Goal: Task Accomplishment & Management: Use online tool/utility

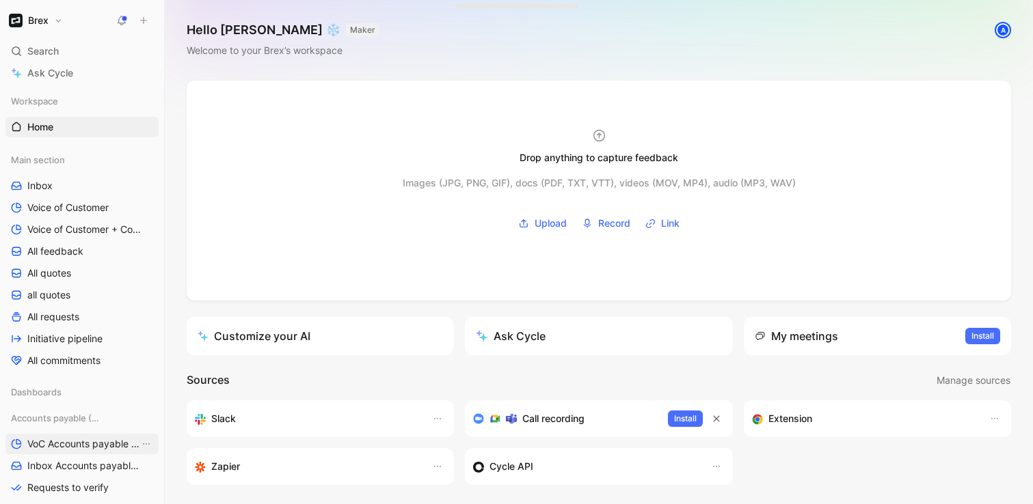
click at [86, 442] on span "VoC Accounts payable (AP)" at bounding box center [83, 444] width 112 height 14
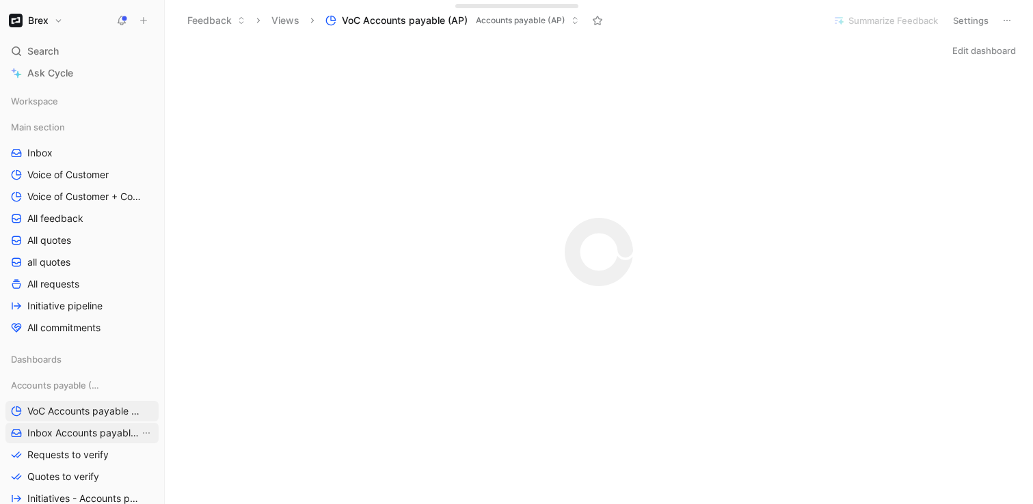
click at [86, 435] on span "Inbox Accounts payable (AP)" at bounding box center [83, 434] width 112 height 14
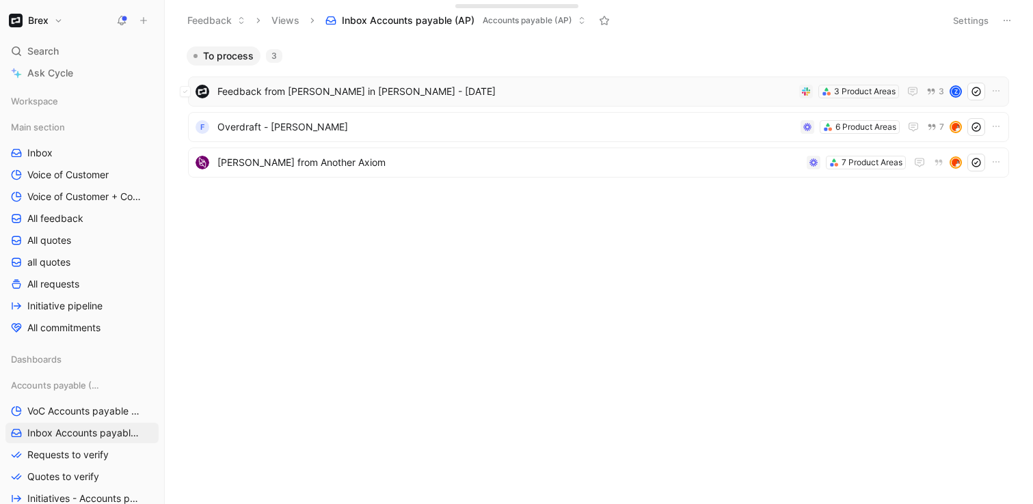
click at [427, 92] on span "Feedback from [PERSON_NAME] in [PERSON_NAME] - [DATE]" at bounding box center [505, 91] width 576 height 16
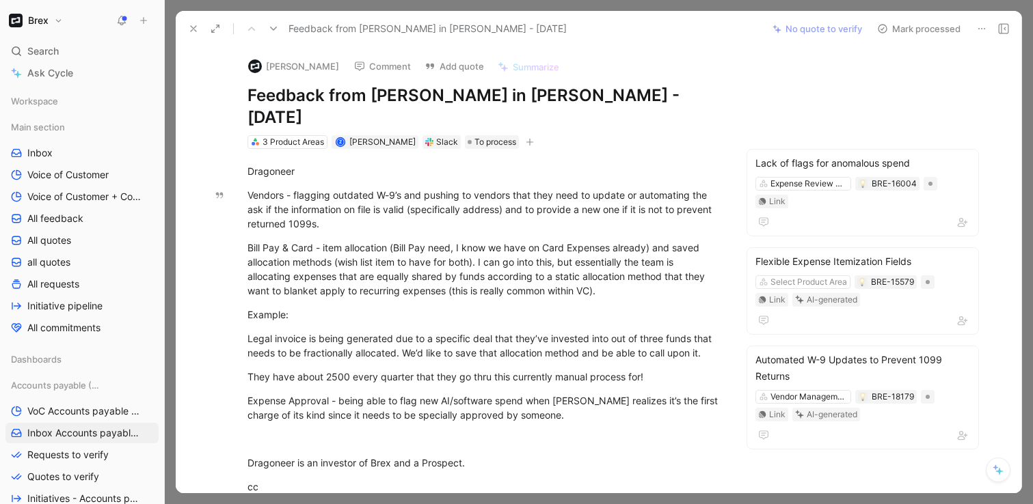
click at [191, 28] on icon at bounding box center [193, 28] width 11 height 11
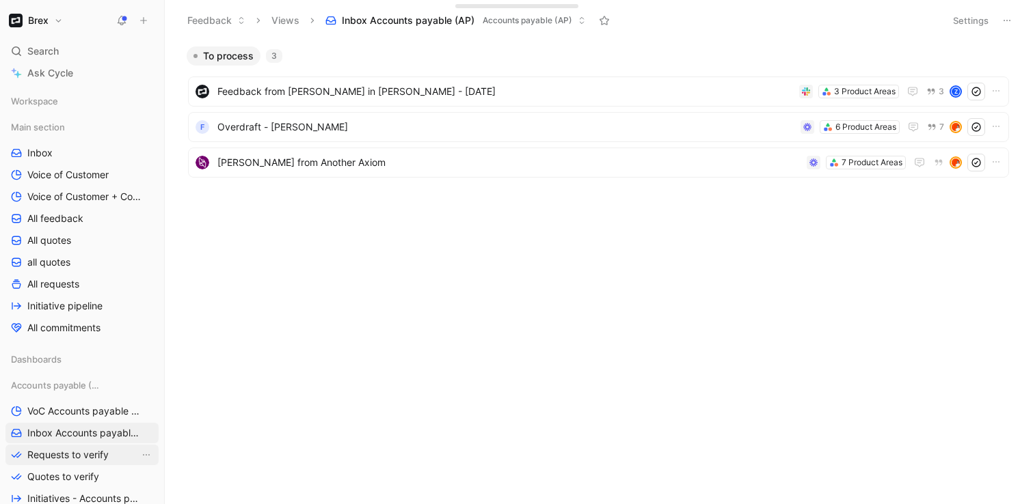
click at [52, 457] on span "Requests to verify" at bounding box center [67, 455] width 81 height 14
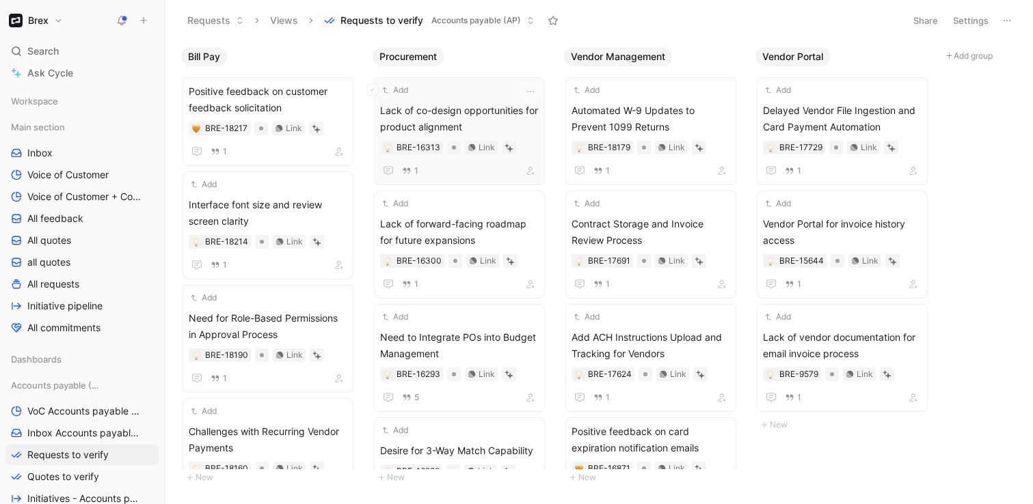
click at [440, 103] on span "Lack of co-design opportunities for product alignment" at bounding box center [459, 119] width 159 height 33
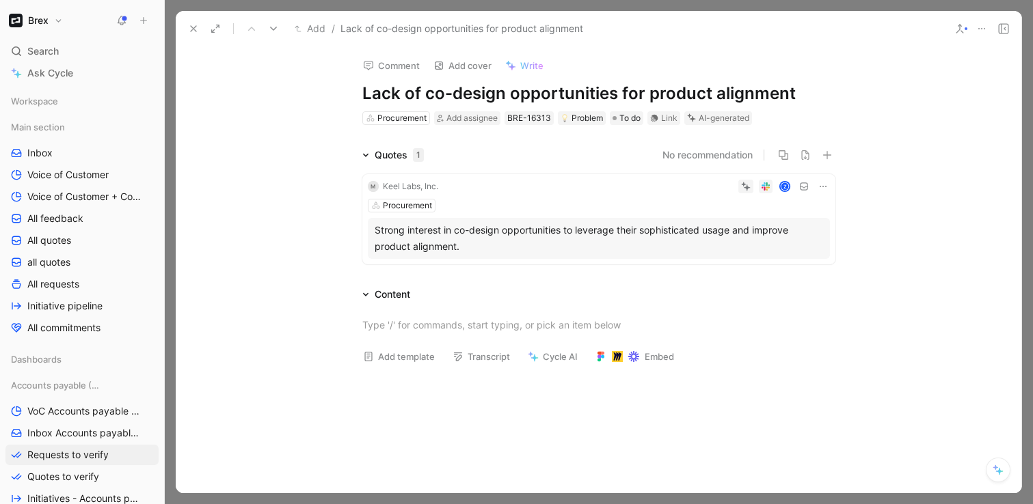
click at [763, 185] on use at bounding box center [766, 187] width 8 height 8
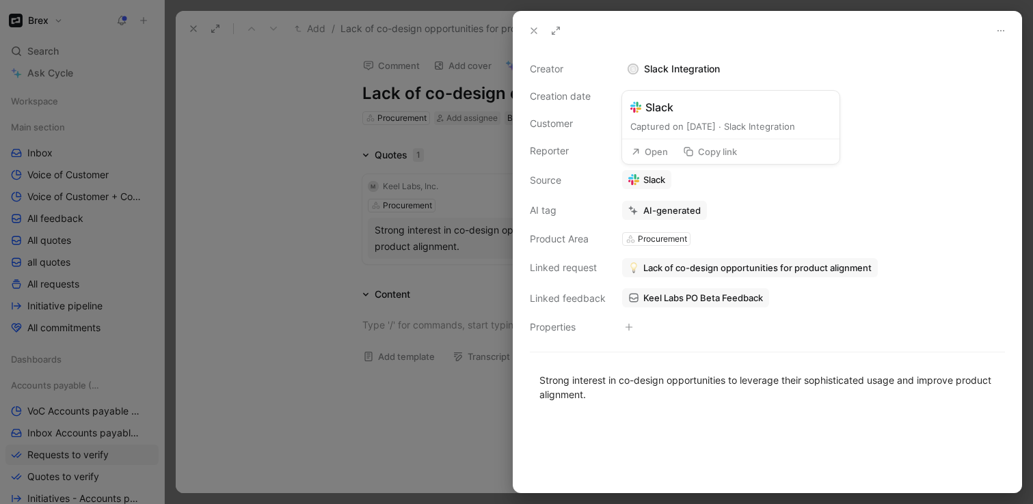
click at [647, 152] on button "Open" at bounding box center [649, 151] width 49 height 19
click at [535, 31] on icon at bounding box center [533, 30] width 11 height 11
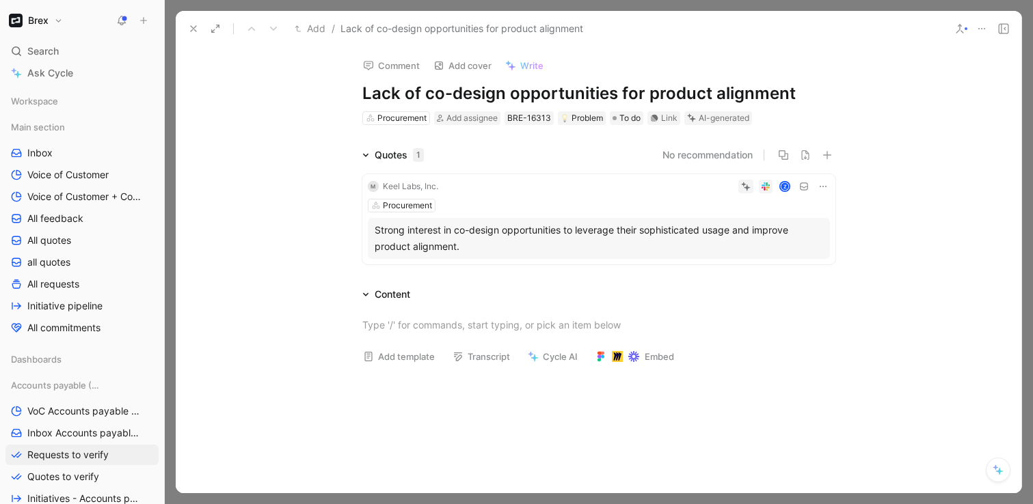
click at [727, 120] on div "AI-generated" at bounding box center [724, 118] width 51 height 14
click at [693, 120] on icon at bounding box center [693, 119] width 6 height 6
click at [712, 117] on div "AI-generated" at bounding box center [724, 118] width 51 height 14
click at [196, 27] on icon at bounding box center [193, 28] width 11 height 11
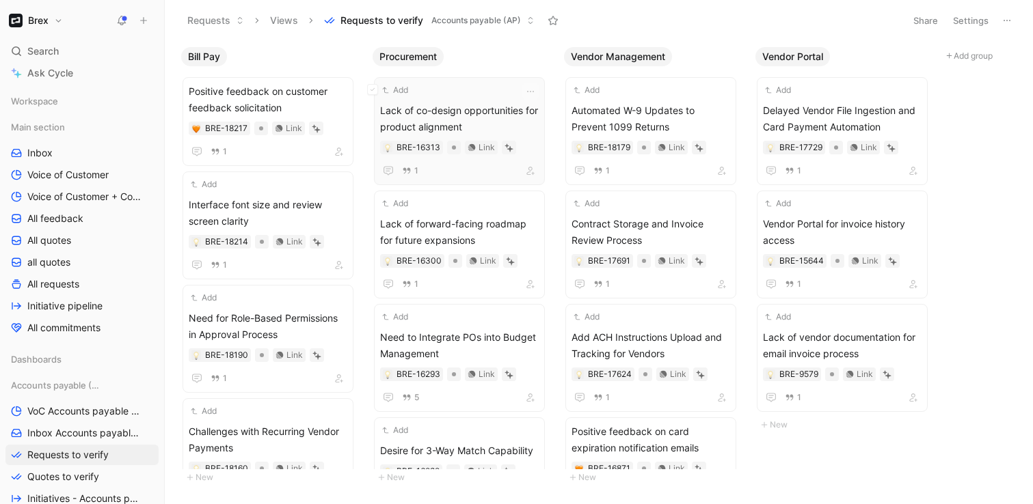
click at [509, 114] on span "Lack of co-design opportunities for product alignment" at bounding box center [459, 119] width 159 height 33
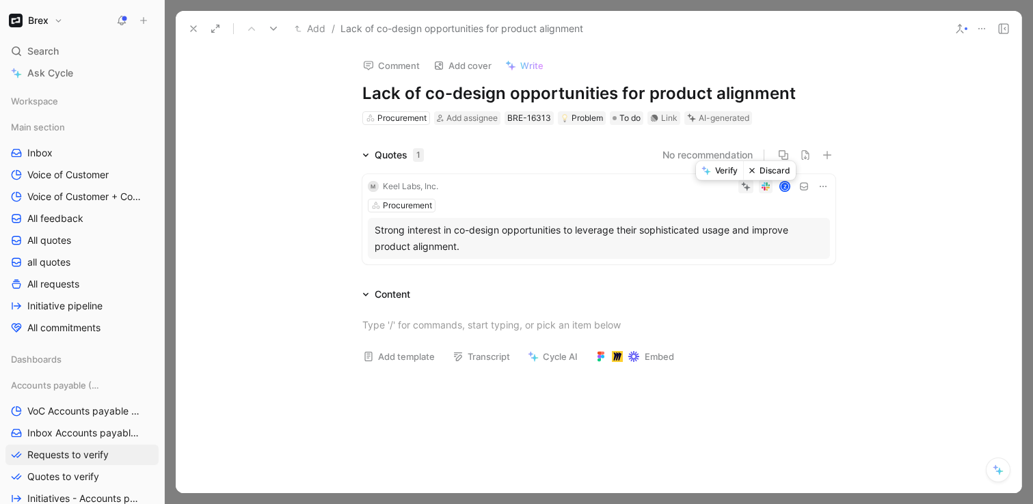
click at [746, 187] on icon at bounding box center [747, 188] width 6 height 6
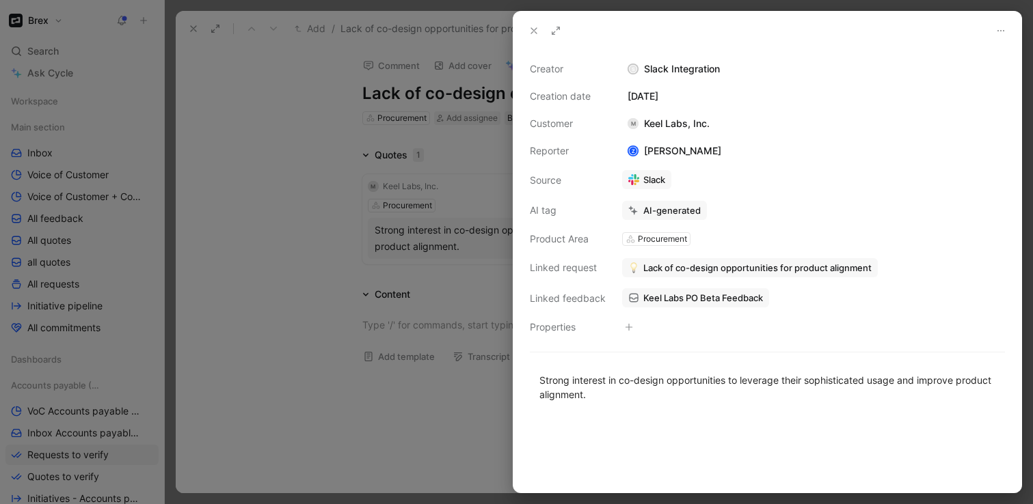
click at [532, 31] on use at bounding box center [533, 30] width 5 height 5
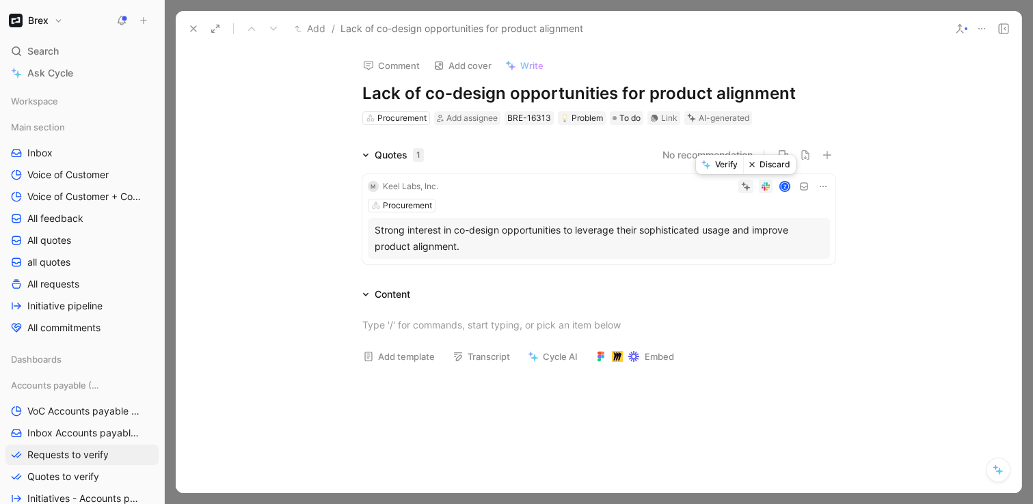
click at [772, 167] on button "Discard" at bounding box center [769, 164] width 53 height 19
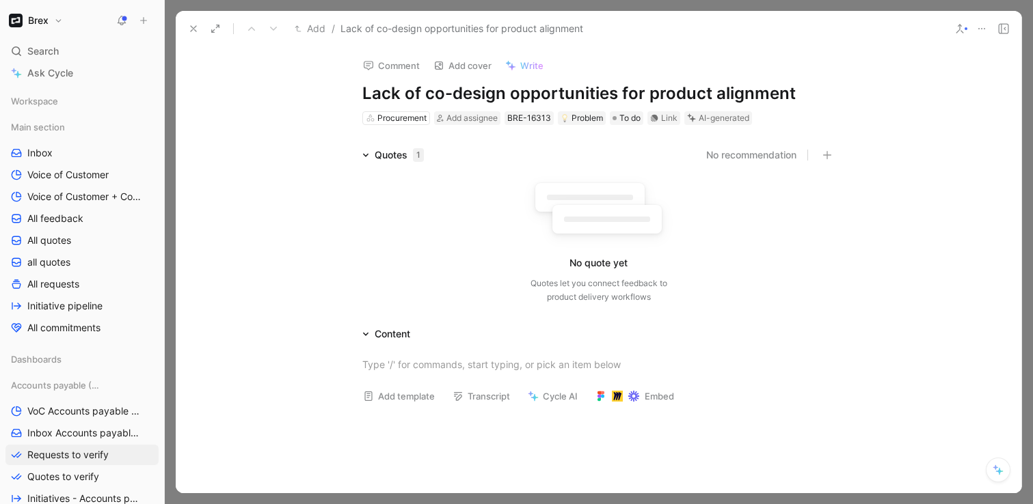
click at [187, 28] on button at bounding box center [193, 28] width 19 height 19
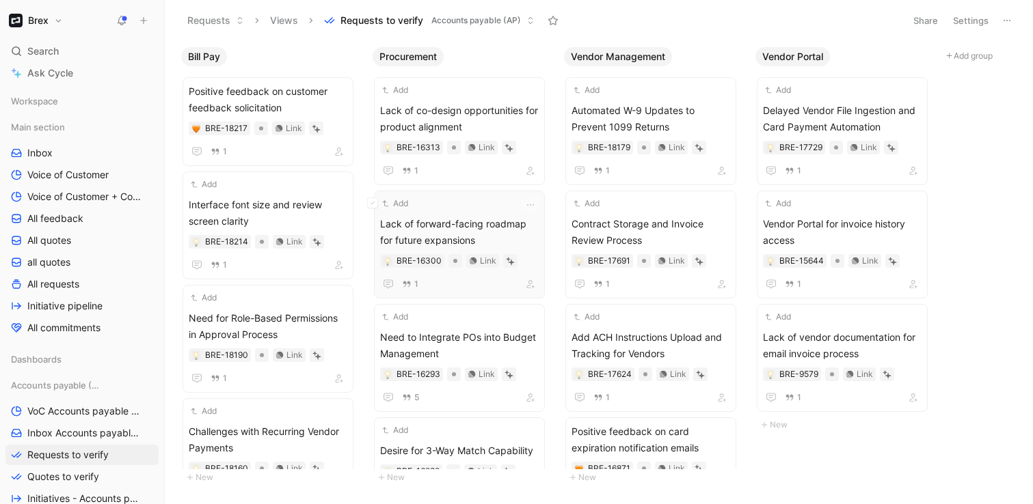
click at [455, 208] on div "Add" at bounding box center [450, 204] width 141 height 14
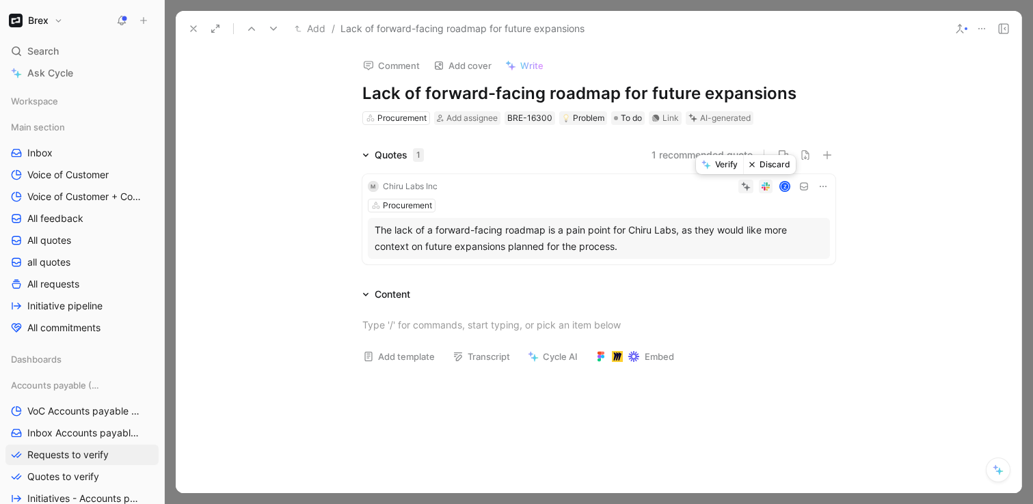
click at [757, 167] on button "Discard" at bounding box center [769, 164] width 53 height 19
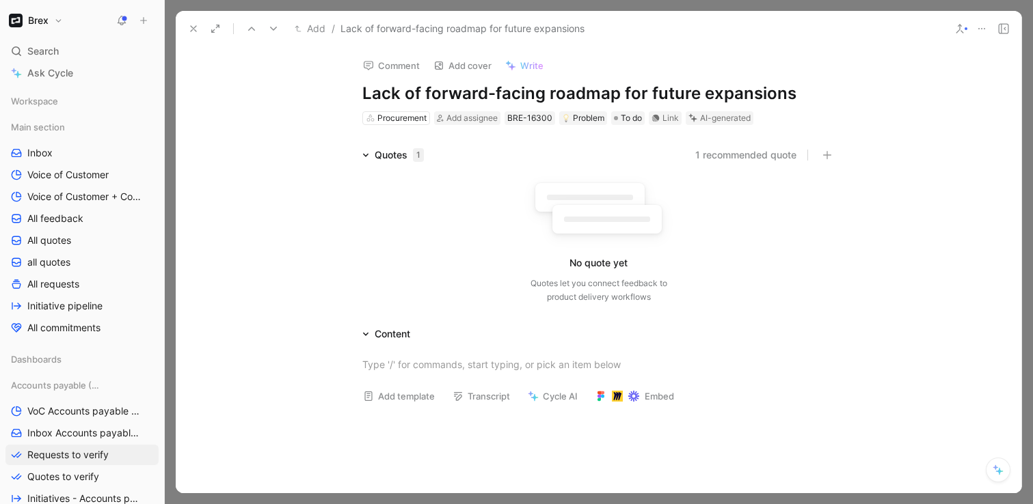
click at [191, 31] on icon at bounding box center [193, 28] width 11 height 11
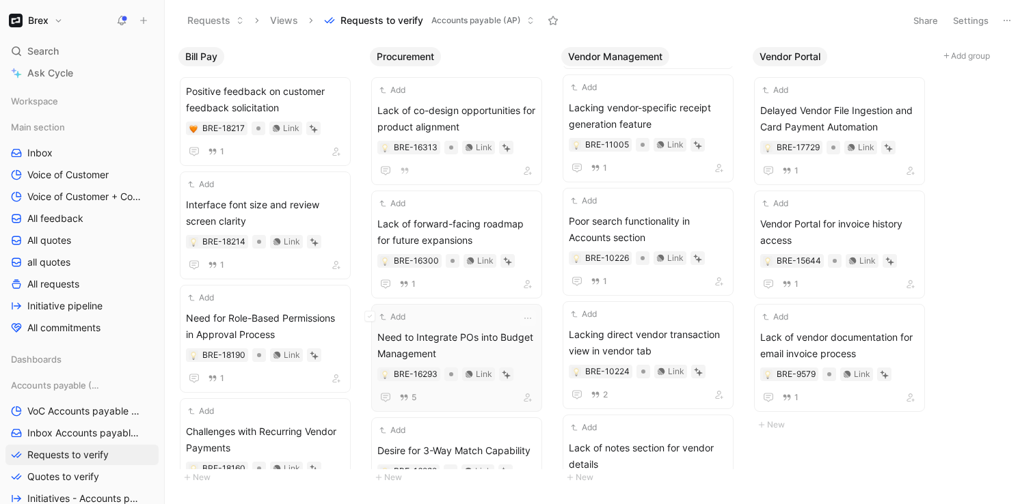
click at [446, 339] on span "Need to Integrate POs into Budget Management" at bounding box center [456, 345] width 159 height 33
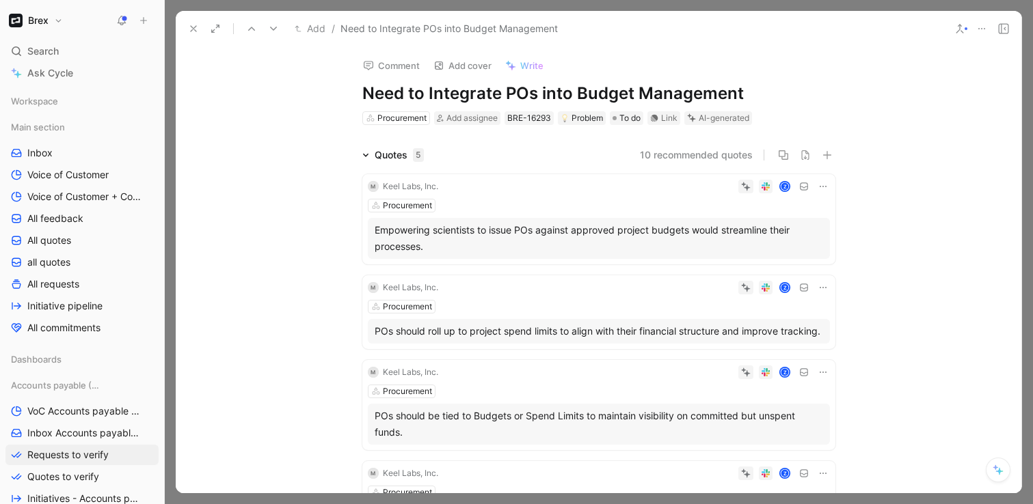
click at [548, 96] on h1 "Need to Integrate POs into Budget Management" at bounding box center [598, 94] width 473 height 22
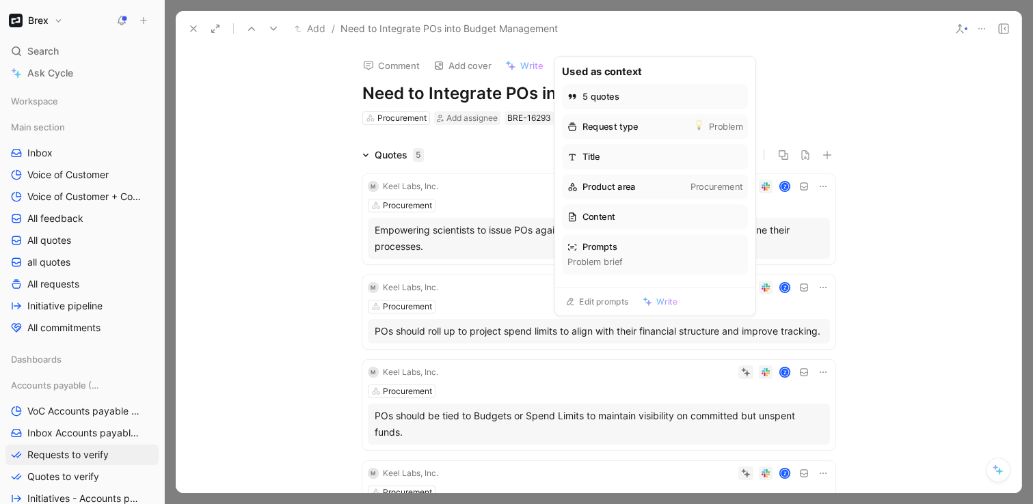
click at [515, 94] on h1 "Need to Integrate POs into Budget Management" at bounding box center [598, 94] width 473 height 22
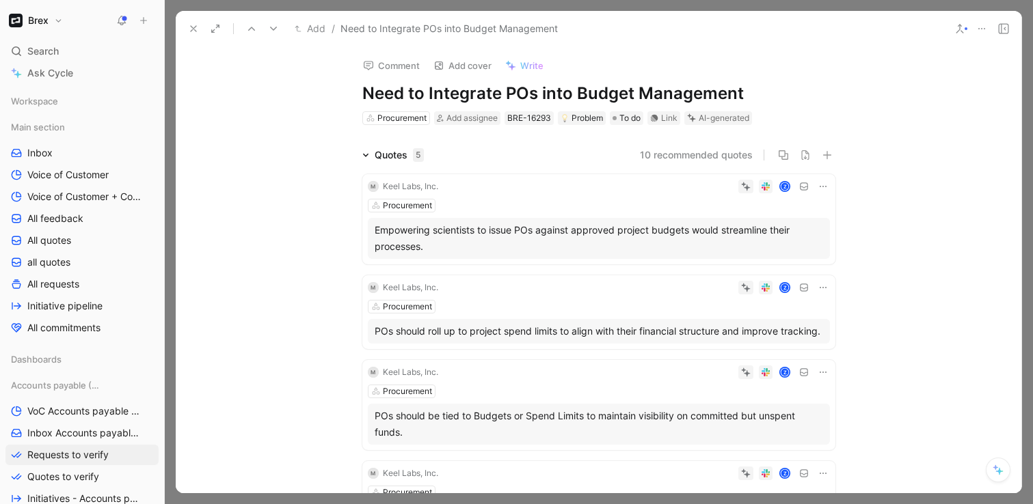
click at [515, 94] on h1 "Need to Integrate POs into Budget Management" at bounding box center [598, 94] width 473 height 22
click at [567, 91] on h1 "POs need to interact with Budgets" at bounding box center [598, 94] width 473 height 22
click at [714, 104] on h1 "POs need to interact with the Budgets" at bounding box center [598, 94] width 473 height 22
click at [725, 118] on div "AI-generated" at bounding box center [724, 118] width 51 height 14
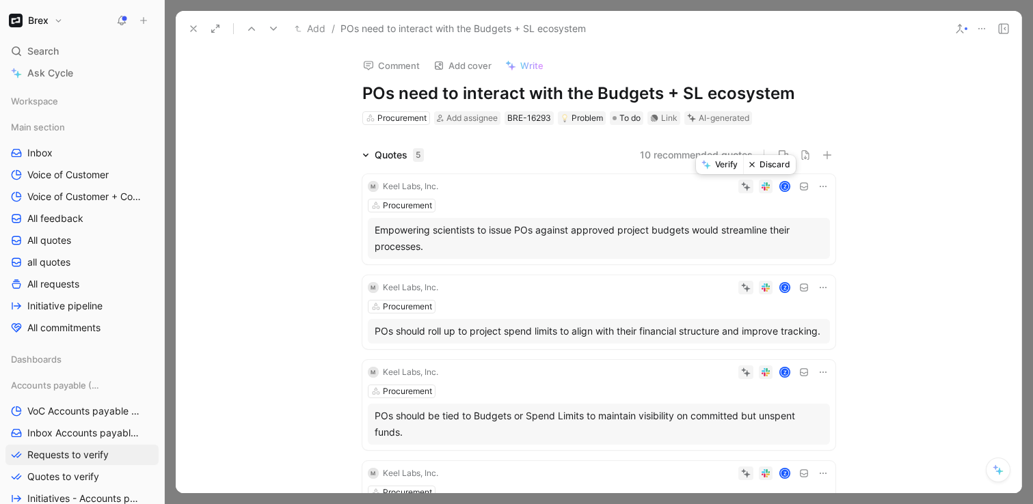
click at [734, 168] on button "Verify" at bounding box center [719, 164] width 47 height 19
click at [728, 267] on button "Verify" at bounding box center [719, 265] width 47 height 19
click at [723, 369] on button "Verify" at bounding box center [719, 367] width 47 height 19
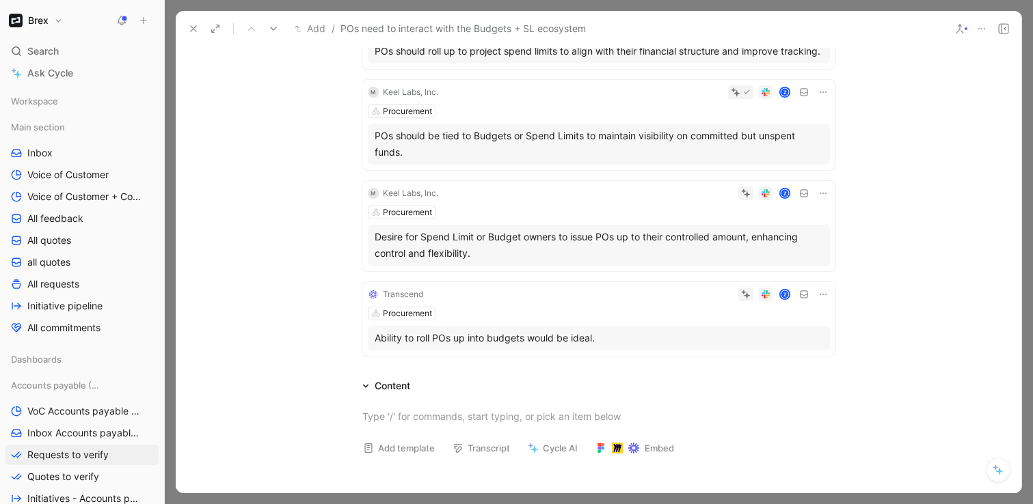
scroll to position [304, 0]
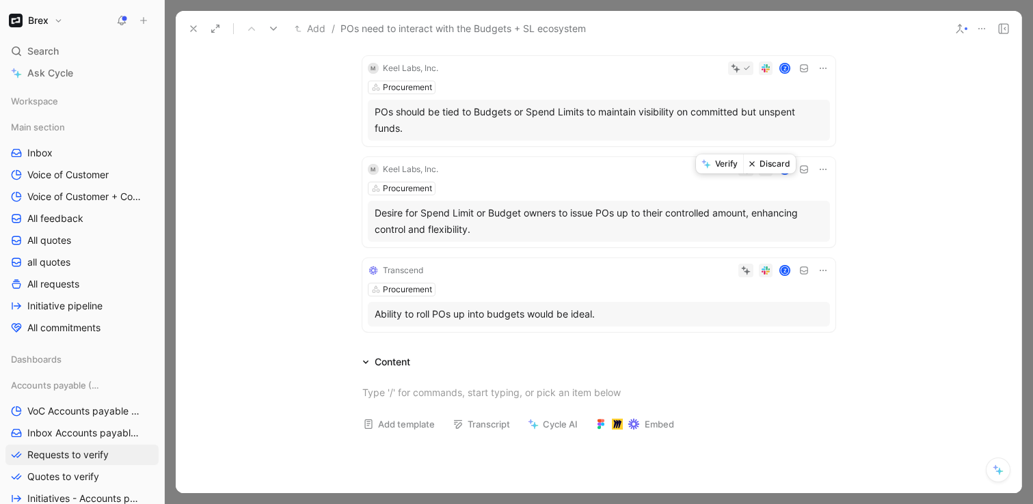
click at [727, 165] on button "Verify" at bounding box center [719, 163] width 47 height 19
click at [715, 257] on button "Verify" at bounding box center [719, 265] width 47 height 19
click at [189, 21] on button at bounding box center [193, 28] width 19 height 19
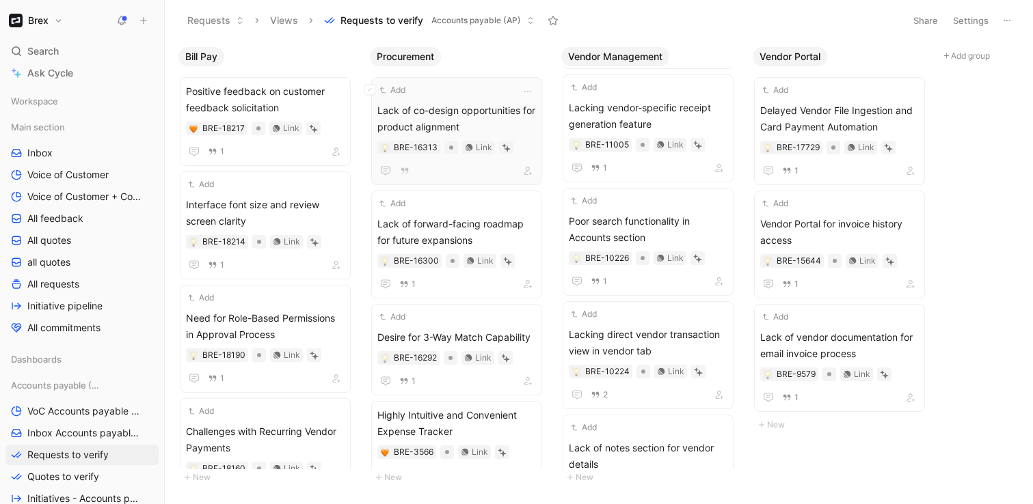
click at [391, 88] on button "Add" at bounding box center [392, 90] width 30 height 14
click at [531, 92] on icon "button" at bounding box center [527, 91] width 7 height 1
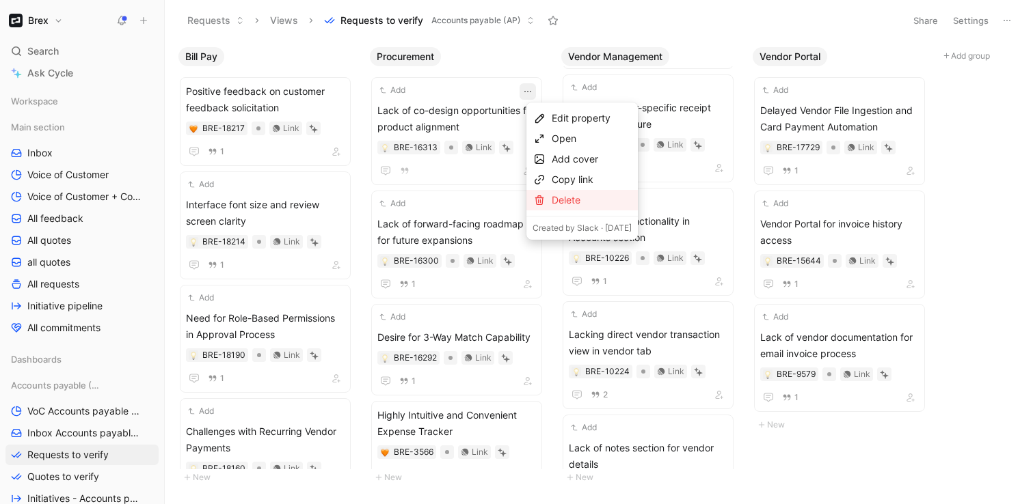
click at [577, 204] on div "Delete" at bounding box center [592, 200] width 80 height 16
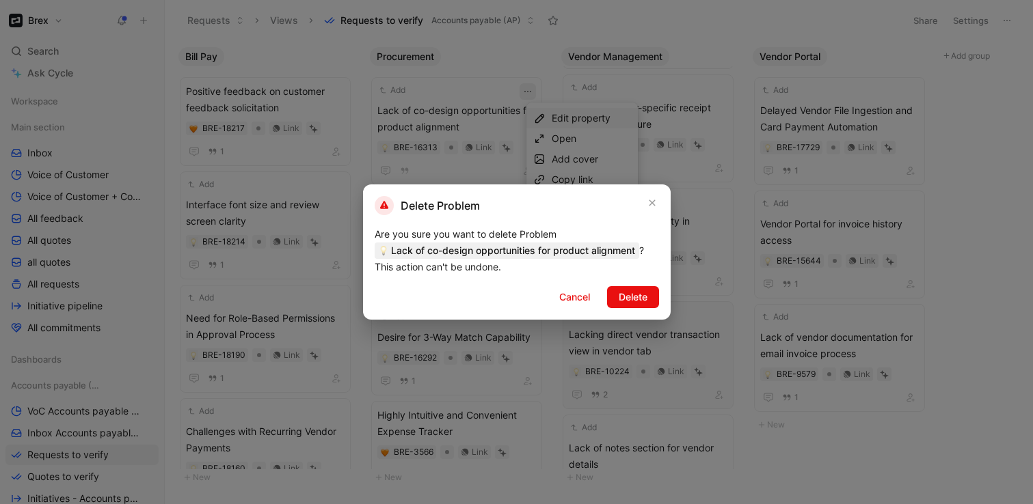
drag, startPoint x: 633, startPoint y: 298, endPoint x: 628, endPoint y: 286, distance: 12.6
click at [633, 298] on span "Delete" at bounding box center [633, 297] width 29 height 16
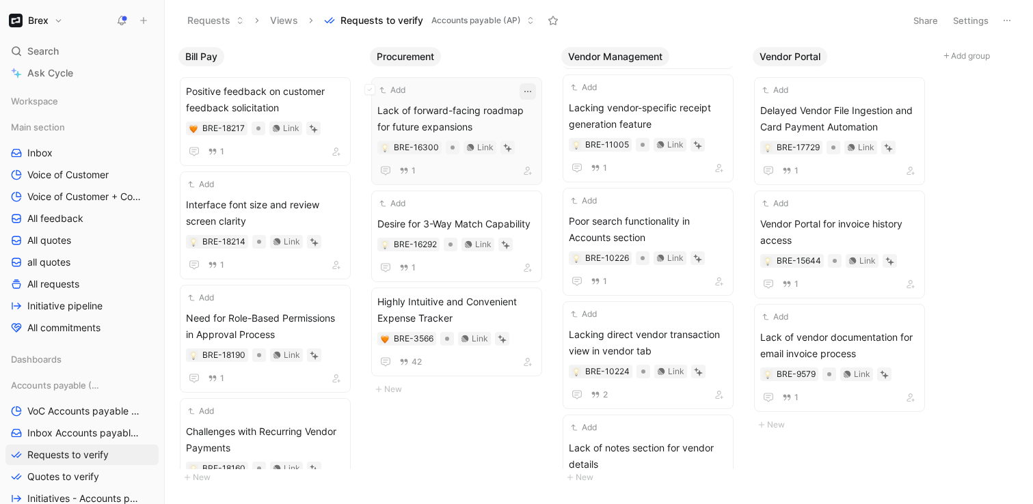
click at [533, 94] on icon "button" at bounding box center [527, 91] width 11 height 11
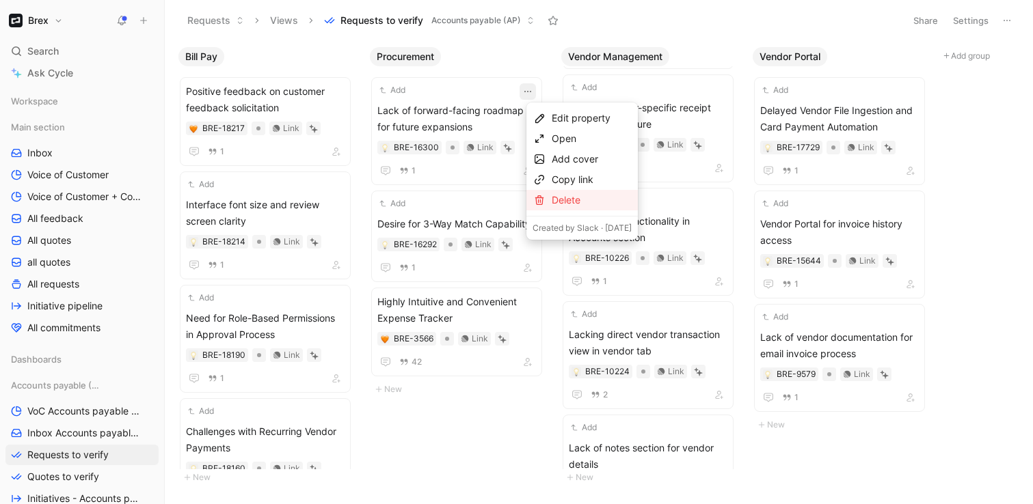
click at [578, 205] on div "Delete" at bounding box center [592, 200] width 80 height 16
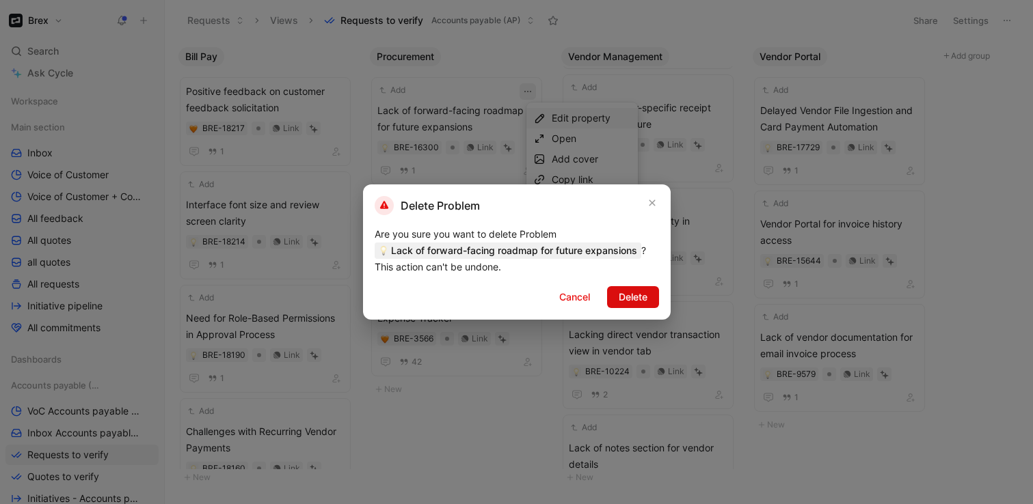
click at [625, 295] on span "Delete" at bounding box center [633, 297] width 29 height 16
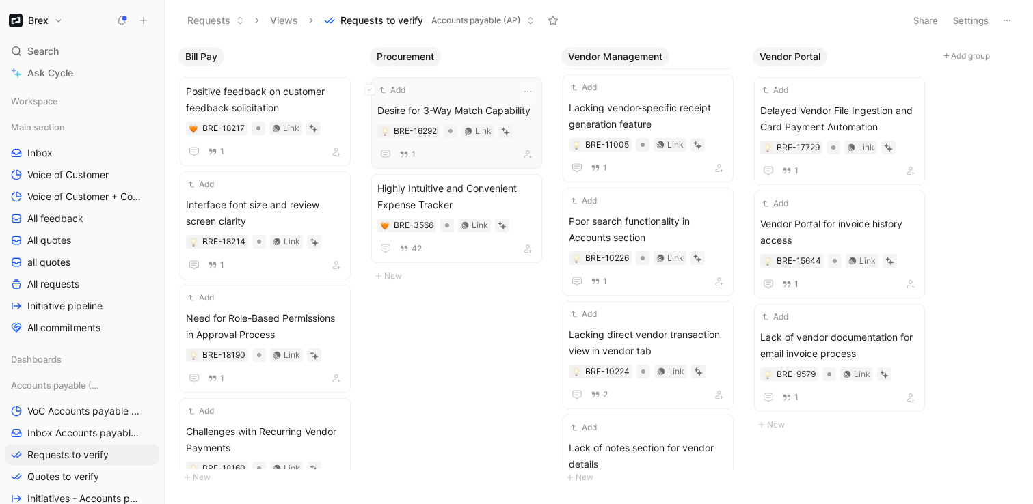
click at [454, 113] on span "Desire for 3-Way Match Capability" at bounding box center [456, 111] width 159 height 16
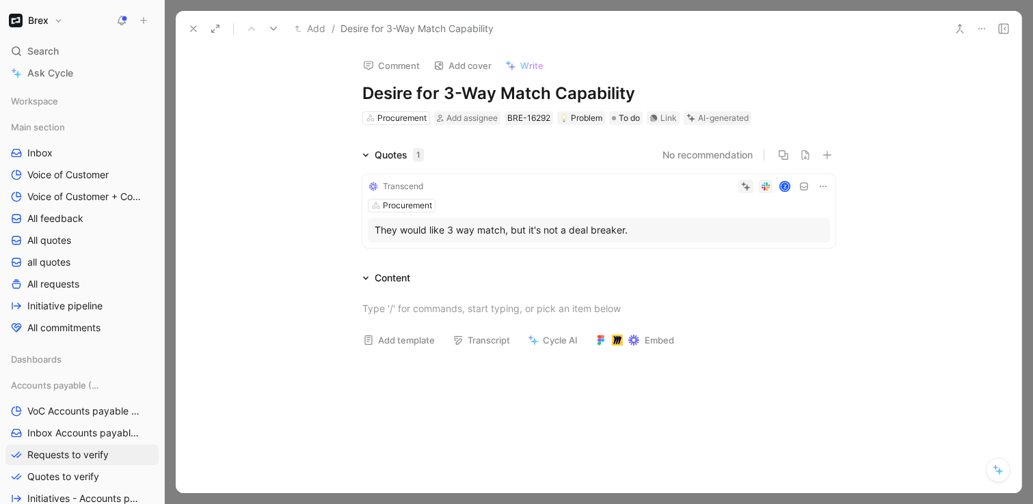
click at [469, 93] on h1 "Desire for 3-Way Match Capability" at bounding box center [598, 94] width 473 height 22
click at [593, 96] on h1 "Desire for 3-Way Match Capability" at bounding box center [598, 94] width 473 height 22
click at [846, 332] on div "Add template Transcript Cycle AI Embed" at bounding box center [598, 345] width 525 height 28
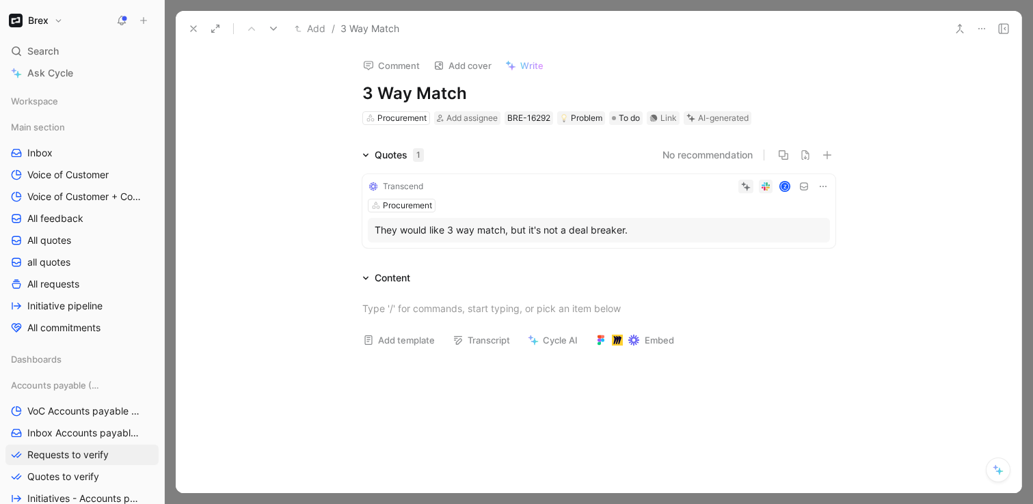
click at [744, 188] on icon at bounding box center [746, 187] width 10 height 10
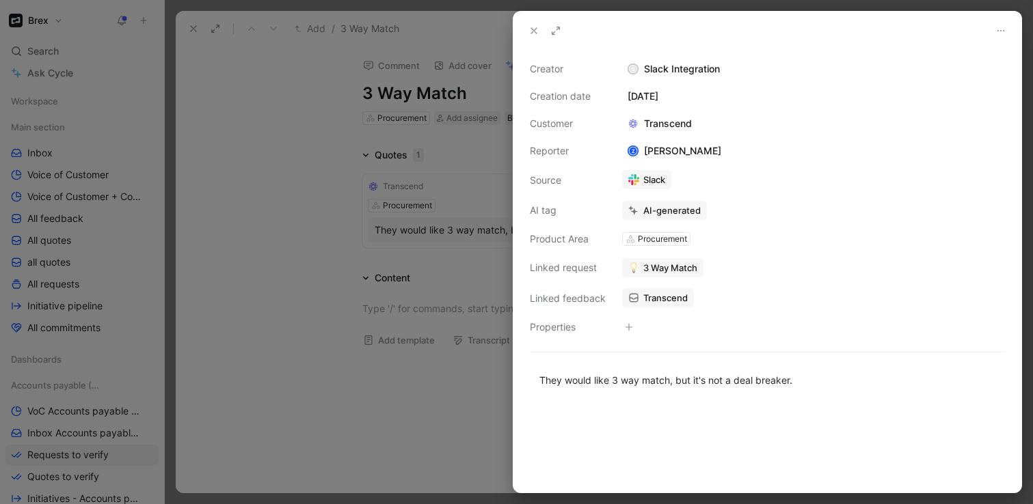
click at [533, 32] on icon at bounding box center [533, 30] width 11 height 11
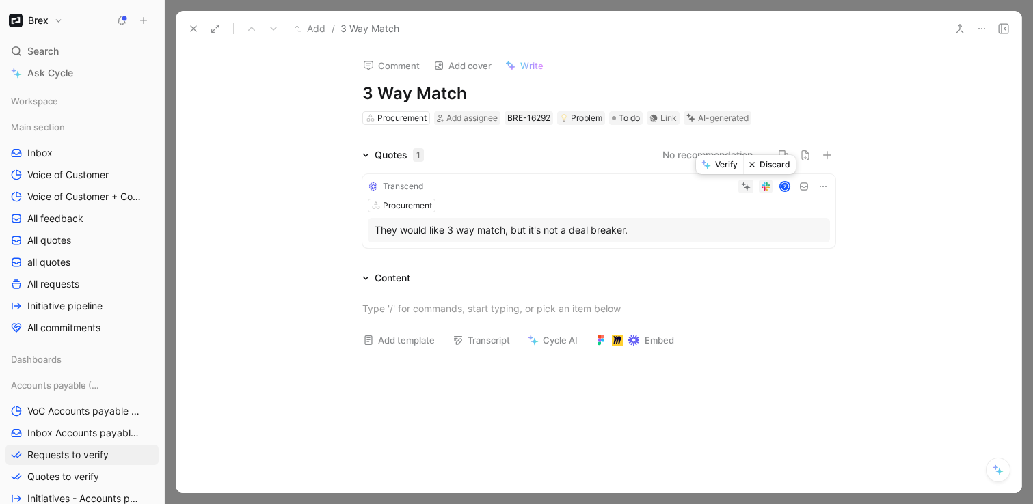
click at [725, 165] on button "Verify" at bounding box center [719, 164] width 47 height 19
click at [193, 23] on icon at bounding box center [193, 28] width 11 height 11
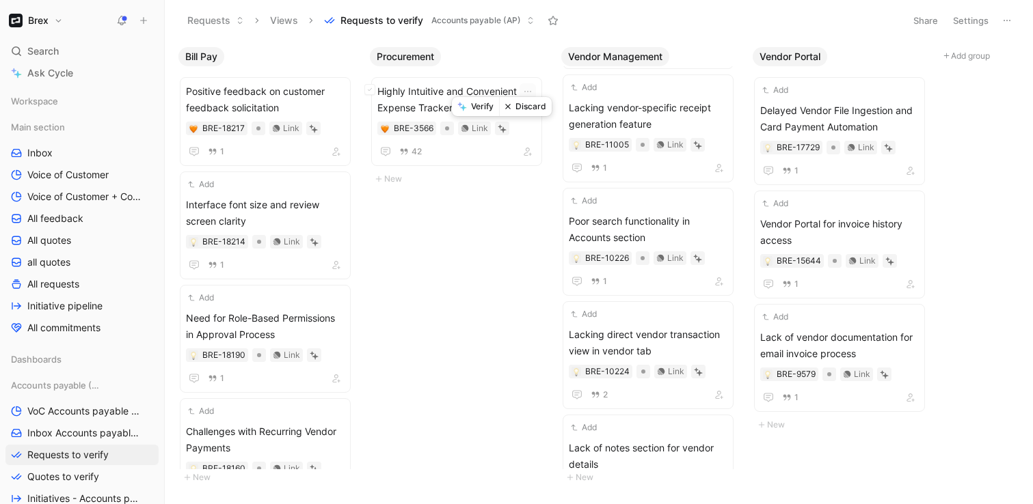
click at [487, 103] on button "Verify" at bounding box center [475, 106] width 47 height 19
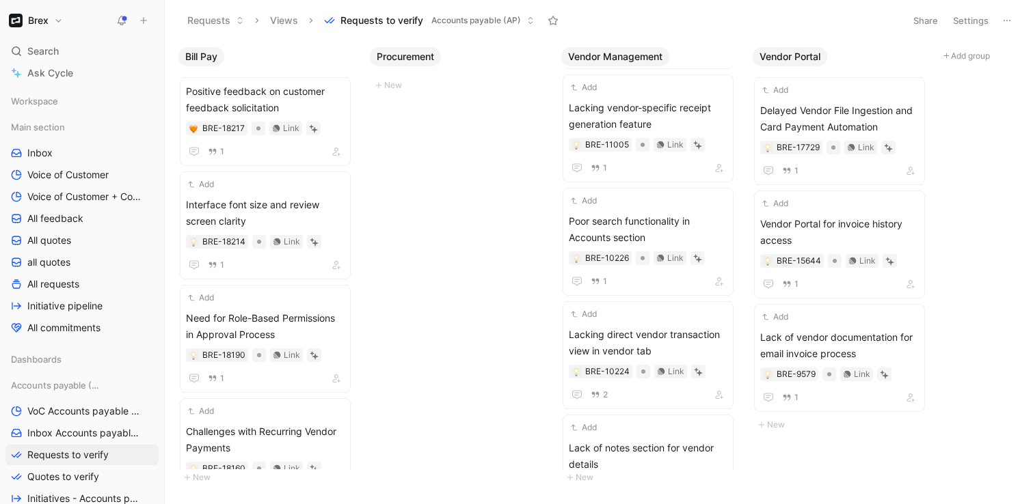
click at [1008, 21] on icon at bounding box center [1006, 20] width 11 height 11
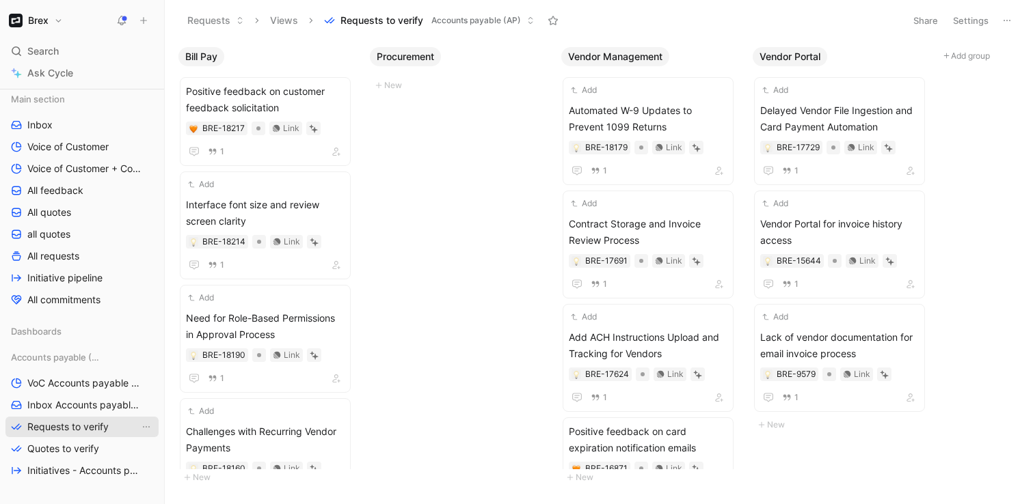
scroll to position [31, 0]
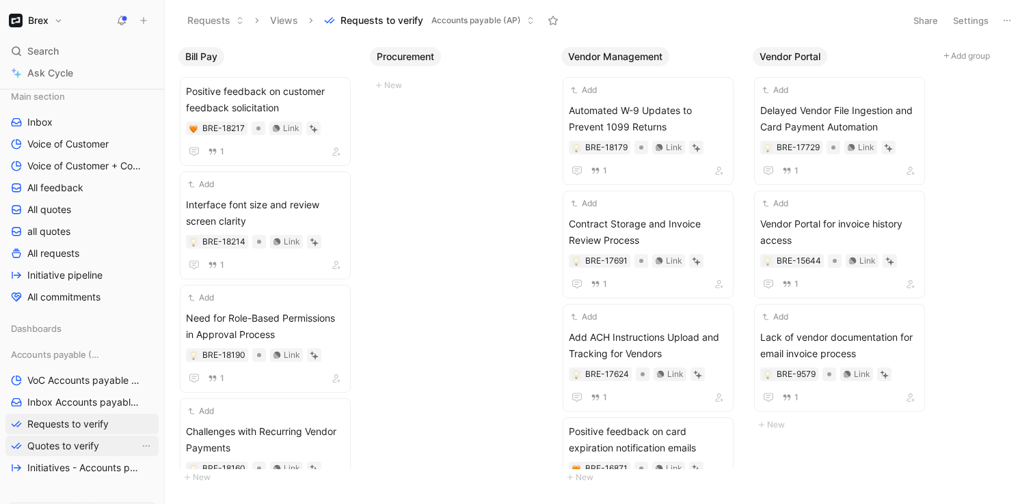
click at [58, 449] on span "Quotes to verify" at bounding box center [63, 447] width 72 height 14
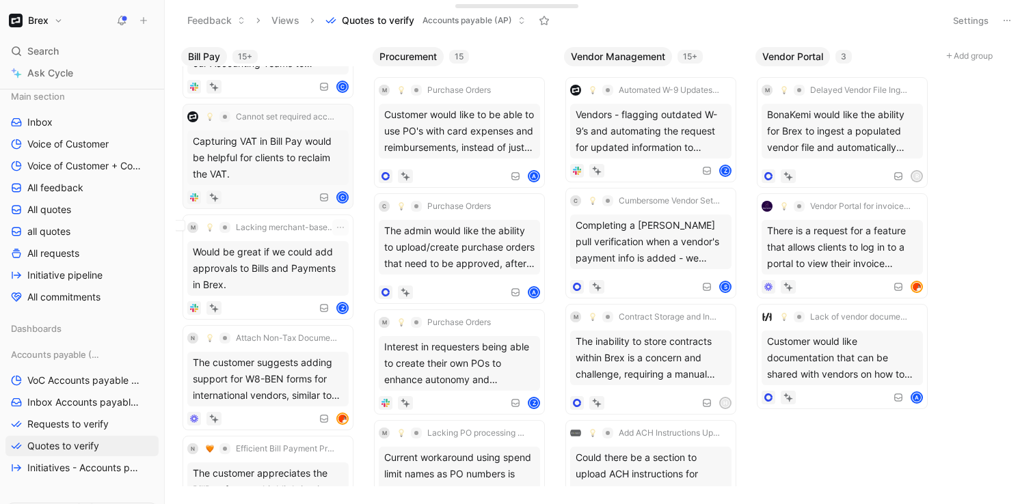
scroll to position [94, 0]
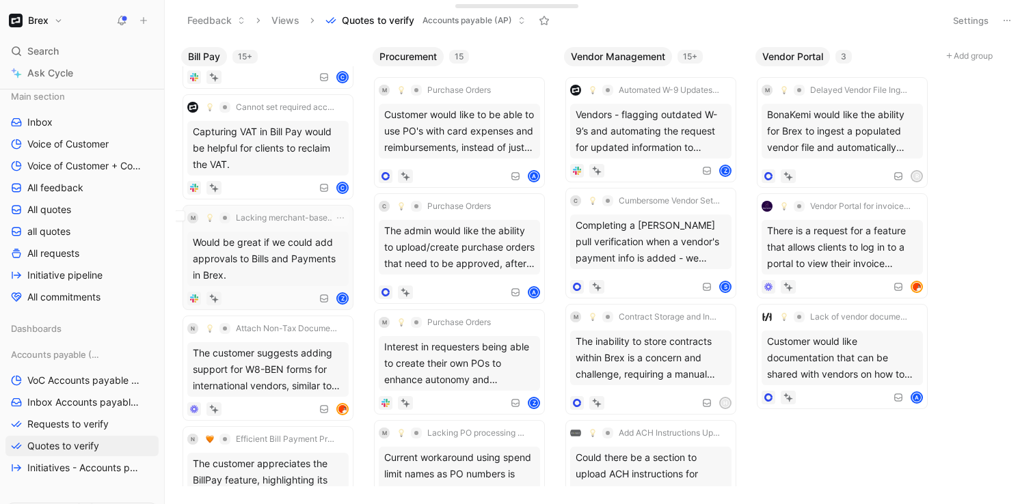
click at [284, 256] on div "Would be great if we could add approvals to Bills and Payments in Brex." at bounding box center [267, 259] width 161 height 55
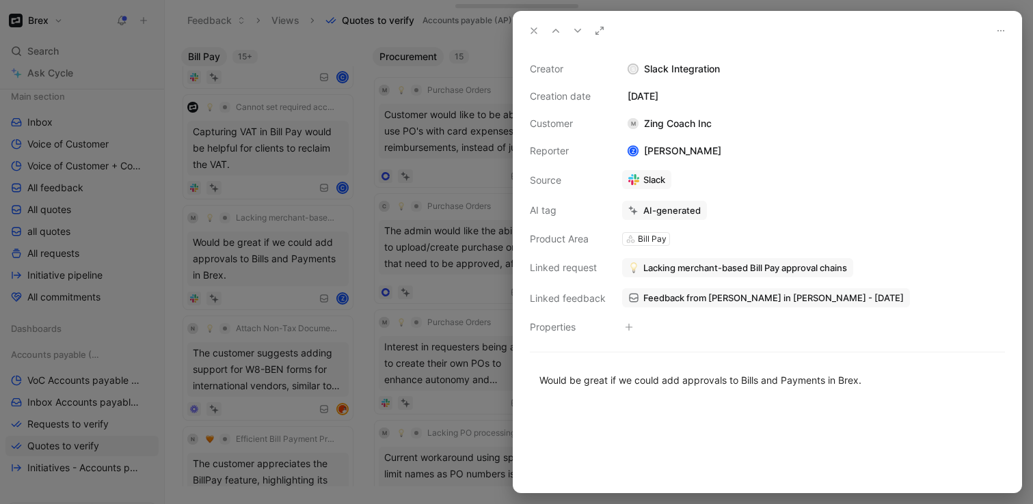
click at [1005, 32] on icon at bounding box center [1000, 30] width 11 height 11
click at [965, 74] on span "Delete quote" at bounding box center [968, 79] width 57 height 12
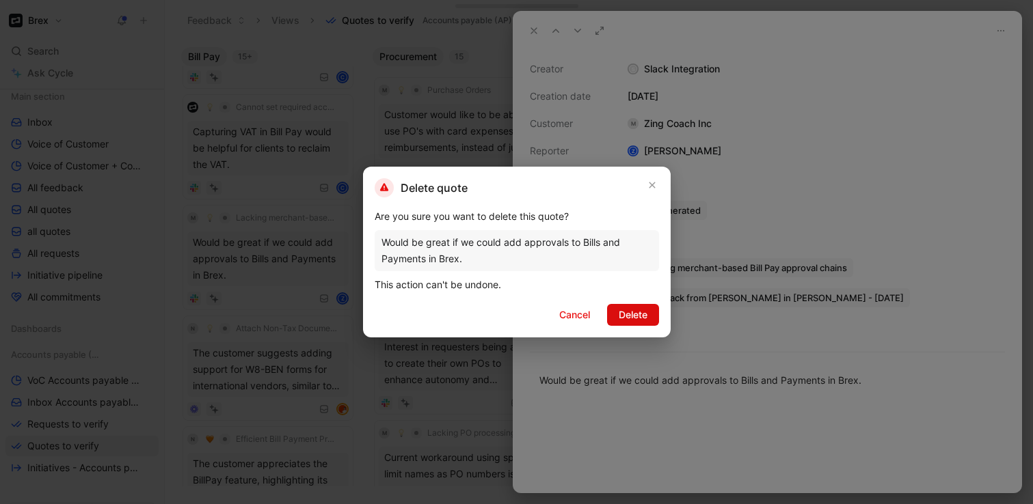
click at [631, 314] on span "Delete" at bounding box center [633, 315] width 29 height 16
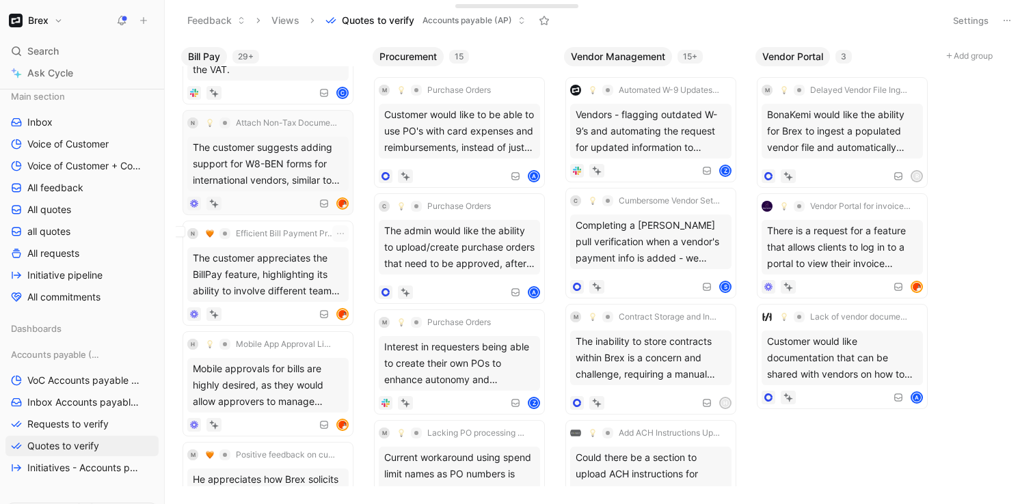
scroll to position [202, 0]
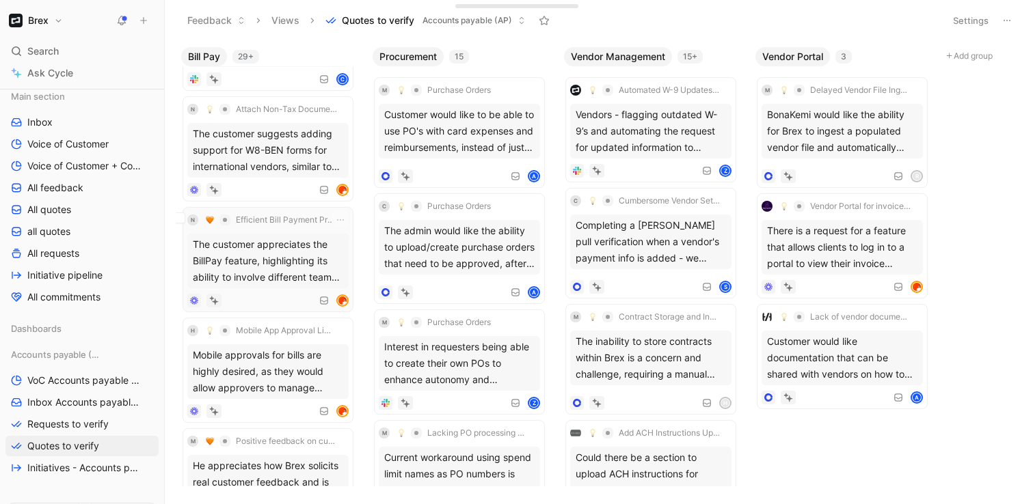
click at [332, 260] on div "The customer appreciates the BillPay feature, highlighting its ability to invol…" at bounding box center [267, 261] width 161 height 55
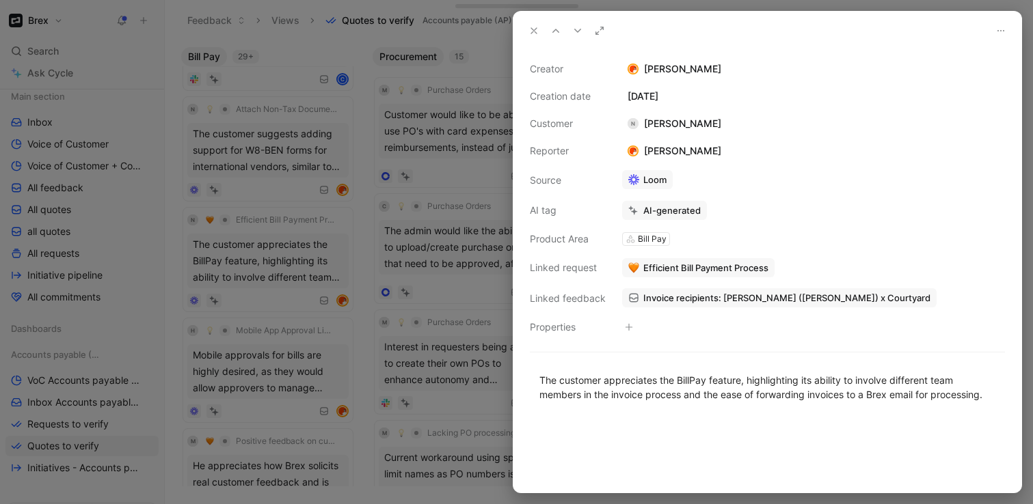
click at [533, 36] on icon at bounding box center [533, 30] width 11 height 11
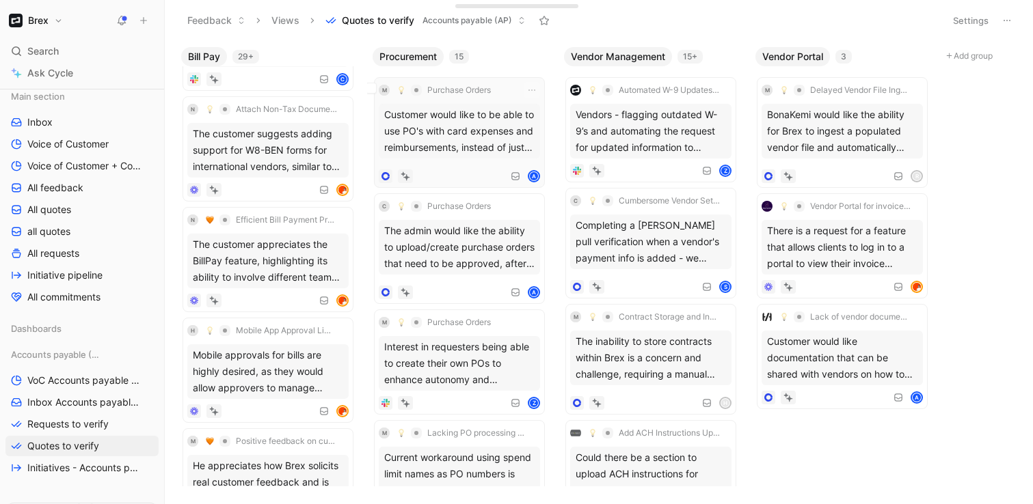
click at [473, 123] on div "Customer would like to be able to use PO's with card expenses and reimbursement…" at bounding box center [459, 131] width 161 height 55
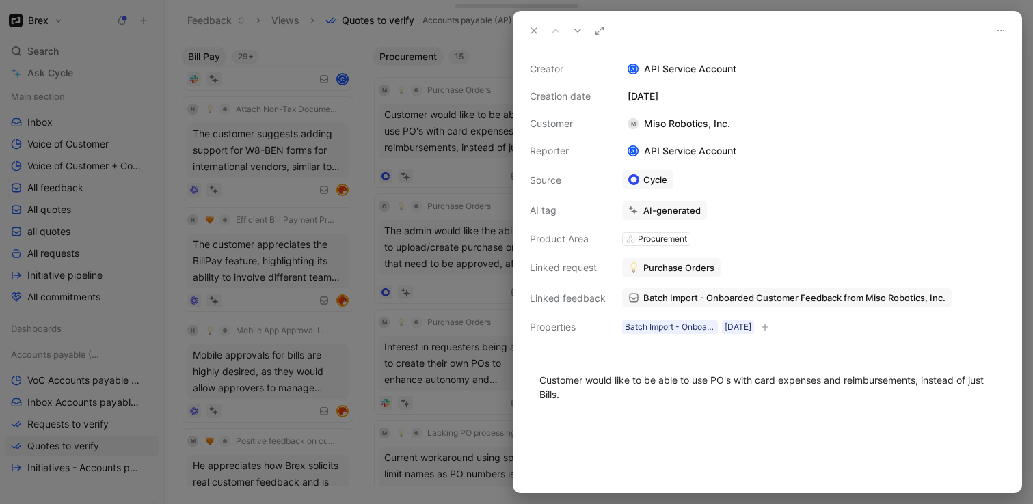
click at [998, 31] on icon at bounding box center [1000, 30] width 11 height 11
click at [534, 27] on icon at bounding box center [533, 30] width 11 height 11
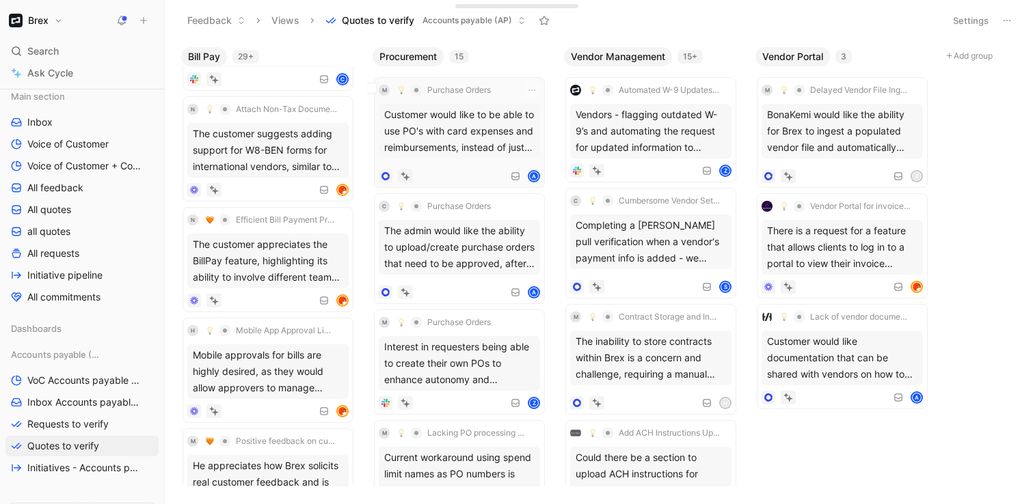
click at [485, 111] on div "Customer would like to be able to use PO's with card expenses and reimbursement…" at bounding box center [459, 131] width 161 height 55
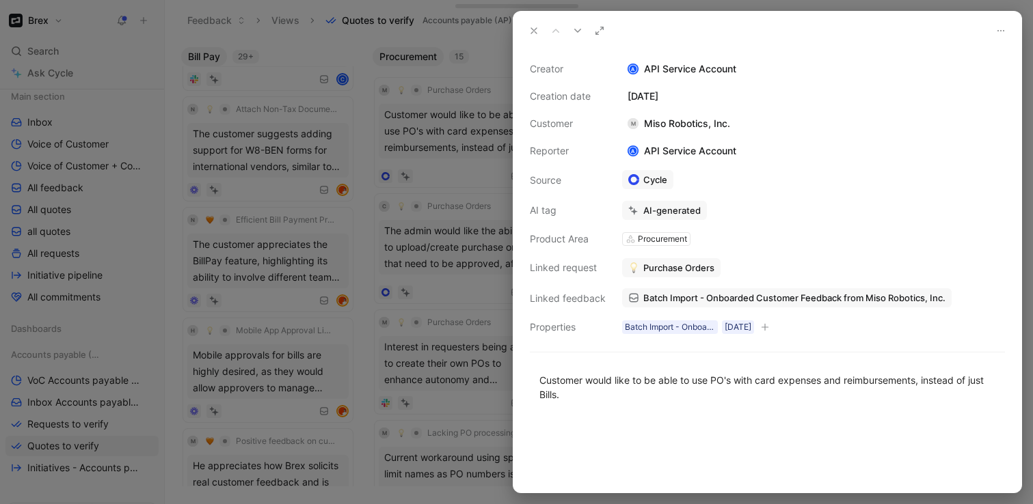
click at [769, 327] on icon "button" at bounding box center [766, 327] width 8 height 1
click at [669, 267] on span "Purchase Orders" at bounding box center [678, 268] width 71 height 12
click at [676, 211] on div "AI-generated" at bounding box center [671, 210] width 57 height 12
click at [533, 32] on icon at bounding box center [533, 30] width 11 height 11
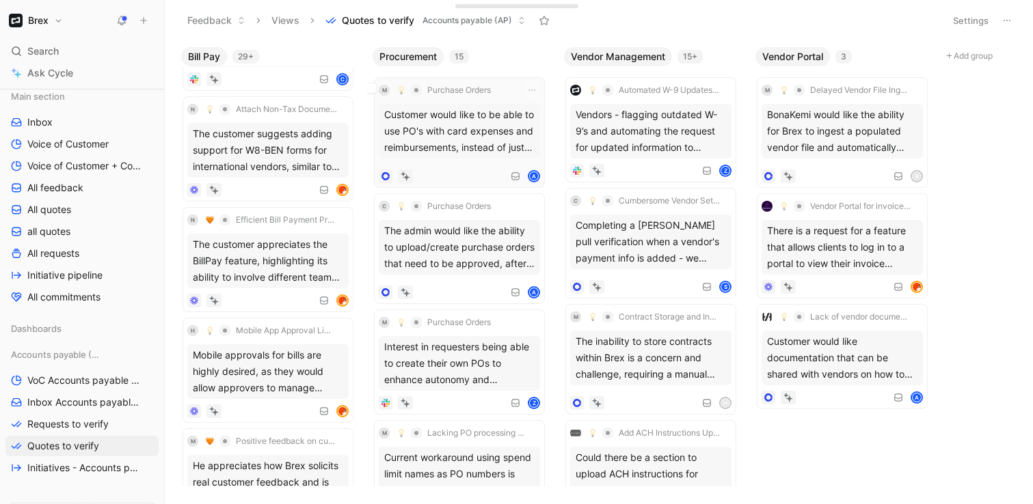
click at [496, 174] on div "A" at bounding box center [459, 177] width 161 height 14
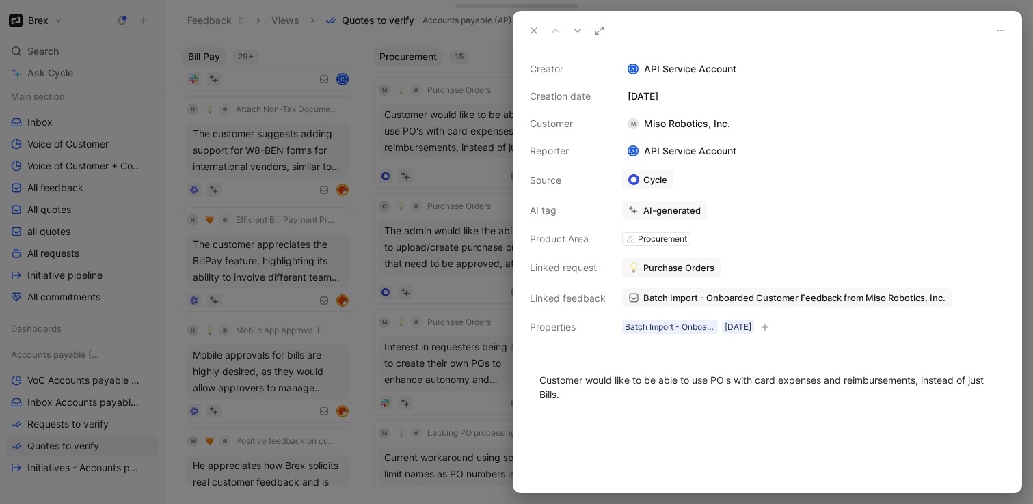
click at [647, 275] on button "Purchase Orders" at bounding box center [671, 267] width 98 height 19
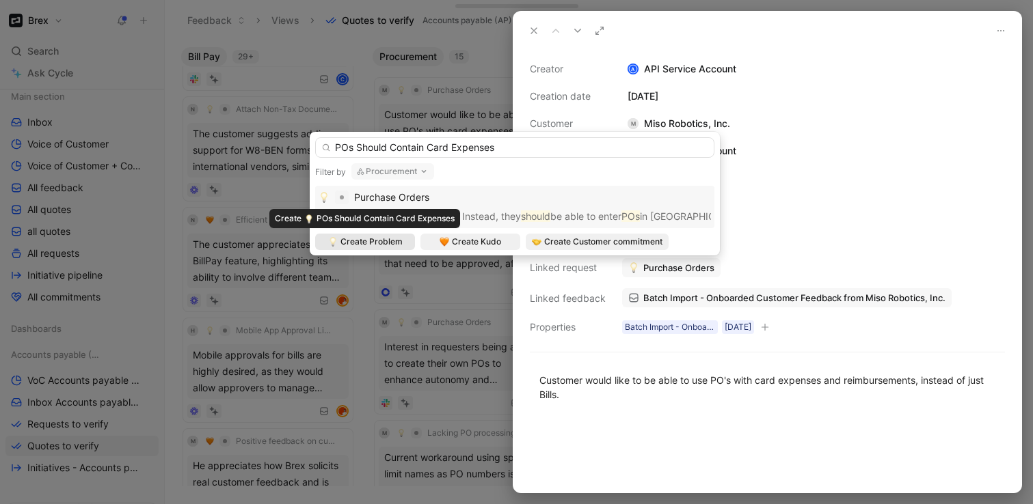
type input "POs Should Contain Card Expenses"
click at [360, 239] on span "Create Problem" at bounding box center [371, 242] width 62 height 14
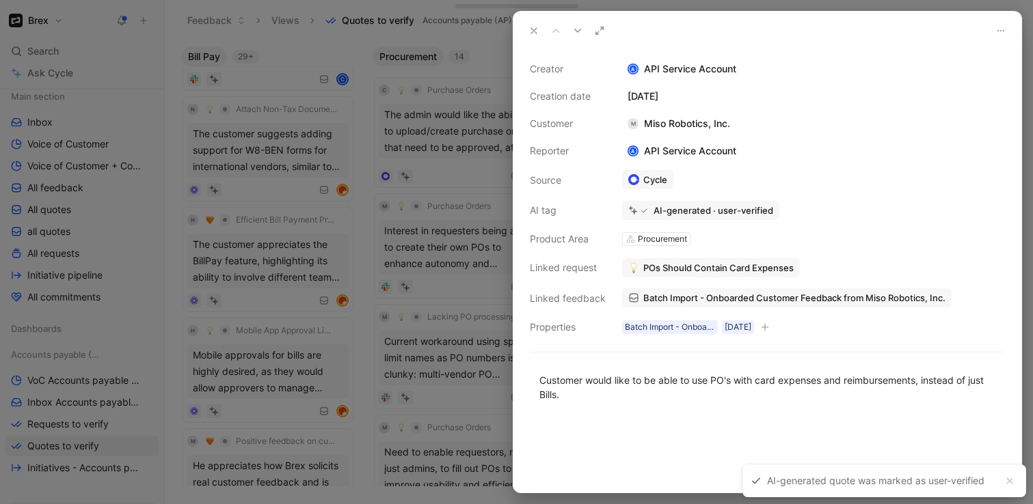
click at [1002, 29] on icon at bounding box center [1000, 30] width 11 height 11
click at [530, 28] on icon at bounding box center [533, 30] width 11 height 11
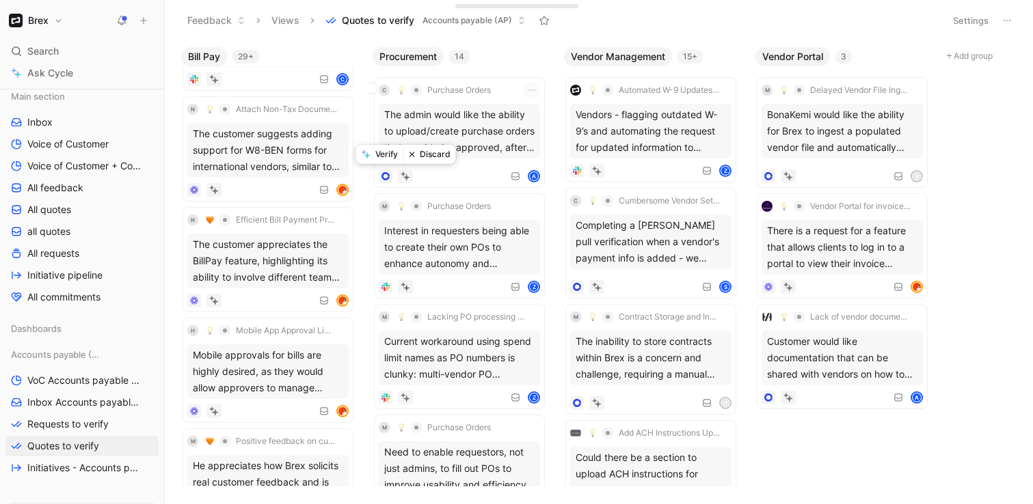
click at [390, 159] on button "Verify" at bounding box center [379, 154] width 47 height 19
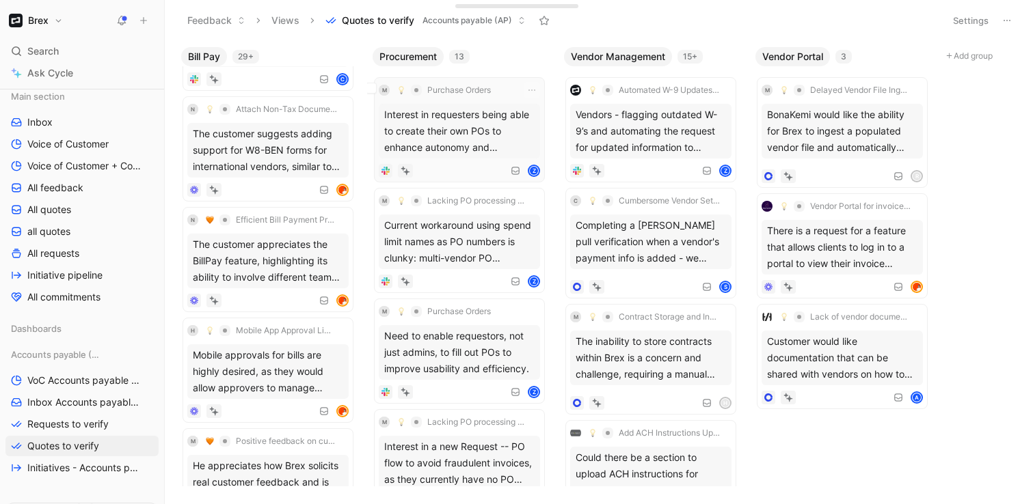
click at [506, 90] on div "M Purchase Orders" at bounding box center [459, 90] width 161 height 16
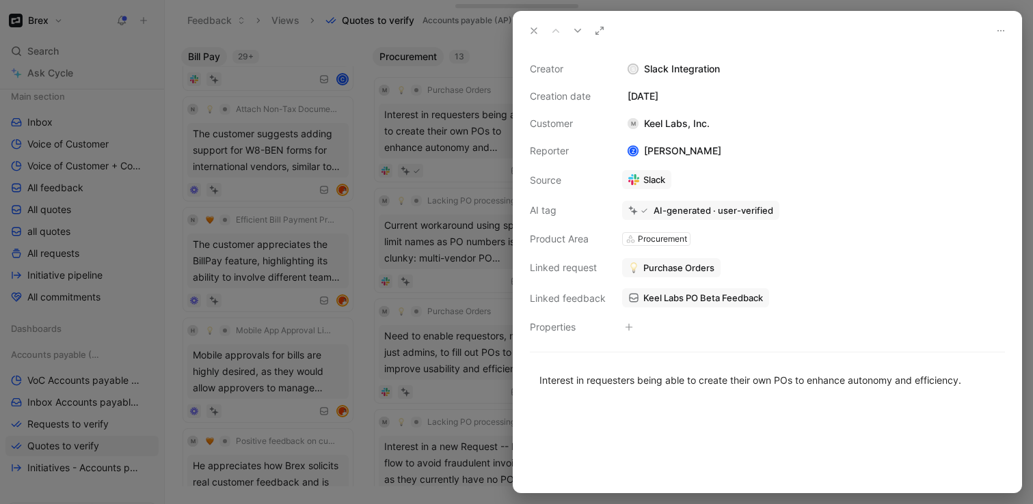
click at [686, 267] on span "Purchase Orders" at bounding box center [678, 268] width 71 height 12
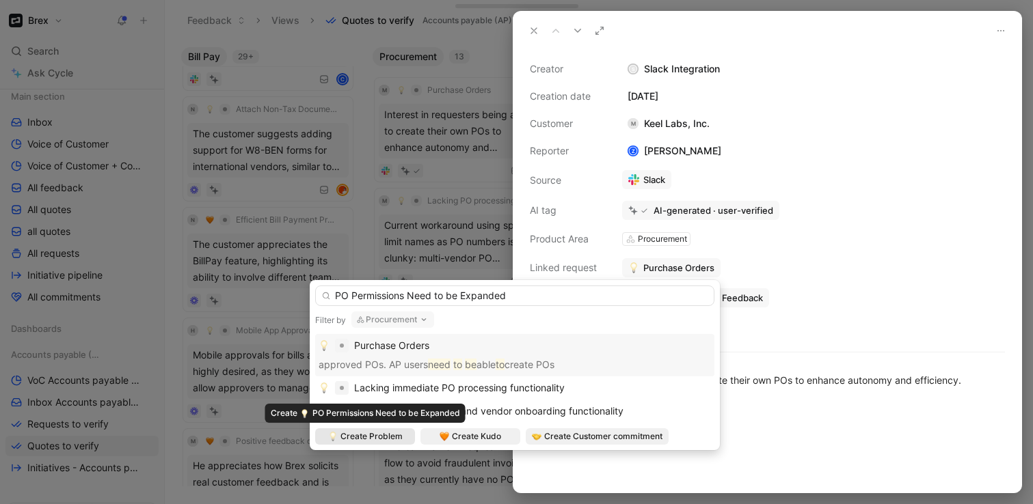
type input "PO Permissions Need to be Expanded"
click at [403, 434] on div "Create Problem" at bounding box center [365, 437] width 100 height 16
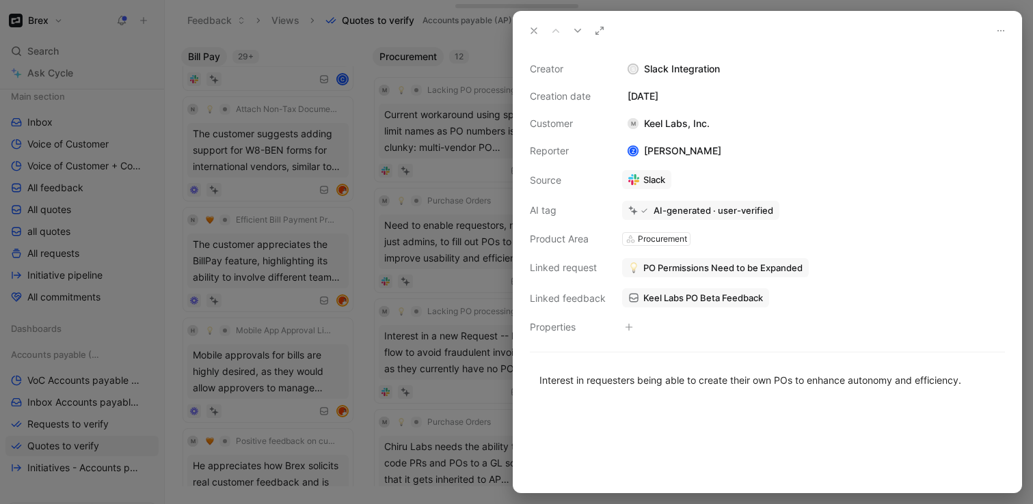
click at [529, 29] on icon at bounding box center [533, 30] width 11 height 11
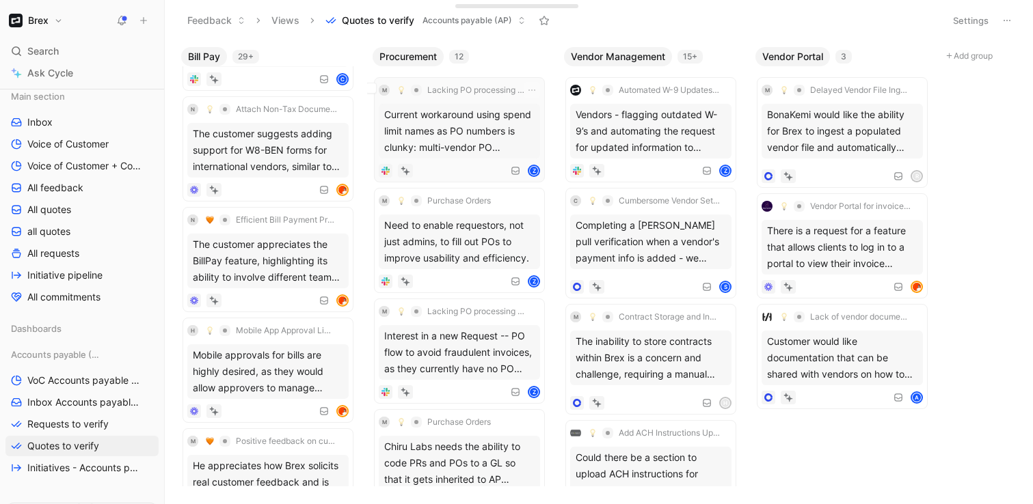
click at [483, 152] on div "Current workaround using spend limit names as PO numbers is clunky: multi-vendo…" at bounding box center [459, 131] width 161 height 55
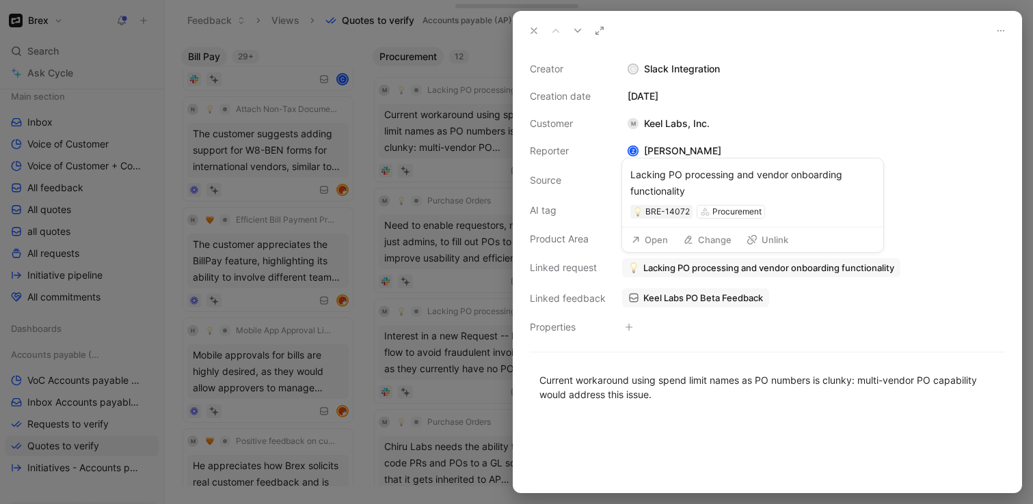
click at [677, 266] on span "Lacking PO processing and vendor onboarding functionality" at bounding box center [768, 268] width 251 height 12
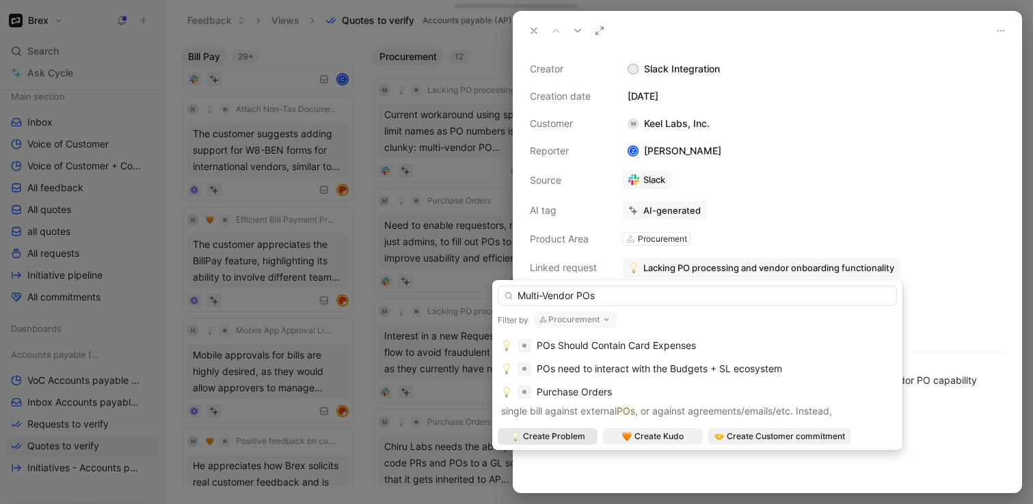
type input "Multi-Vendor POs"
click at [548, 437] on span "Create Problem" at bounding box center [554, 437] width 62 height 14
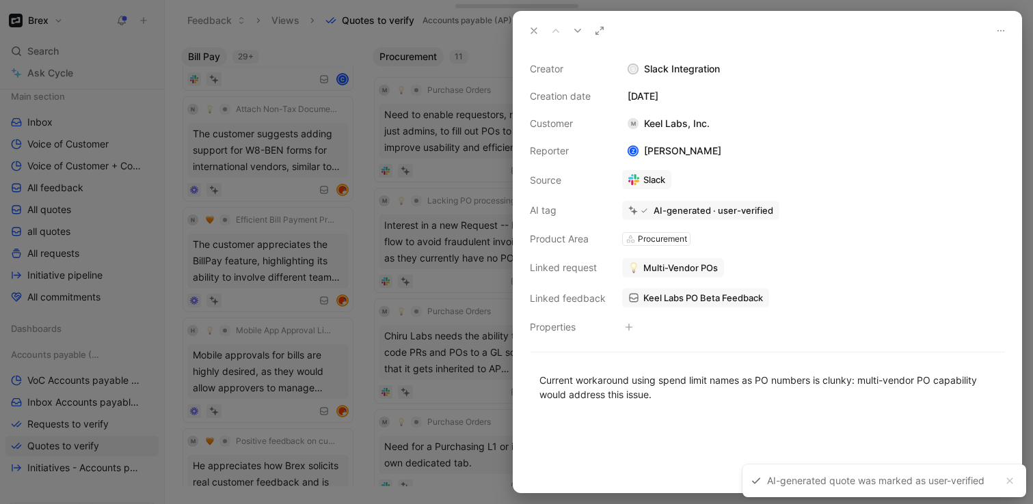
click at [538, 27] on icon at bounding box center [533, 30] width 11 height 11
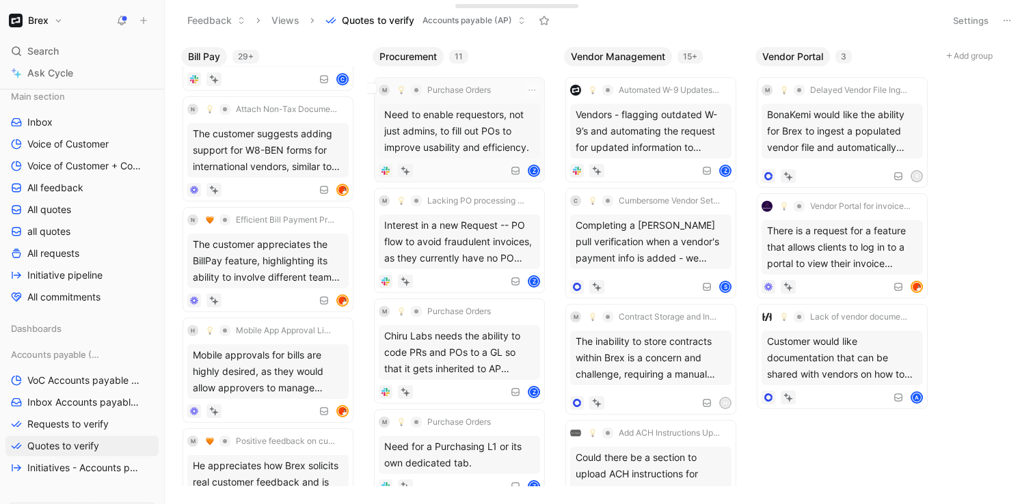
click at [491, 126] on div "Need to enable requestors, not just admins, to fill out POs to improve usabilit…" at bounding box center [459, 131] width 161 height 55
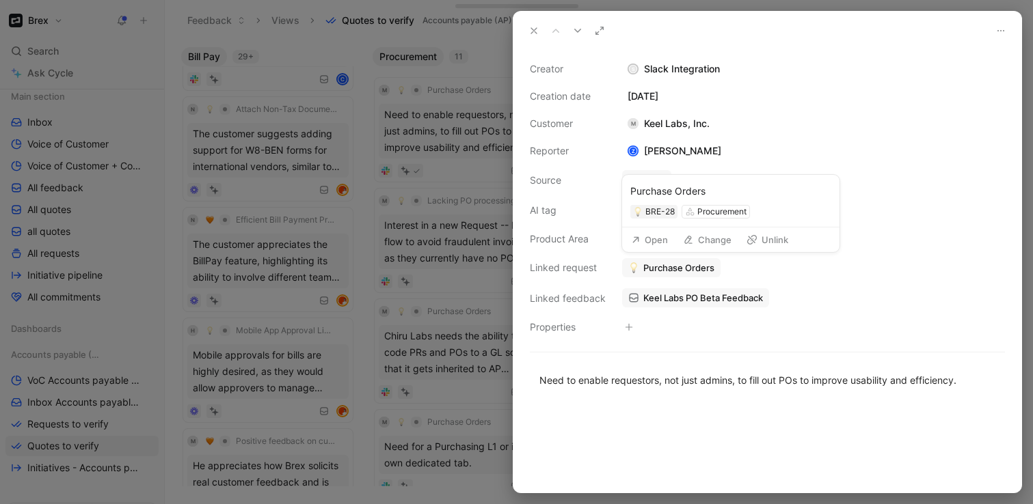
click at [659, 267] on span "Purchase Orders" at bounding box center [678, 268] width 71 height 12
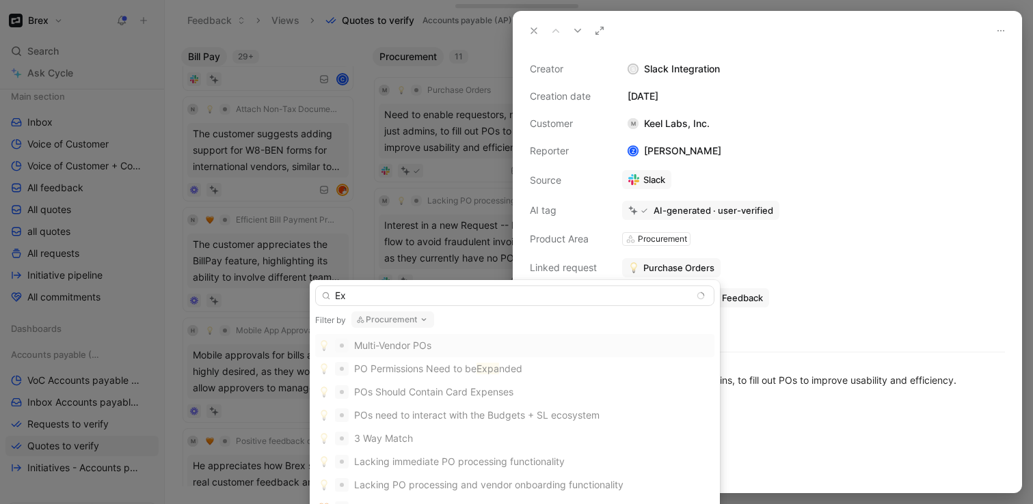
type input "E"
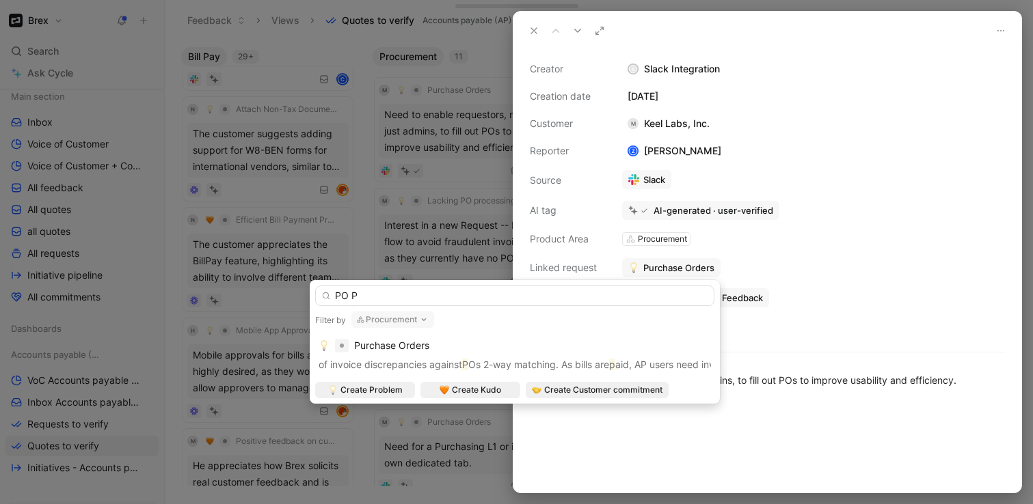
type input "PO P"
click at [434, 346] on div "Purchase Orders" at bounding box center [515, 346] width 392 height 16
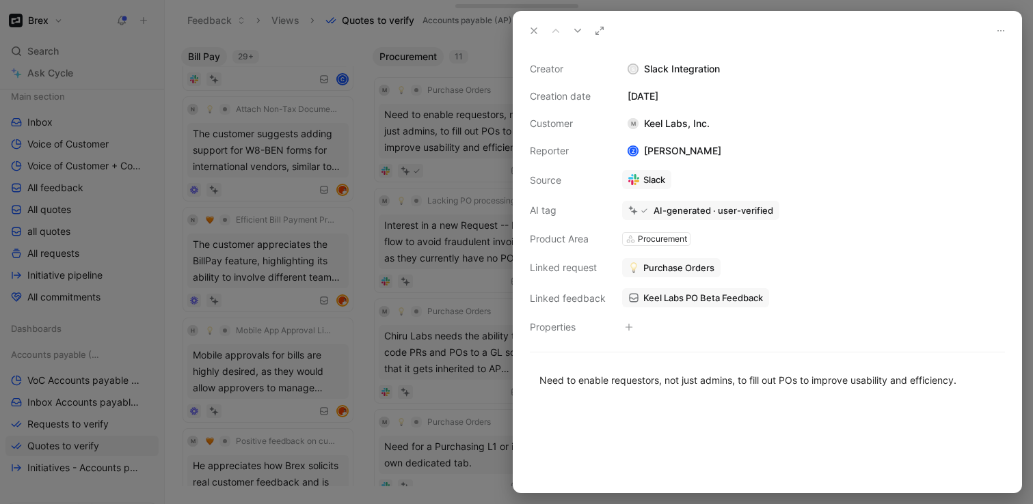
click at [670, 264] on div "Keel Labs PO Beta Feedback 7 Product Areas" at bounding box center [696, 258] width 219 height 53
click at [663, 264] on span "Purchase Orders" at bounding box center [678, 268] width 71 height 12
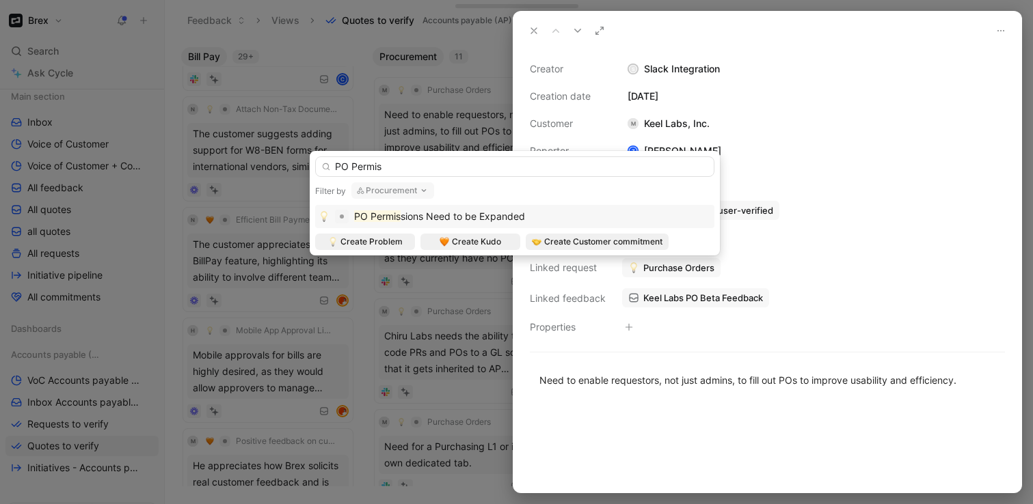
type input "PO Permis"
click at [390, 215] on mark "PO Permis" at bounding box center [377, 217] width 46 height 12
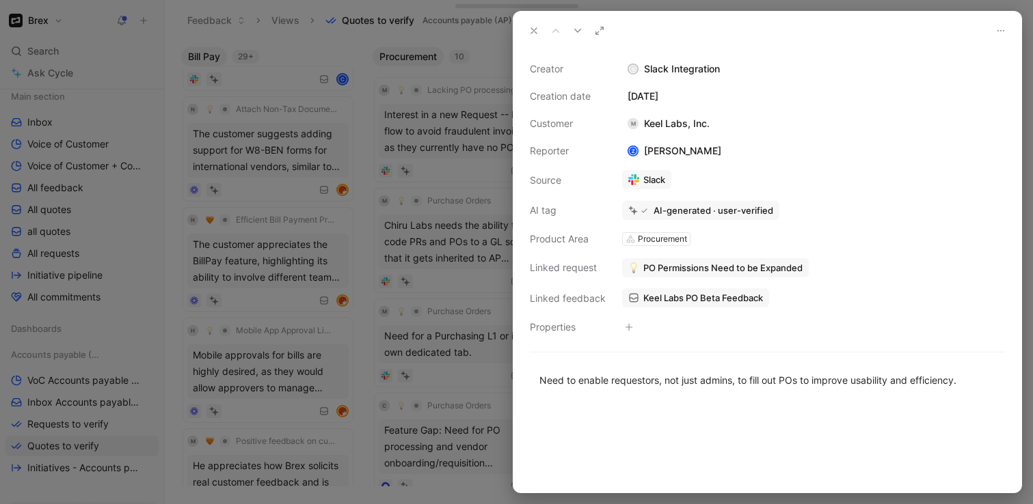
click at [535, 31] on icon at bounding box center [533, 30] width 11 height 11
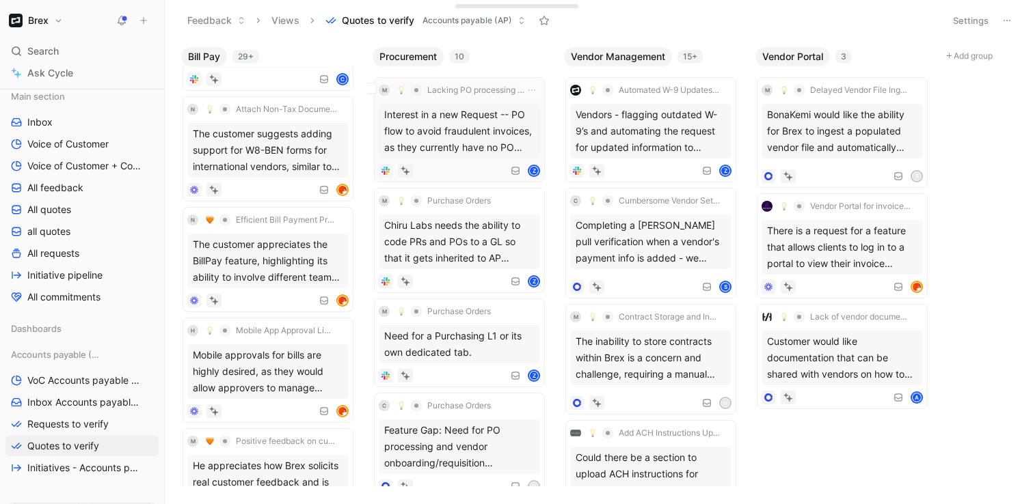
click at [491, 144] on div "Interest in a new Request -- PO flow to avoid fraudulent invoices, as they curr…" at bounding box center [459, 131] width 161 height 55
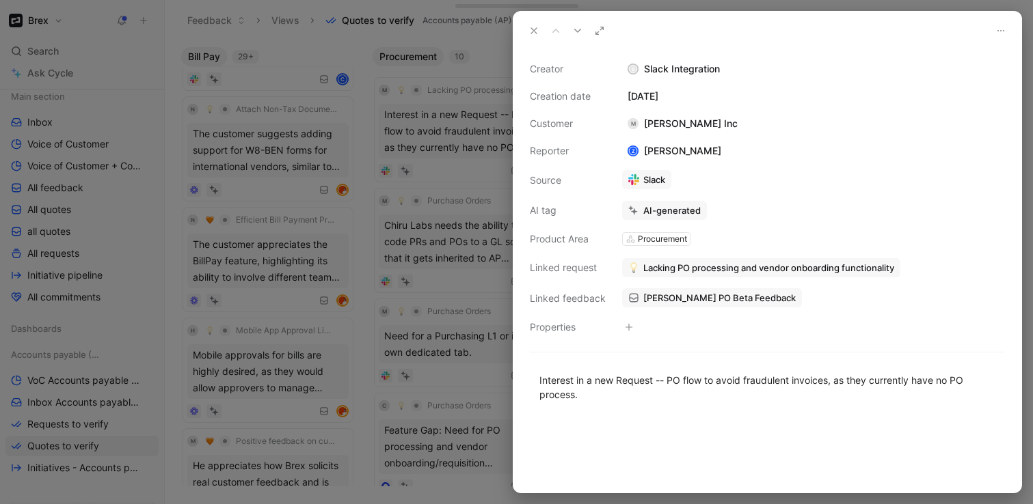
click at [531, 28] on use at bounding box center [533, 30] width 5 height 5
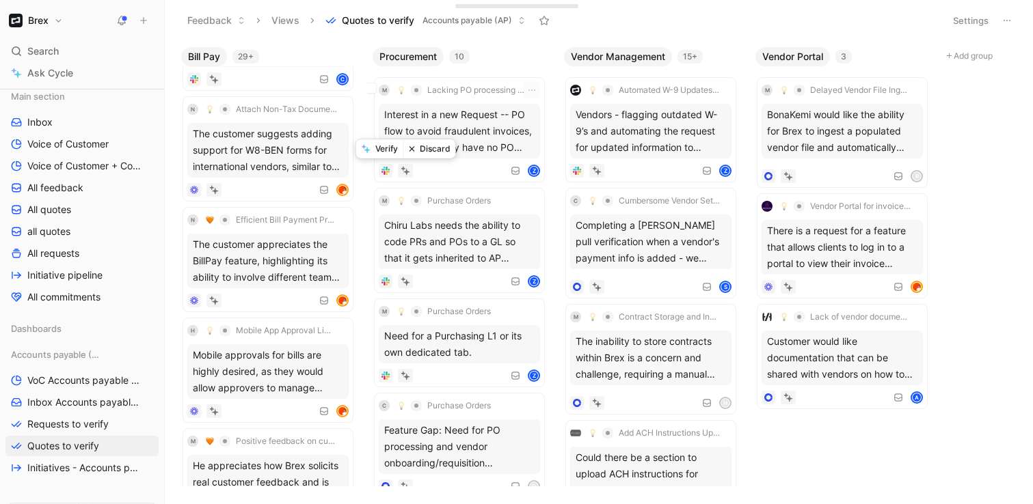
click at [433, 145] on button "Discard" at bounding box center [429, 148] width 53 height 19
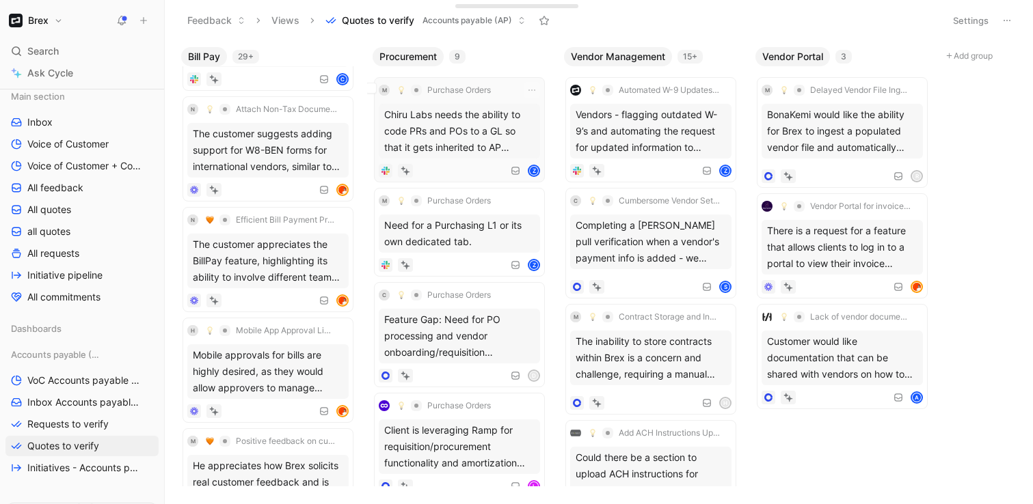
click at [443, 133] on div "Chiru Labs needs the ability to code PRs and POs to a GL so that it gets inheri…" at bounding box center [459, 131] width 161 height 55
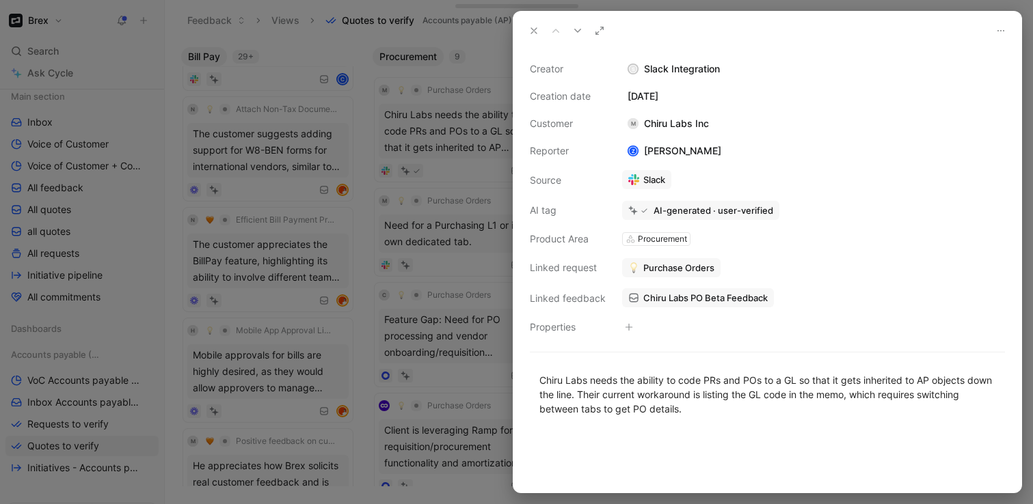
click at [674, 270] on span "Purchase Orders" at bounding box center [678, 268] width 71 height 12
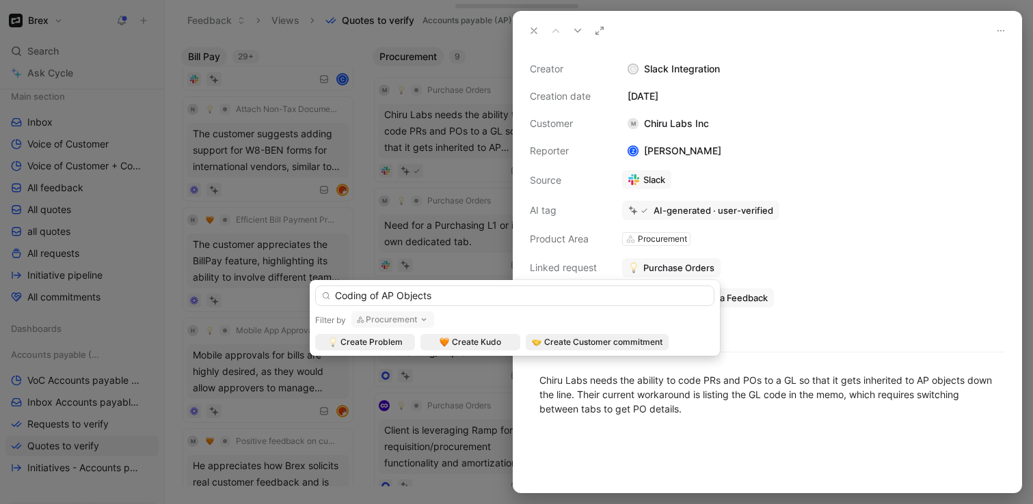
click at [335, 298] on input "Coding of AP Objects" at bounding box center [514, 296] width 399 height 21
type input "Accounting Coding of AP Objects"
click at [363, 345] on span "Create Problem" at bounding box center [371, 343] width 62 height 14
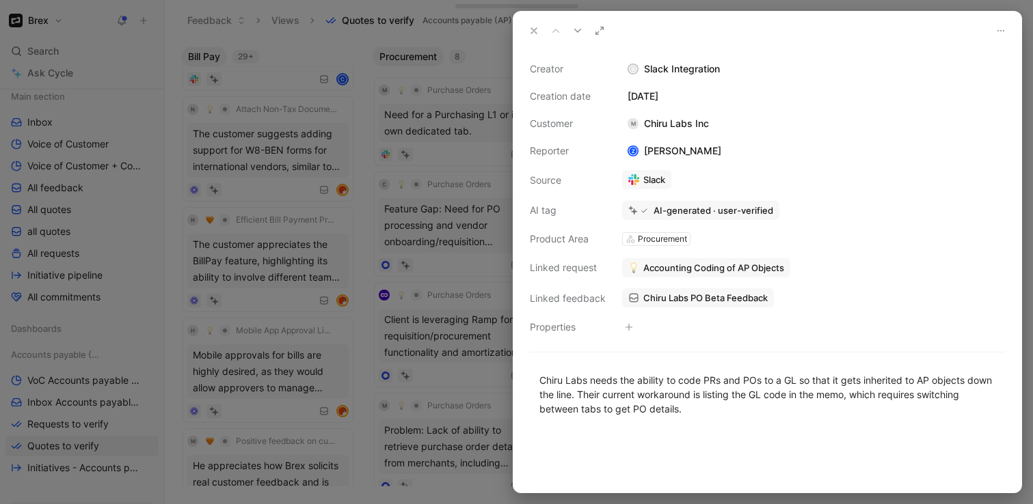
click at [530, 35] on icon at bounding box center [533, 30] width 11 height 11
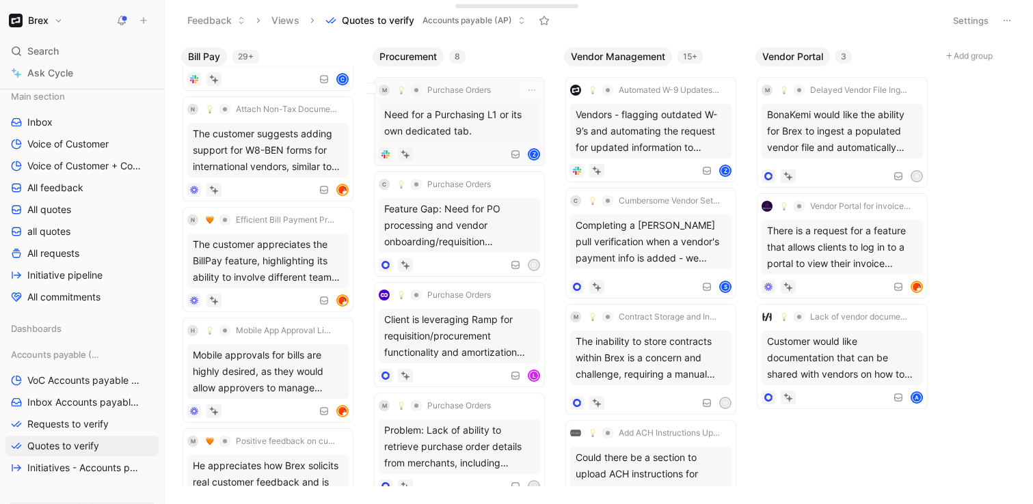
click at [492, 92] on button "Purchase Orders" at bounding box center [443, 90] width 103 height 16
click at [501, 90] on div "M Purchase Orders" at bounding box center [441, 90] width 124 height 16
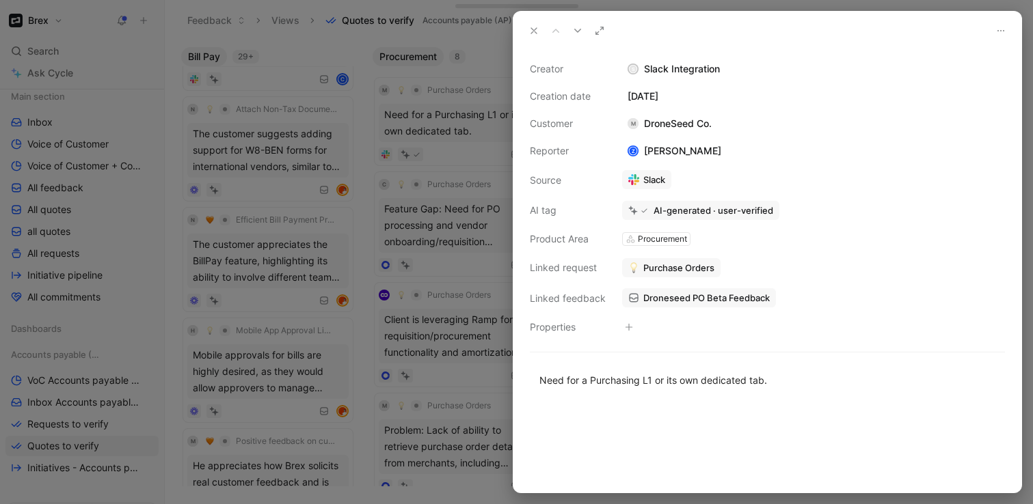
click at [674, 262] on span "Purchase Orders" at bounding box center [678, 268] width 71 height 12
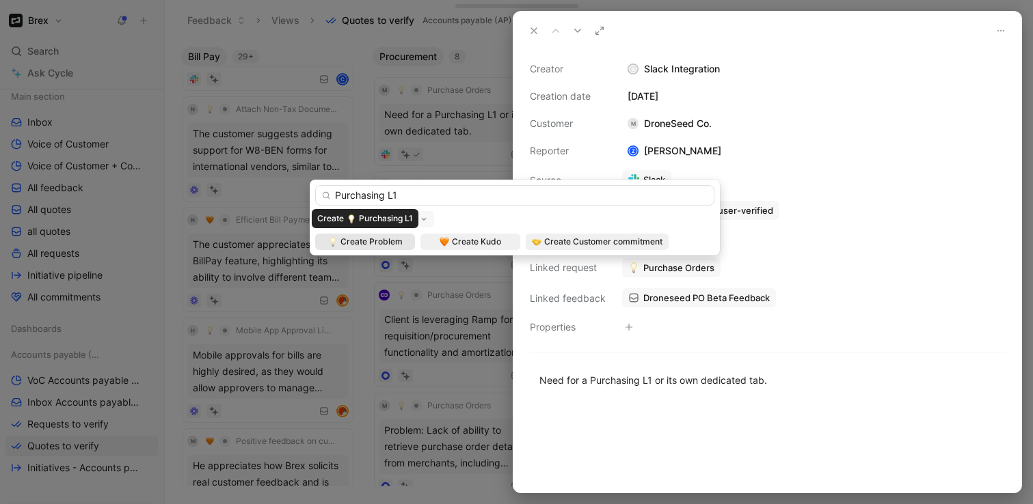
type input "Purchasing L1"
click at [359, 243] on span "Create Problem" at bounding box center [371, 242] width 62 height 14
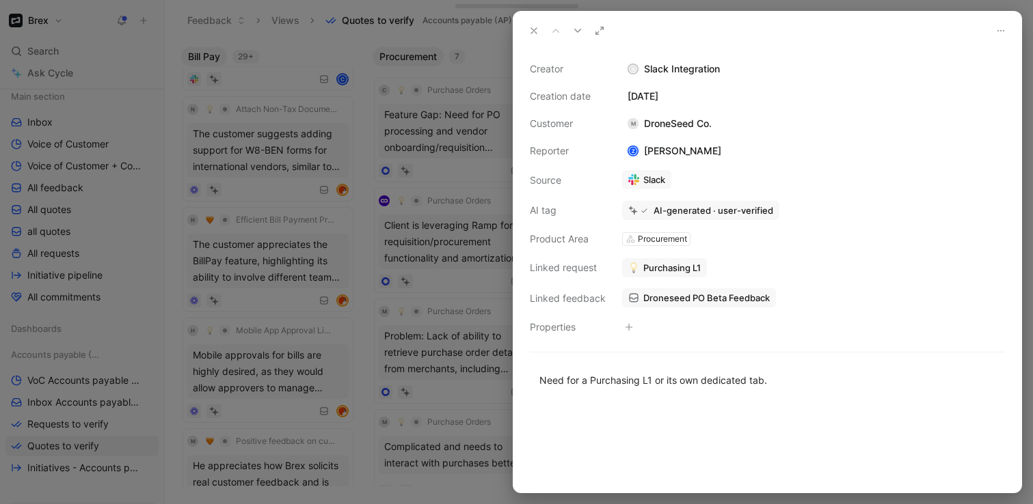
click at [529, 28] on icon at bounding box center [533, 30] width 11 height 11
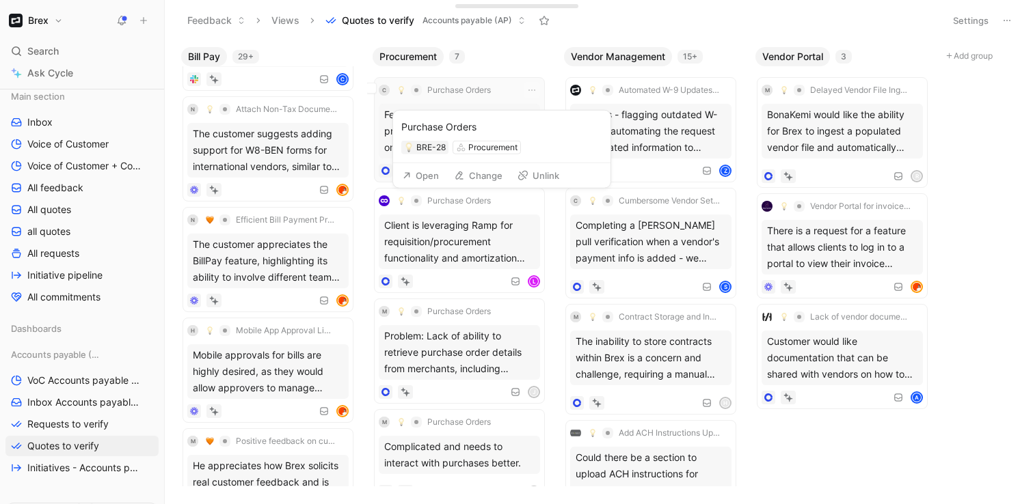
click at [484, 83] on button "Purchase Orders" at bounding box center [443, 90] width 103 height 16
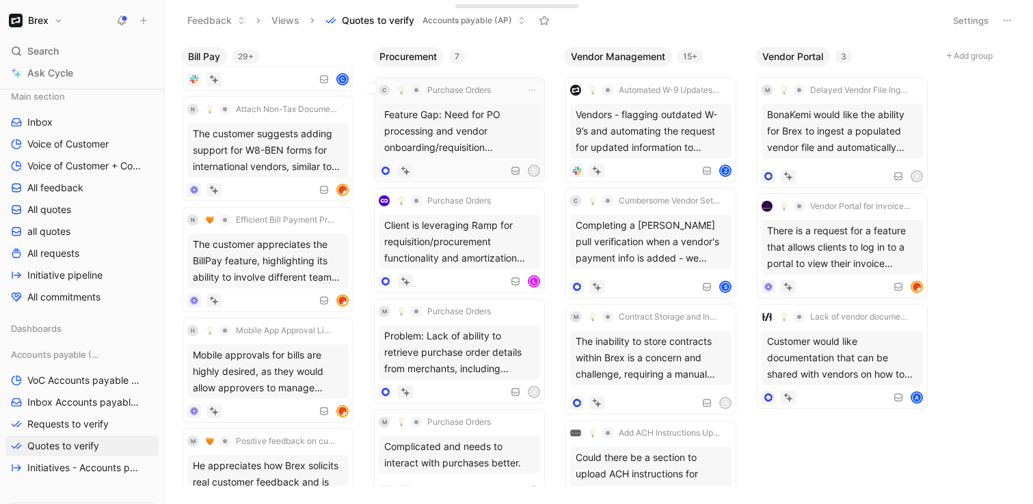
click at [485, 131] on div "Feature Gap: Need for PO processing and vendor onboarding/requisition functiona…" at bounding box center [459, 131] width 161 height 55
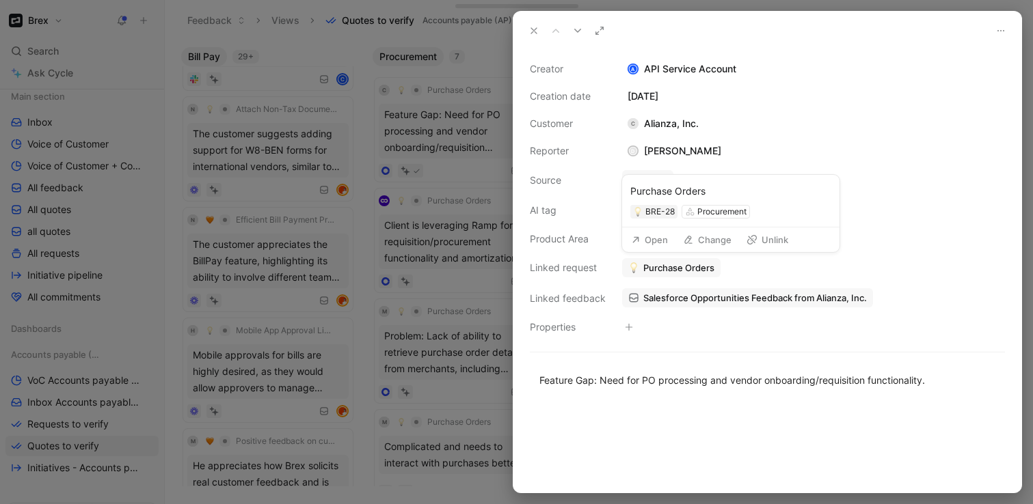
click at [681, 265] on span "Purchase Orders" at bounding box center [678, 268] width 71 height 12
click at [697, 275] on button "Purchase Orders" at bounding box center [671, 267] width 98 height 19
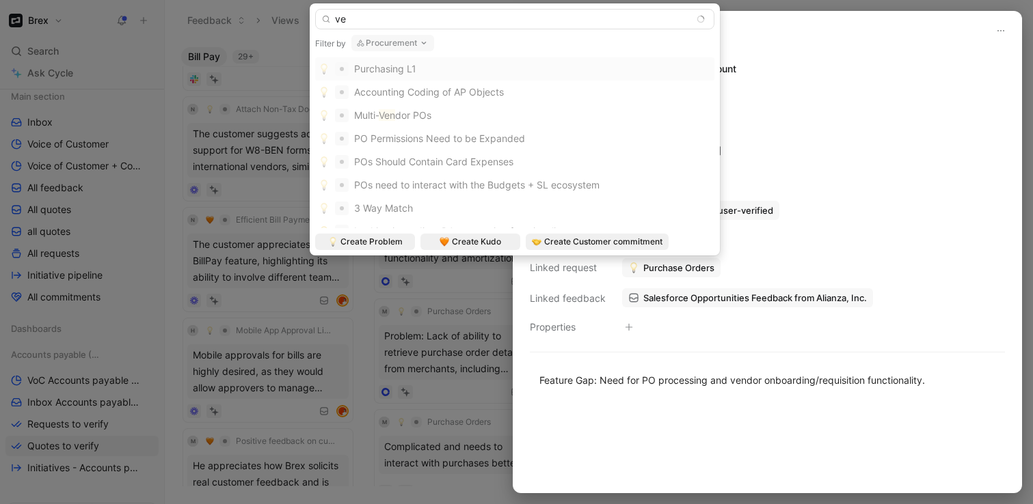
type input "v"
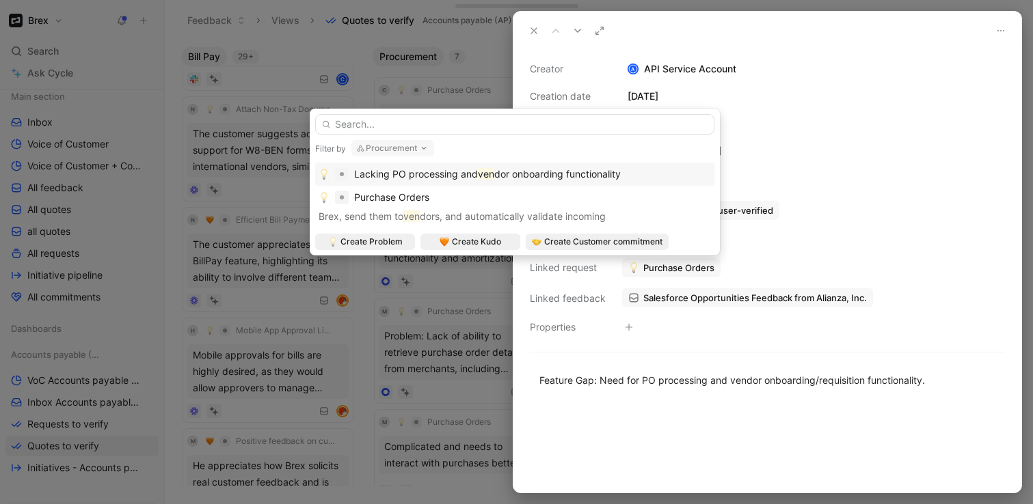
type input "E"
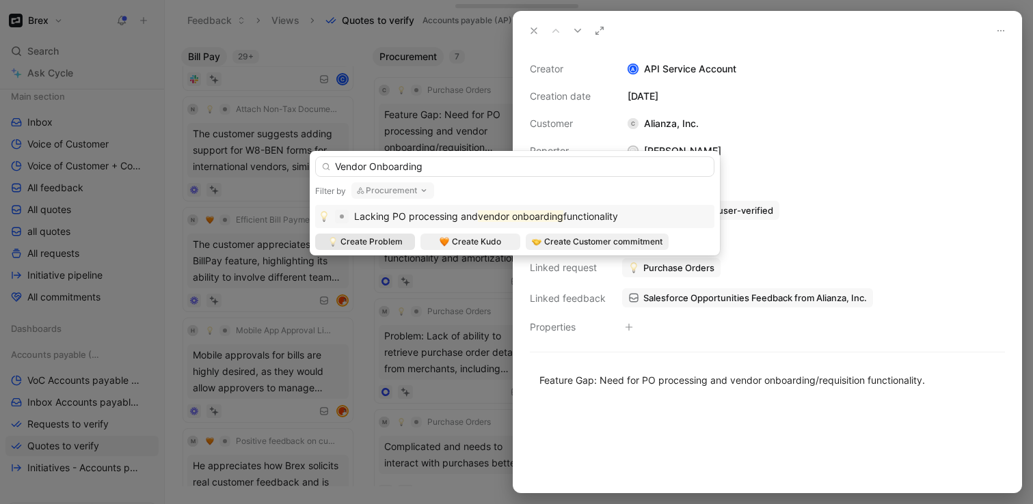
type input "Vendor Onboarding"
click at [367, 243] on span "Create Problem" at bounding box center [371, 242] width 62 height 14
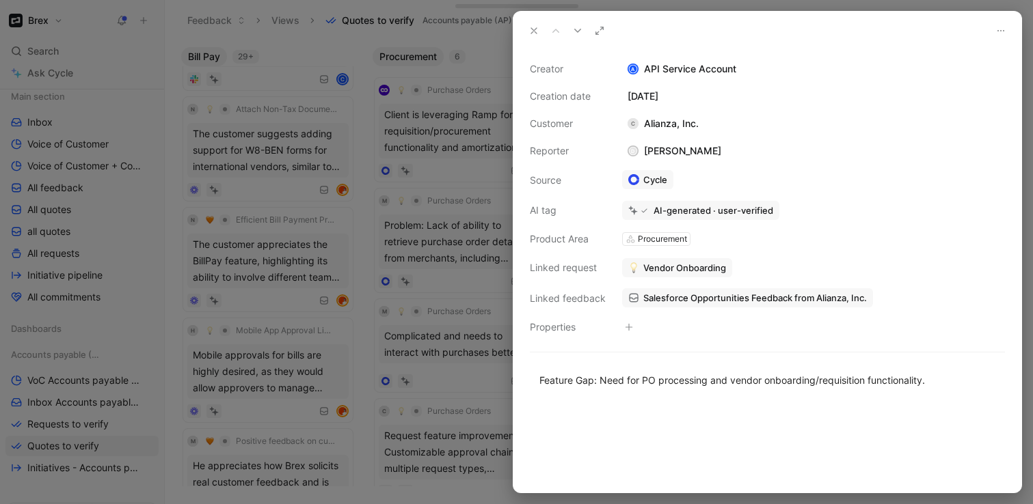
click at [530, 31] on icon at bounding box center [533, 30] width 11 height 11
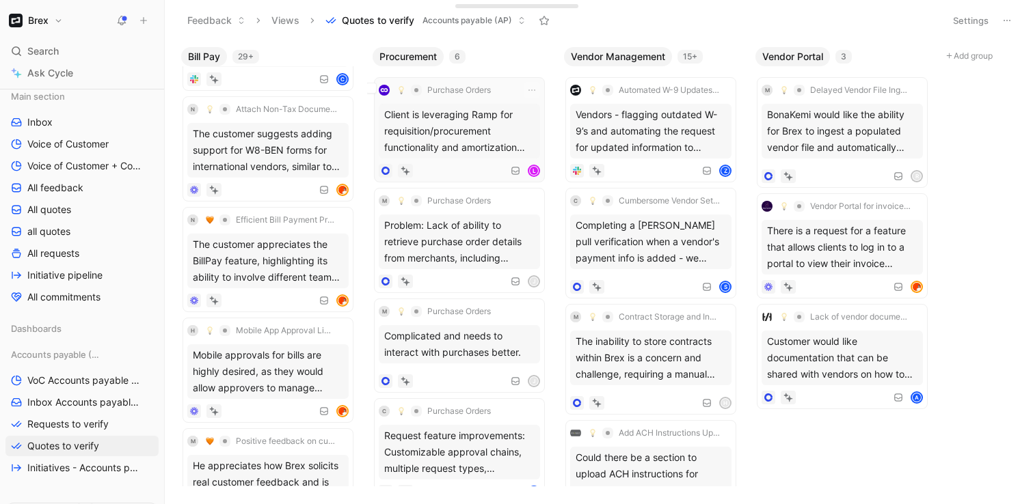
click at [504, 117] on div "Client is leveraging Ramp for requisition/procurement functionality and amortiz…" at bounding box center [459, 131] width 161 height 55
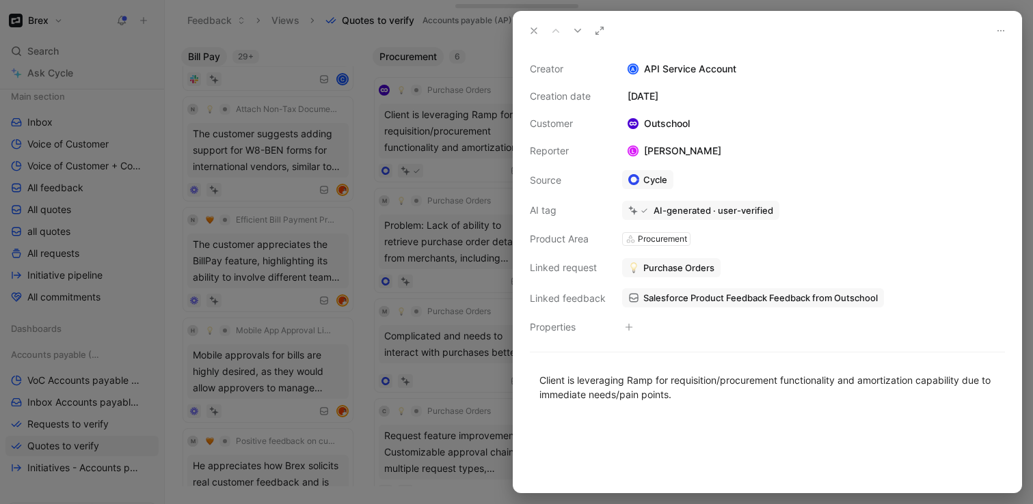
click at [530, 35] on icon at bounding box center [533, 30] width 11 height 11
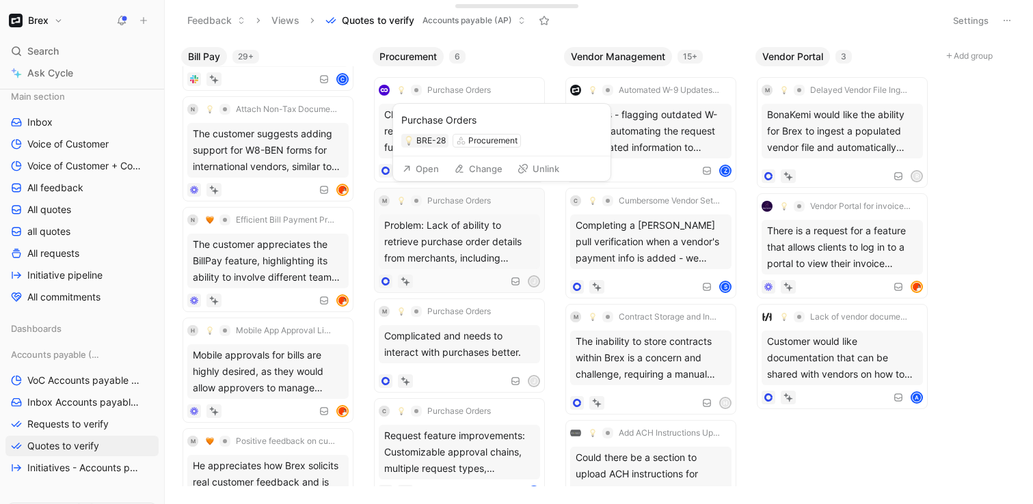
click at [480, 197] on span "Purchase Orders" at bounding box center [459, 201] width 64 height 11
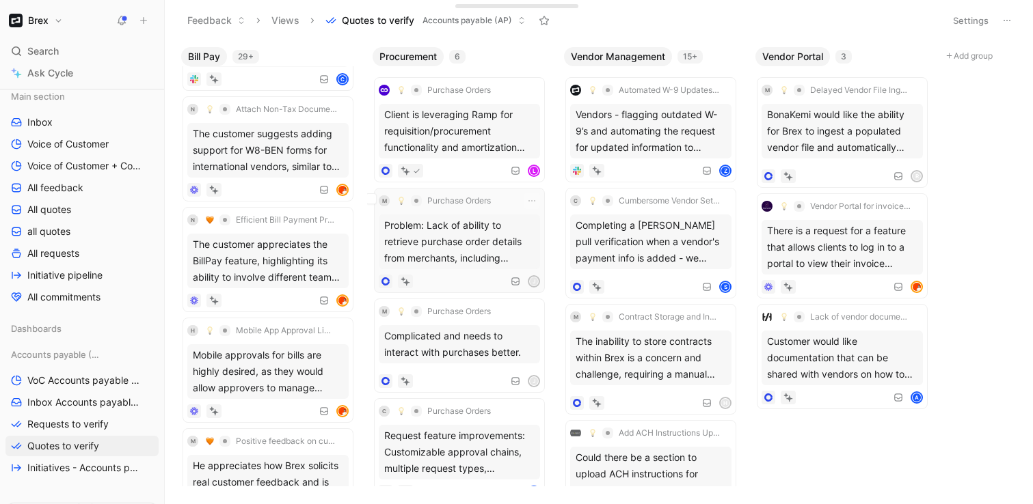
click at [483, 237] on div "Problem: Lack of ability to retrieve purchase order details from merchants, inc…" at bounding box center [459, 242] width 161 height 55
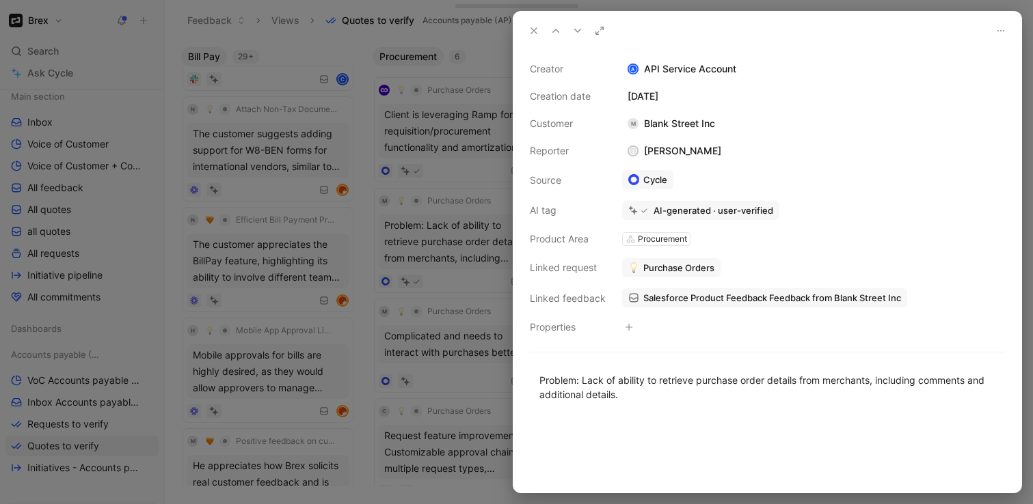
click at [537, 31] on icon at bounding box center [533, 30] width 11 height 11
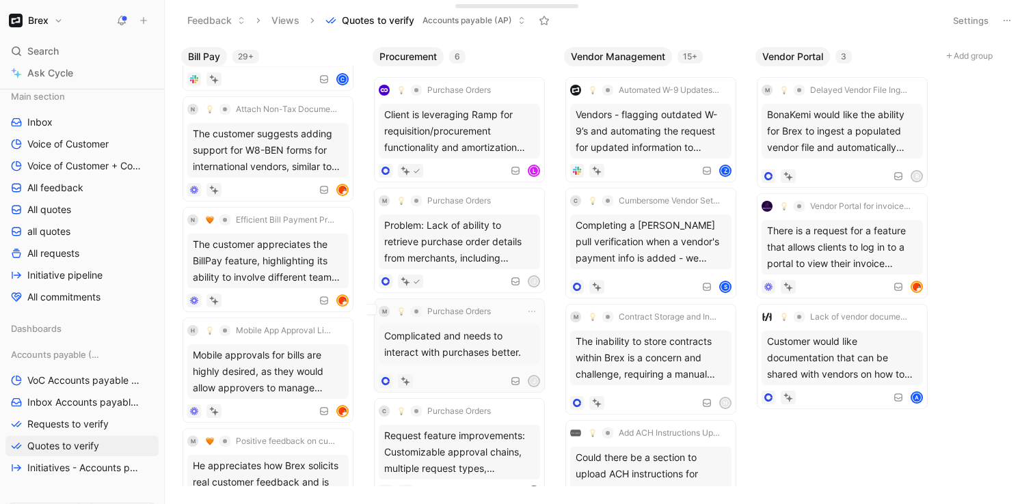
click at [487, 373] on div "M Purchase Orders Complicated and needs to interact with purchases better. J" at bounding box center [459, 346] width 161 height 85
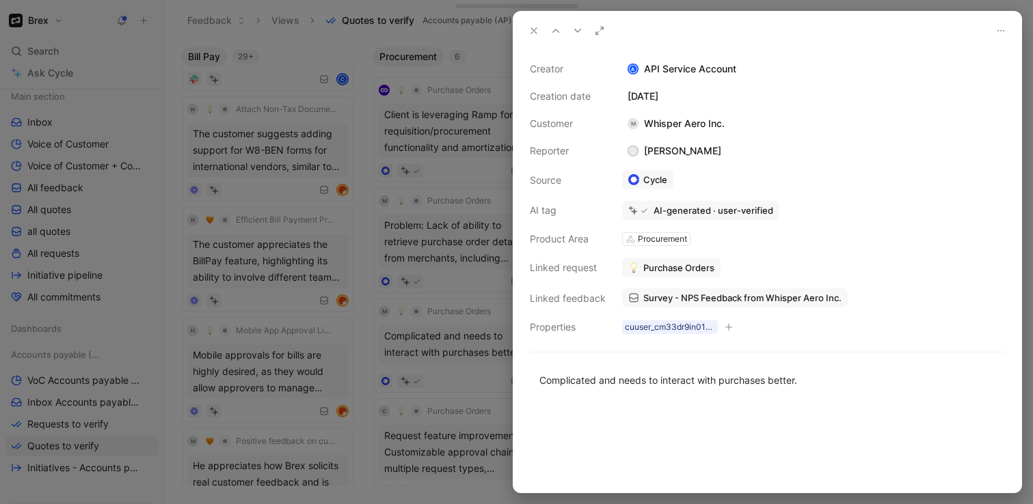
click at [679, 296] on span "Survey - NPS Feedback from Whisper Aero Inc." at bounding box center [742, 298] width 198 height 12
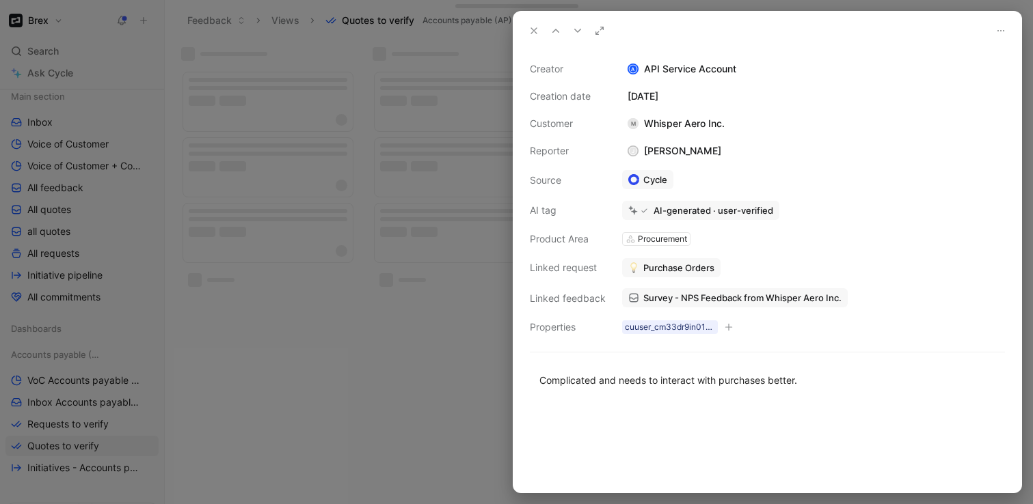
click at [541, 34] on button at bounding box center [533, 30] width 19 height 19
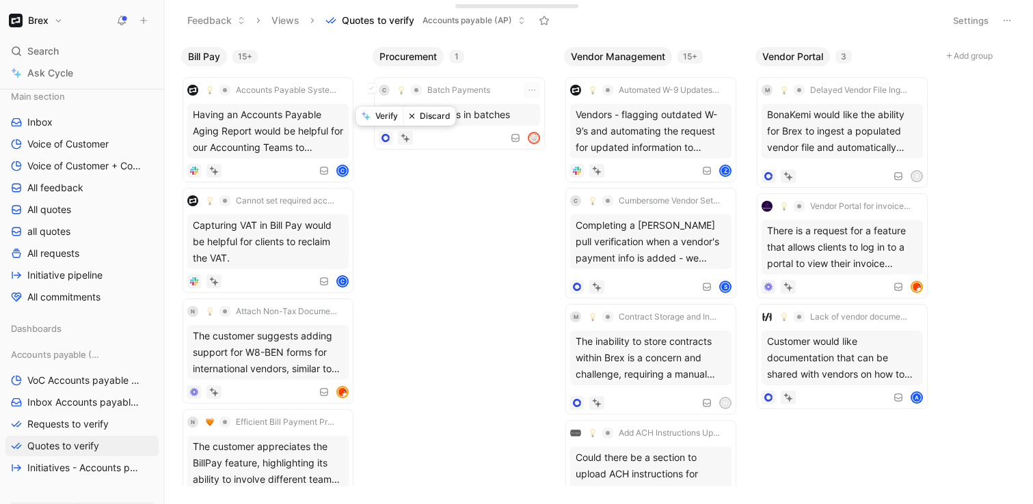
click at [427, 118] on button "Discard" at bounding box center [429, 116] width 53 height 19
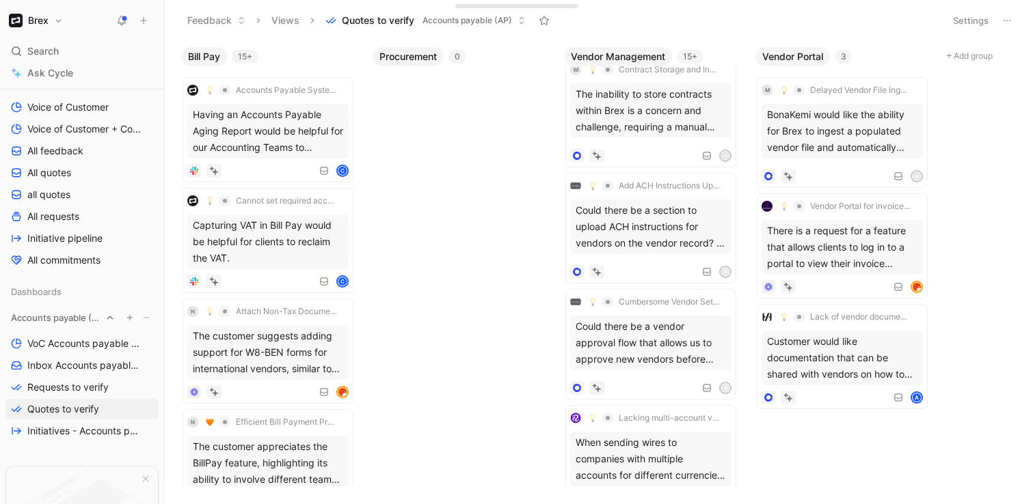
scroll to position [82, 0]
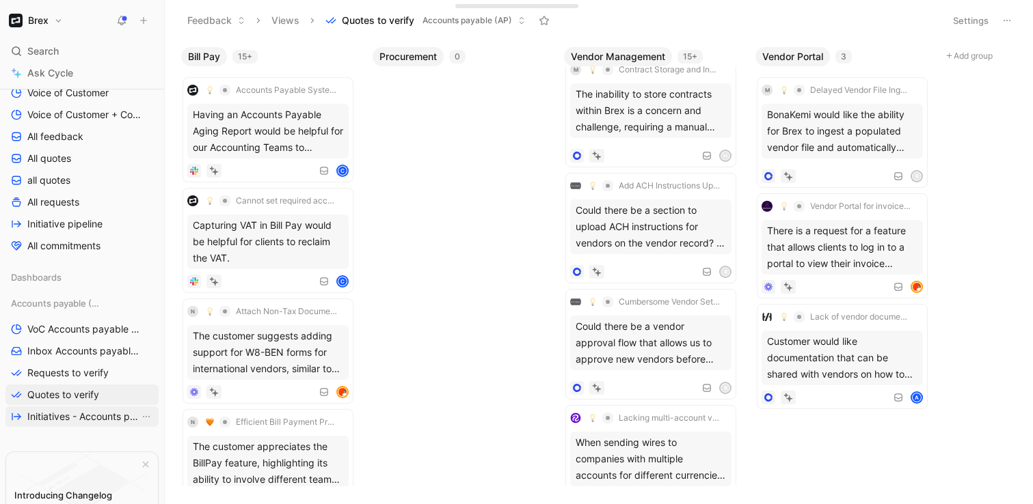
click at [105, 418] on span "Initiatives - Accounts payable (AP)" at bounding box center [83, 417] width 112 height 14
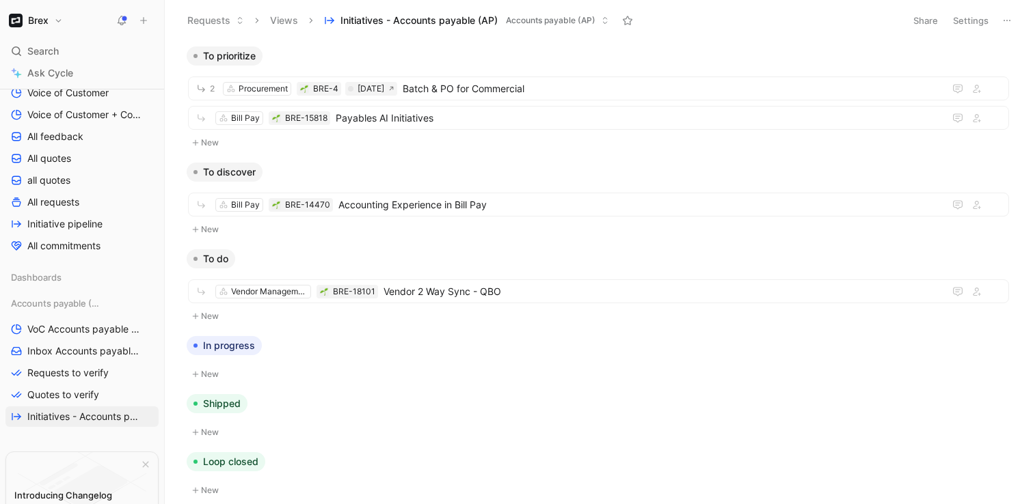
click at [269, 18] on button "Views" at bounding box center [284, 20] width 40 height 21
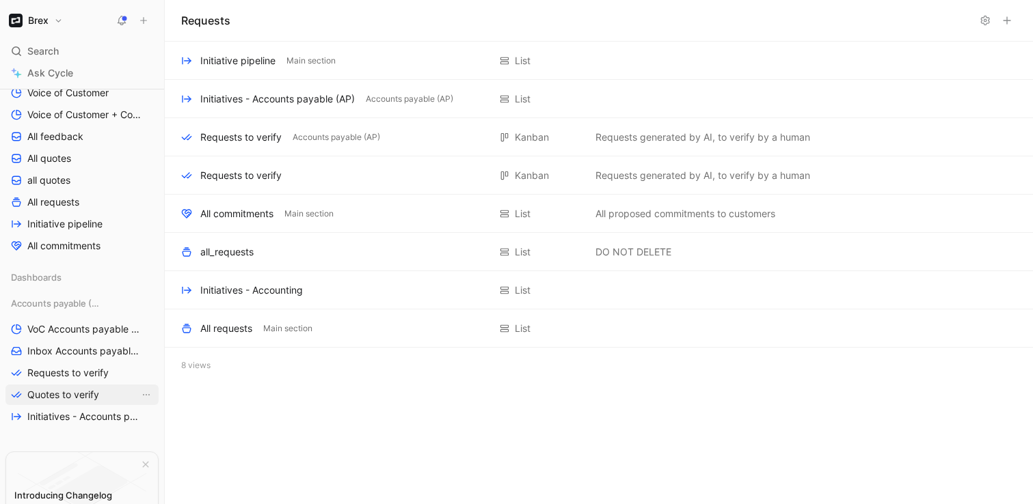
click at [102, 392] on link "Quotes to verify" at bounding box center [81, 395] width 153 height 21
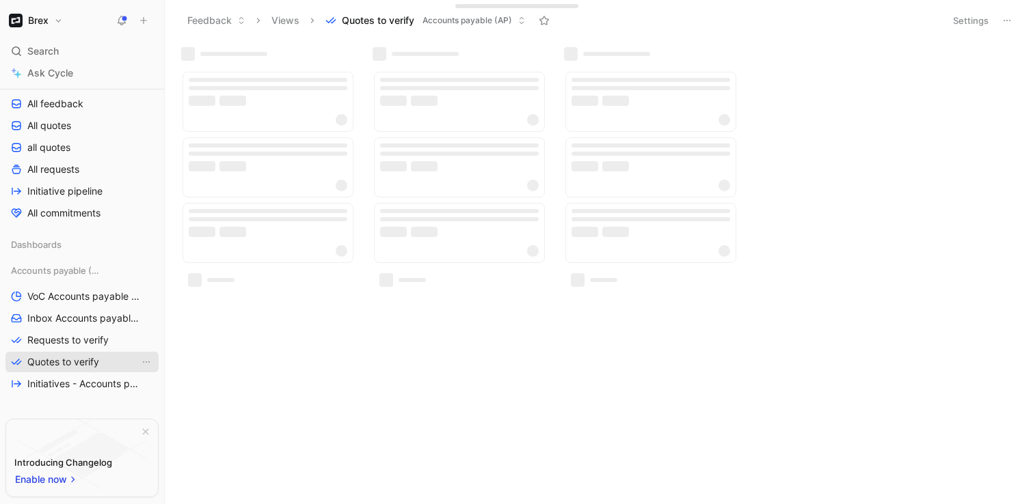
scroll to position [82, 0]
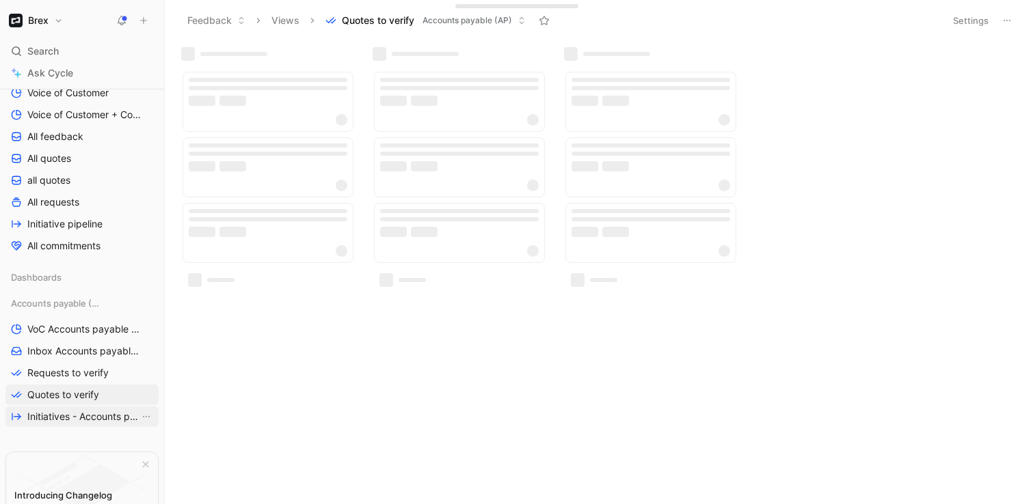
click at [101, 420] on span "Initiatives - Accounts payable (AP)" at bounding box center [83, 417] width 112 height 14
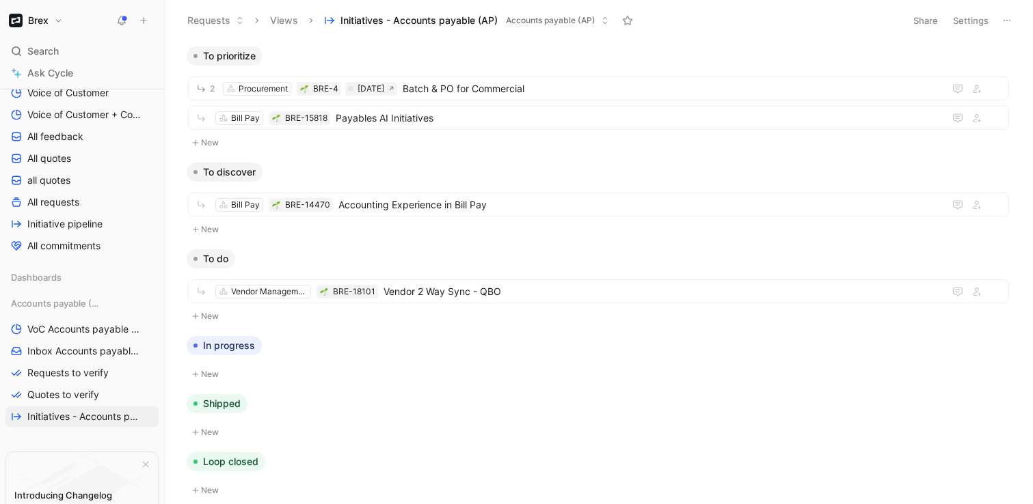
click at [214, 25] on button "Requests" at bounding box center [215, 20] width 69 height 21
click at [364, 18] on span "Initiatives - Accounts payable (AP)" at bounding box center [418, 21] width 157 height 14
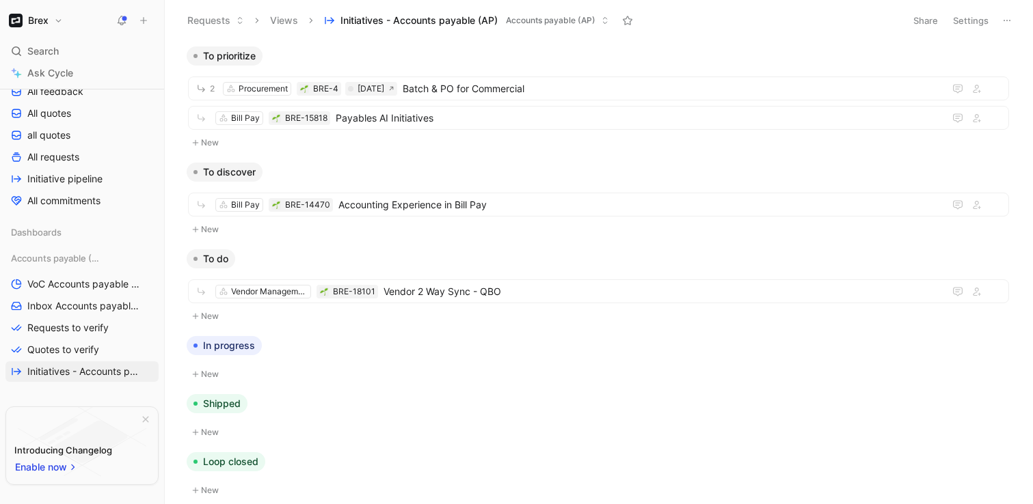
click at [401, 27] on span "Initiatives - Accounts payable (AP)" at bounding box center [418, 21] width 157 height 14
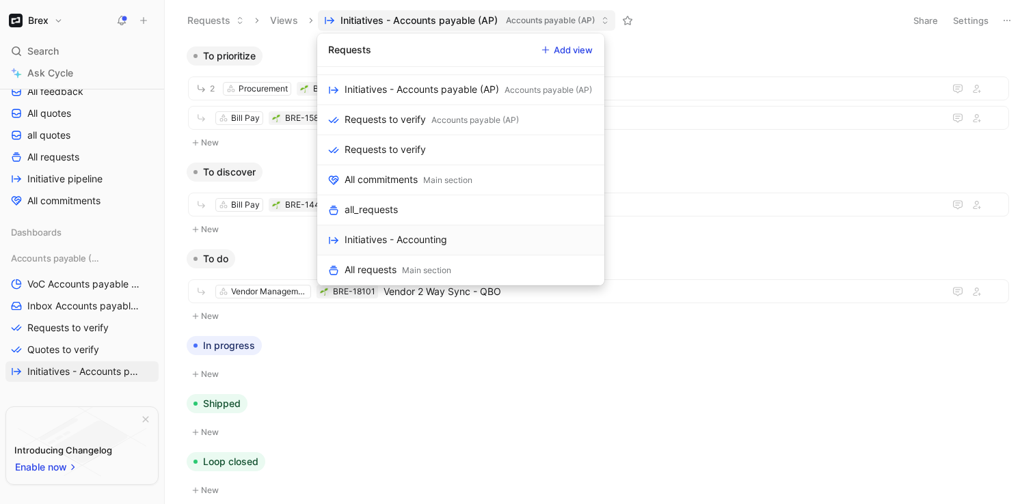
scroll to position [27, 0]
click at [564, 52] on button "Add view" at bounding box center [567, 49] width 64 height 19
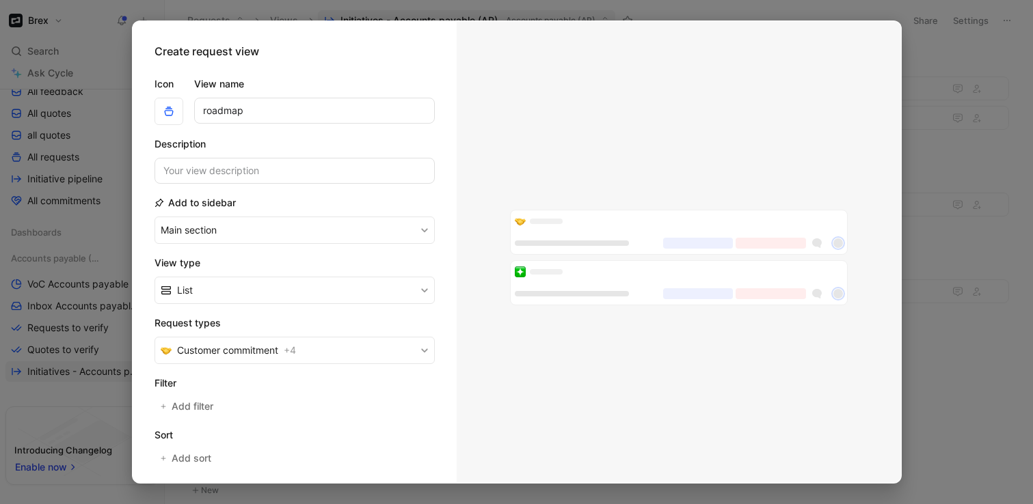
click at [111, 381] on div at bounding box center [516, 252] width 1033 height 504
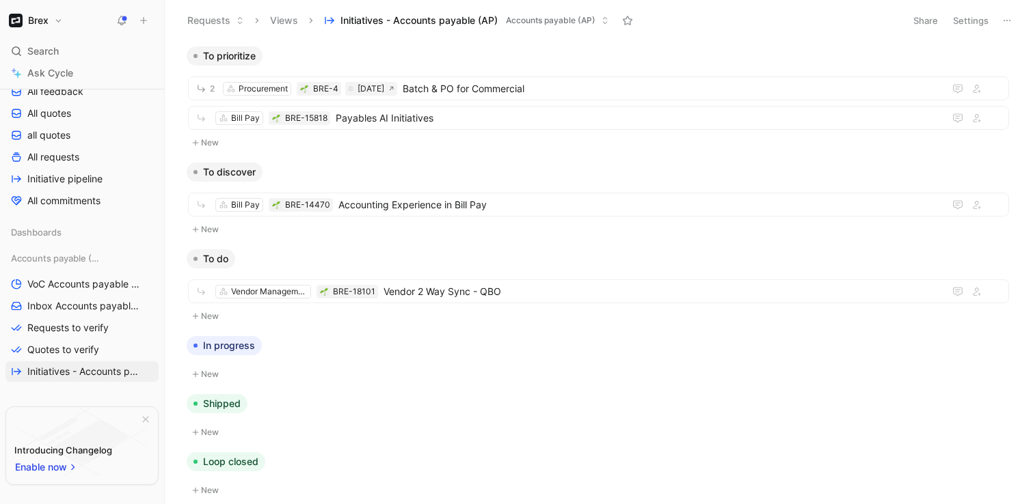
scroll to position [179, 0]
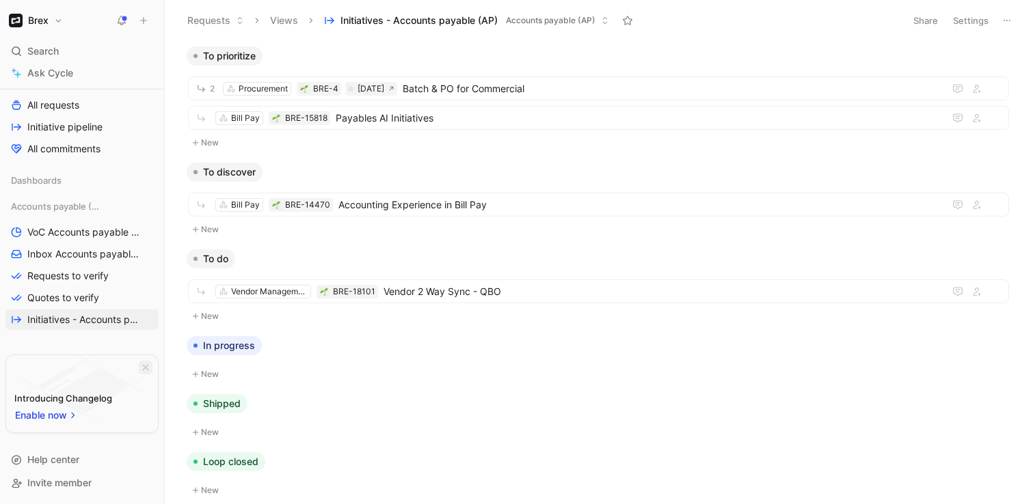
click at [142, 367] on icon "button" at bounding box center [146, 368] width 8 height 8
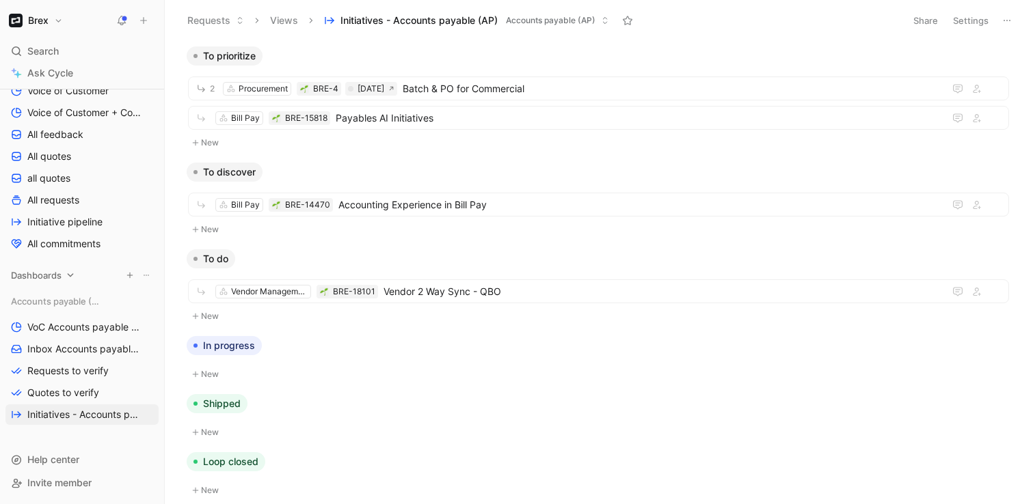
click at [76, 277] on div "Dashboards" at bounding box center [81, 275] width 153 height 21
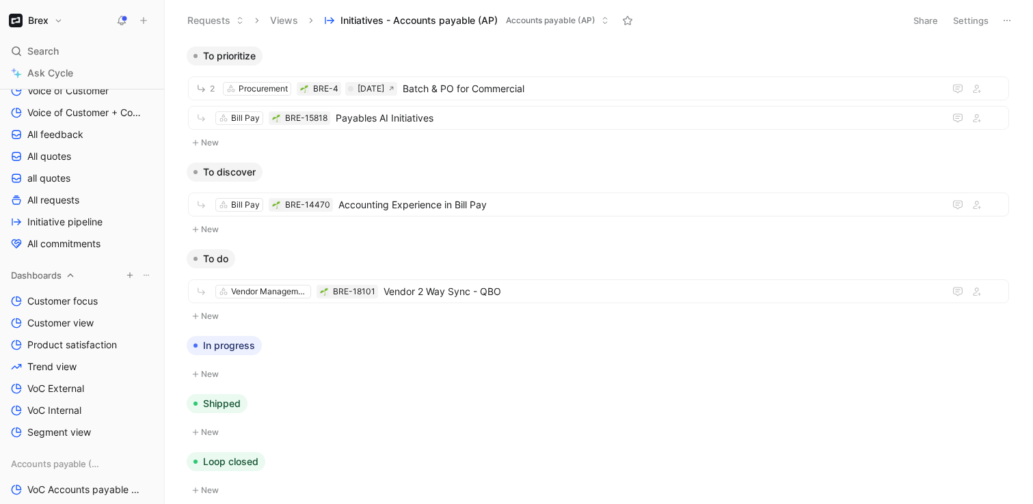
click at [70, 271] on icon at bounding box center [71, 276] width 10 height 10
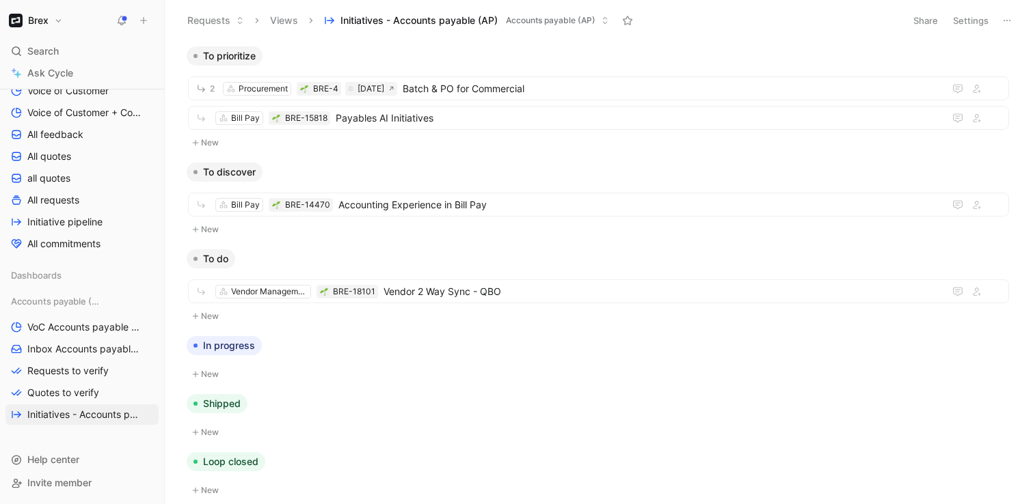
click at [213, 27] on button "Requests" at bounding box center [215, 20] width 69 height 21
click at [217, 42] on div "Feedback" at bounding box center [273, 49] width 138 height 16
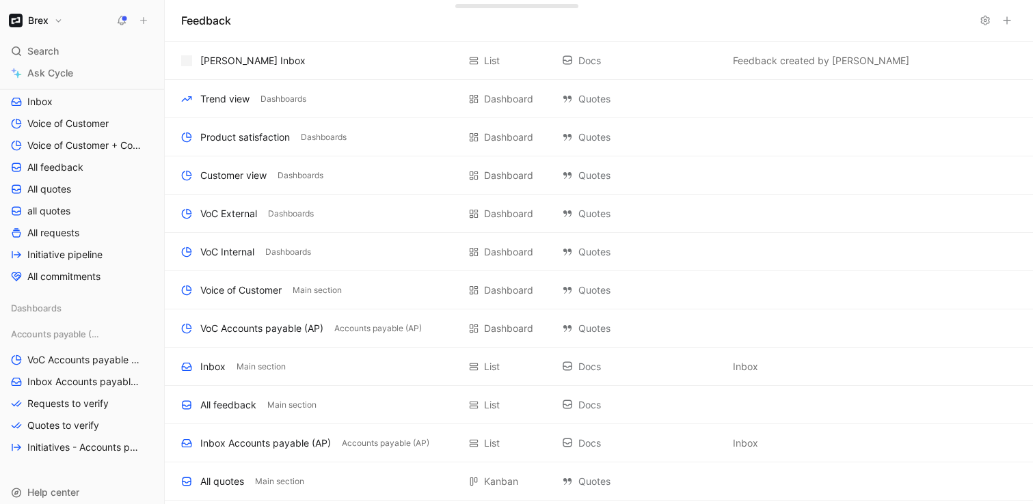
scroll to position [117, 0]
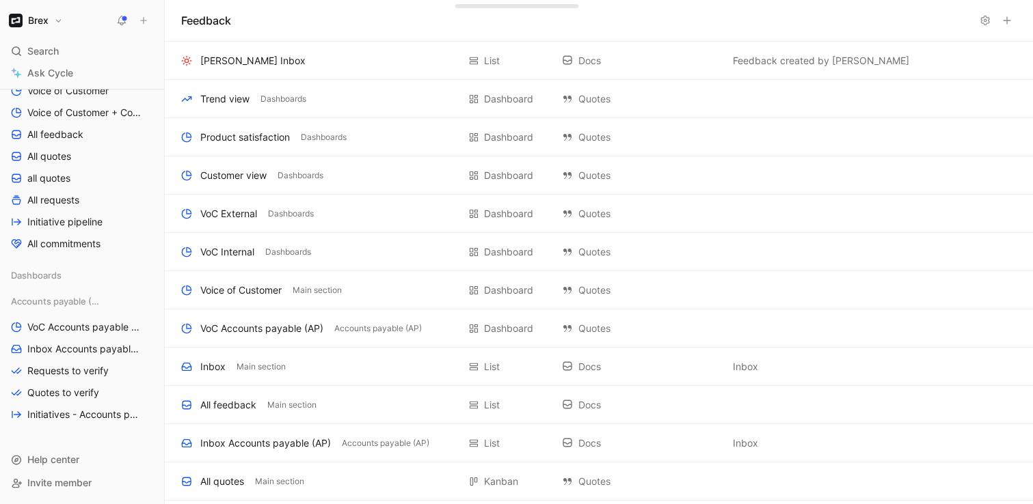
click at [215, 22] on h1 "Feedback" at bounding box center [206, 20] width 50 height 16
click at [77, 414] on span "Initiatives - Accounts payable (AP)" at bounding box center [83, 415] width 112 height 14
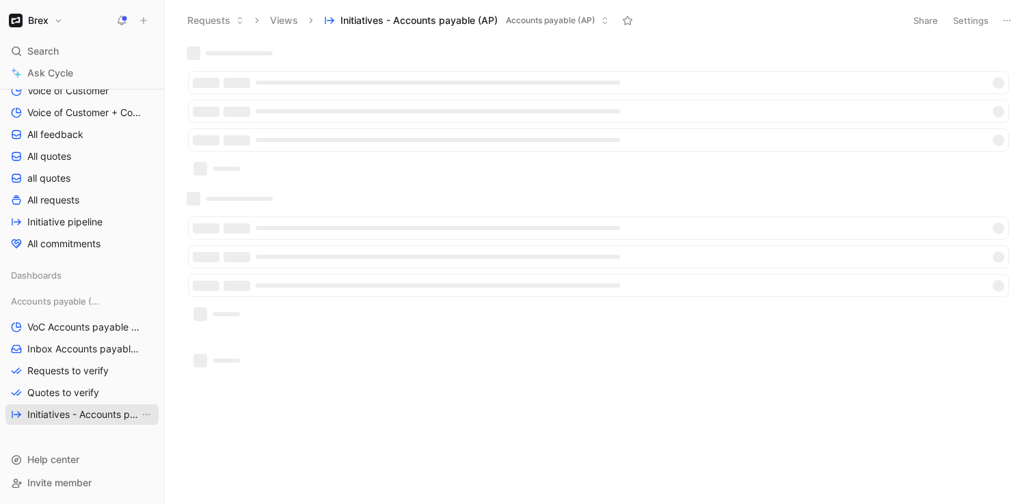
scroll to position [84, 0]
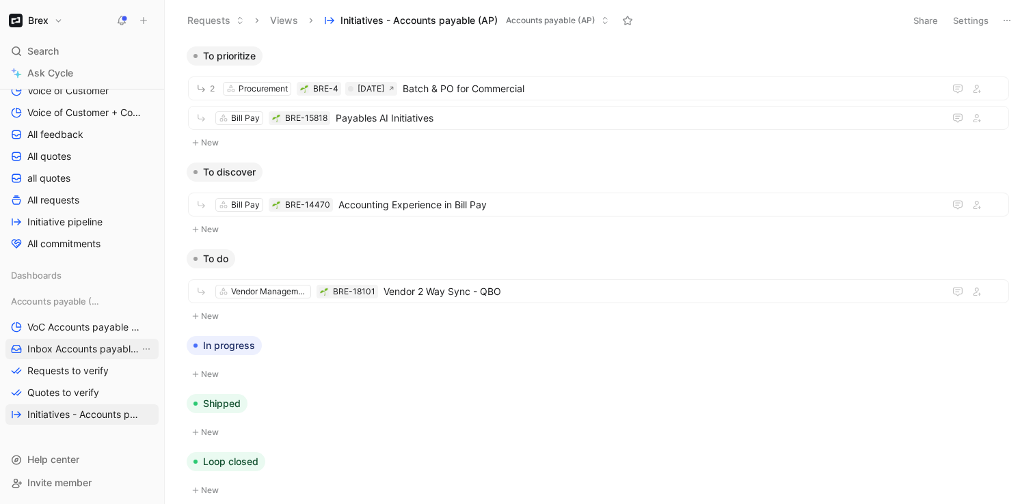
click at [81, 356] on link "Inbox Accounts payable (AP)" at bounding box center [81, 349] width 153 height 21
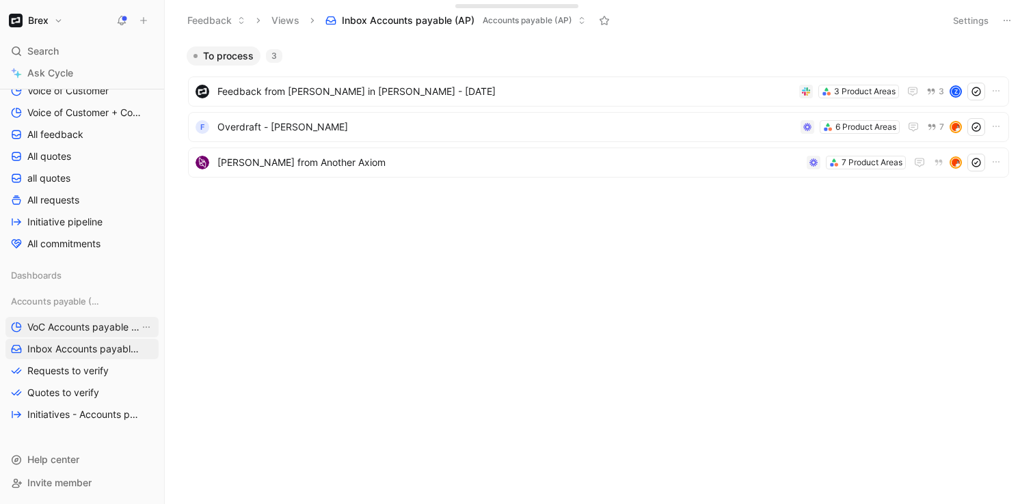
click at [89, 336] on link "VoC Accounts payable (AP)" at bounding box center [81, 327] width 153 height 21
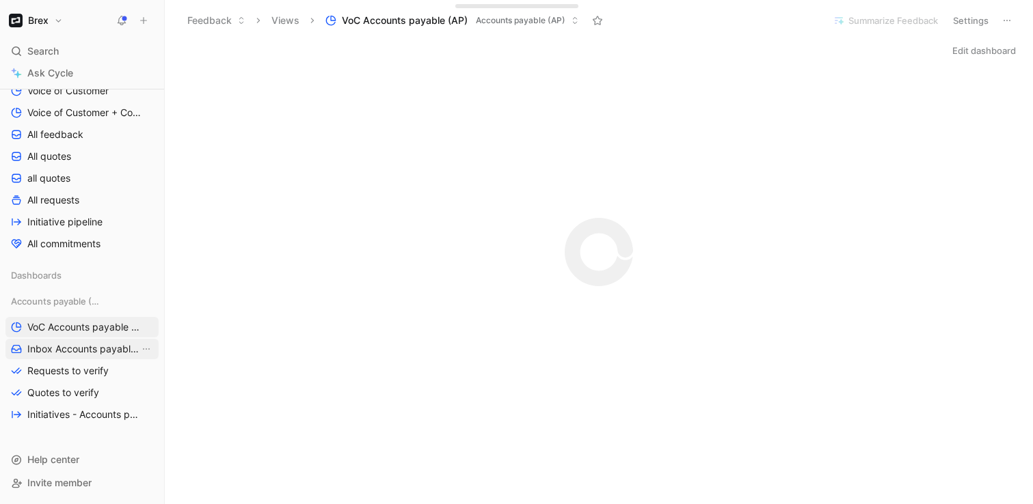
click at [85, 349] on span "Inbox Accounts payable (AP)" at bounding box center [83, 349] width 112 height 14
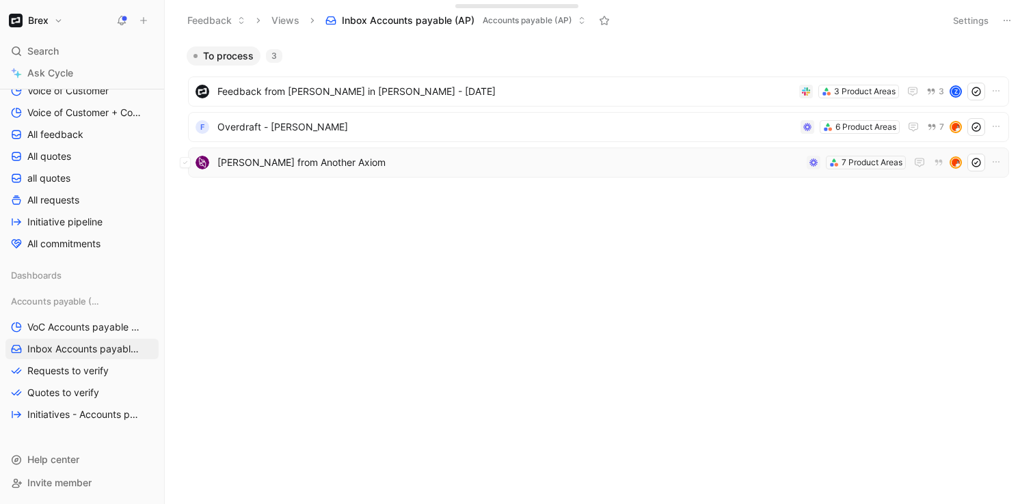
click at [375, 167] on span "[PERSON_NAME] from Another Axiom" at bounding box center [509, 162] width 584 height 16
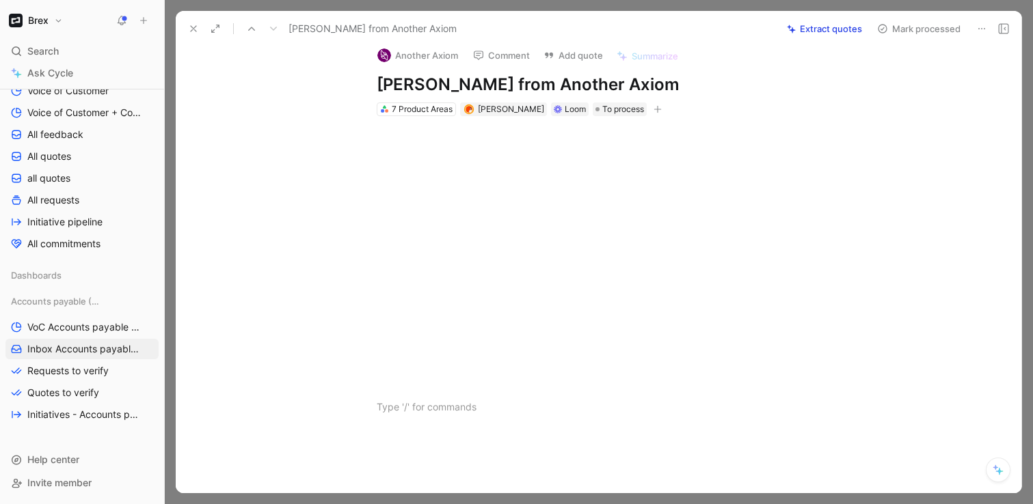
scroll to position [14, 0]
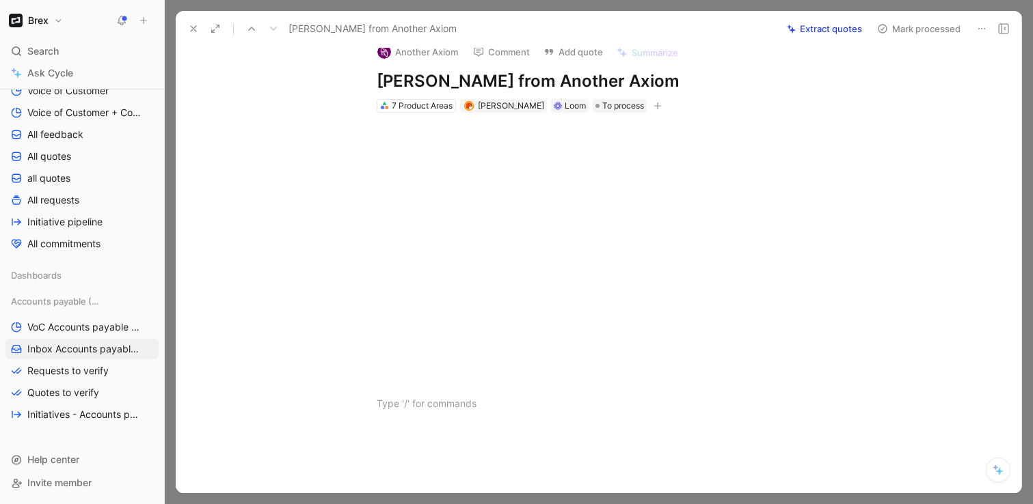
click at [198, 27] on button at bounding box center [193, 28] width 19 height 19
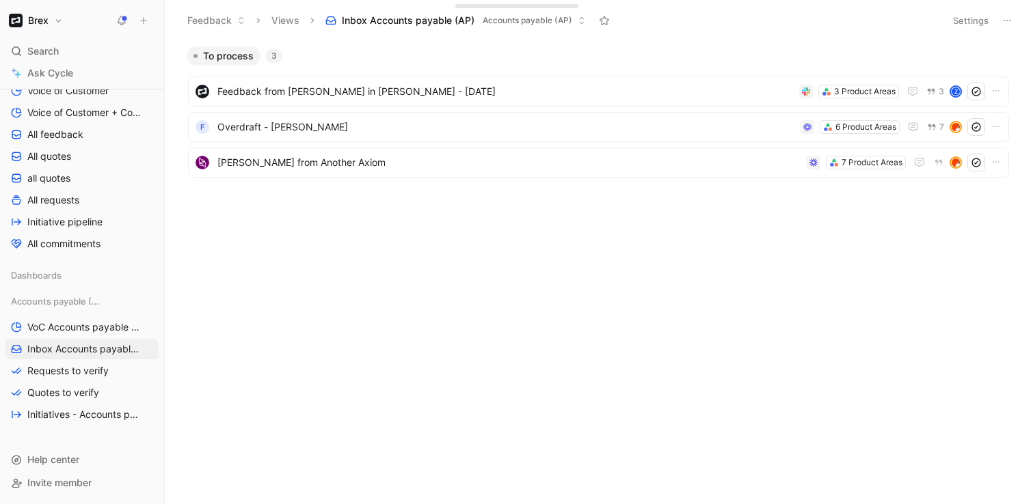
click at [291, 24] on button "Views" at bounding box center [285, 20] width 40 height 21
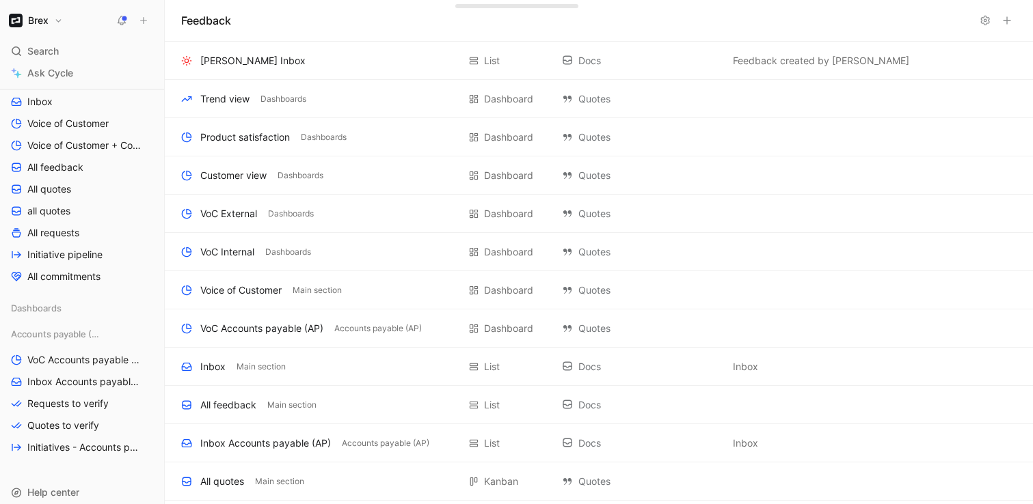
scroll to position [117, 0]
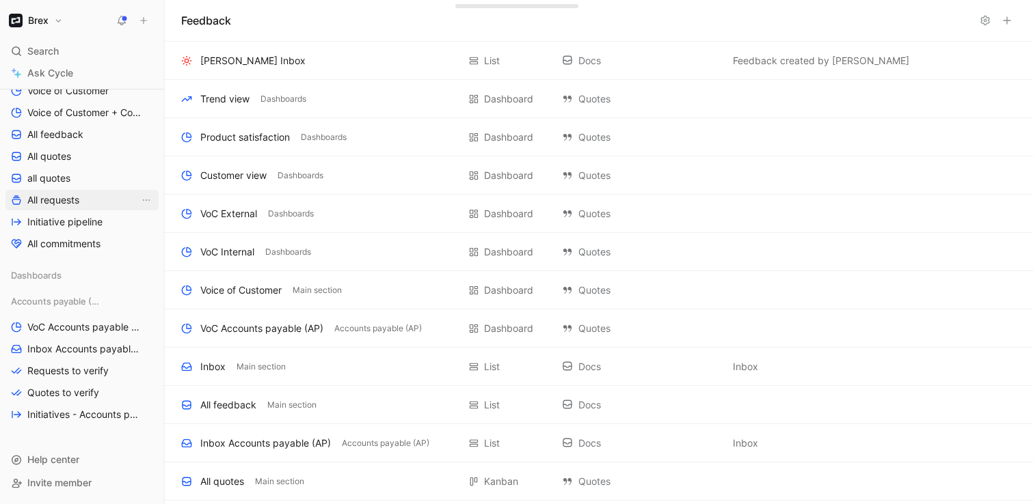
click at [53, 196] on span "All requests" at bounding box center [53, 200] width 52 height 14
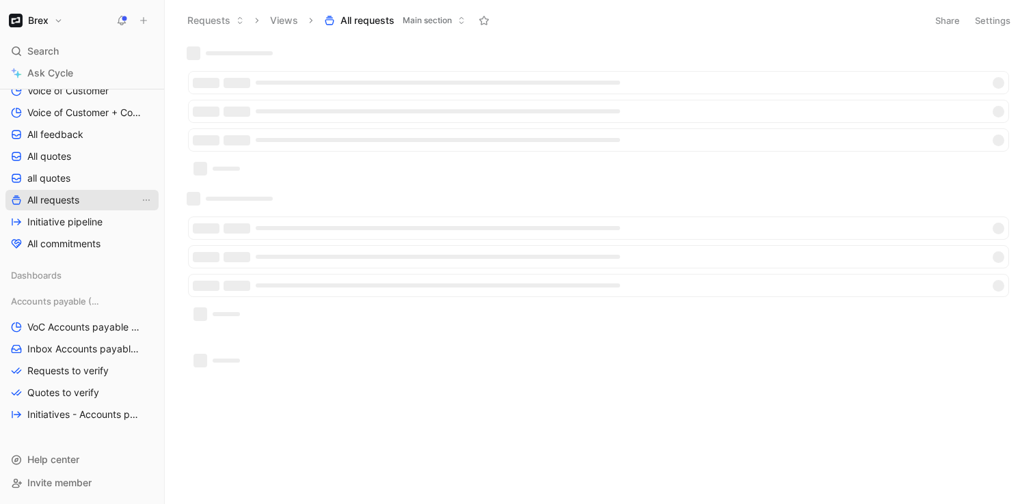
scroll to position [84, 0]
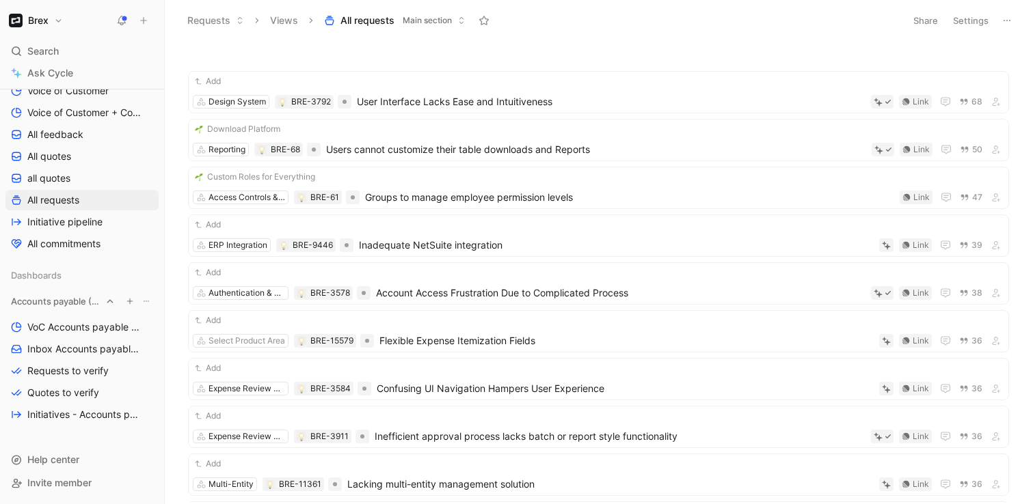
click at [130, 302] on use "button" at bounding box center [129, 301] width 5 height 5
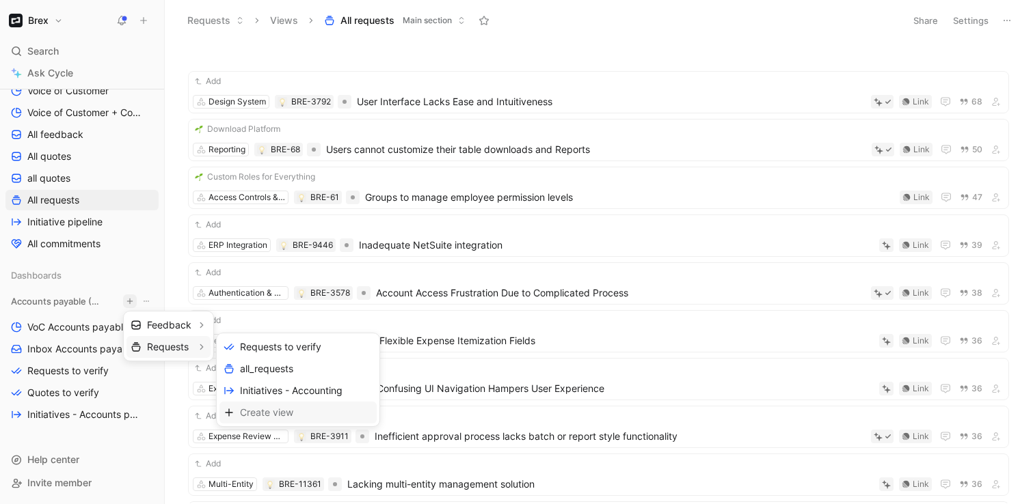
click at [257, 412] on span "Create view" at bounding box center [266, 412] width 53 height 13
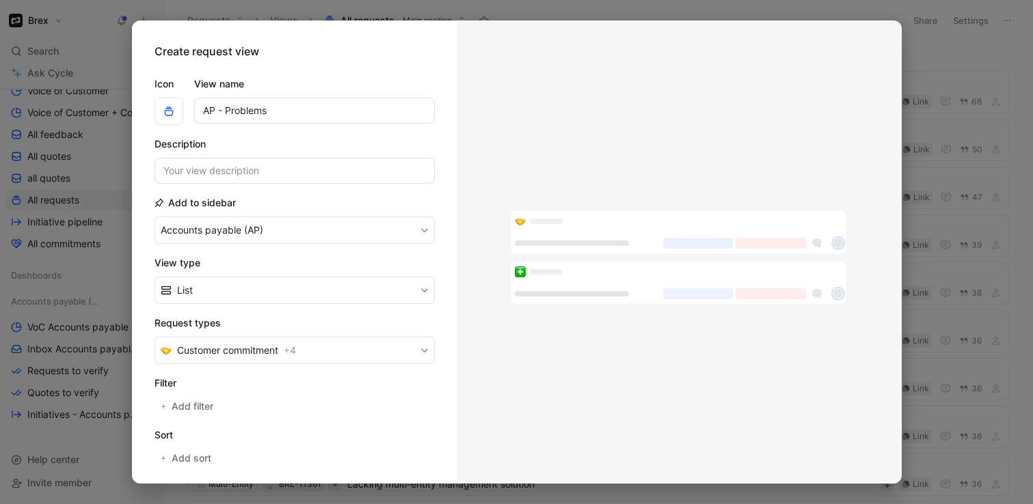
type input "AP - Problems"
click at [383, 178] on input at bounding box center [294, 171] width 280 height 26
click at [399, 153] on div "Description" at bounding box center [294, 160] width 280 height 48
click at [324, 297] on button "List" at bounding box center [294, 290] width 280 height 27
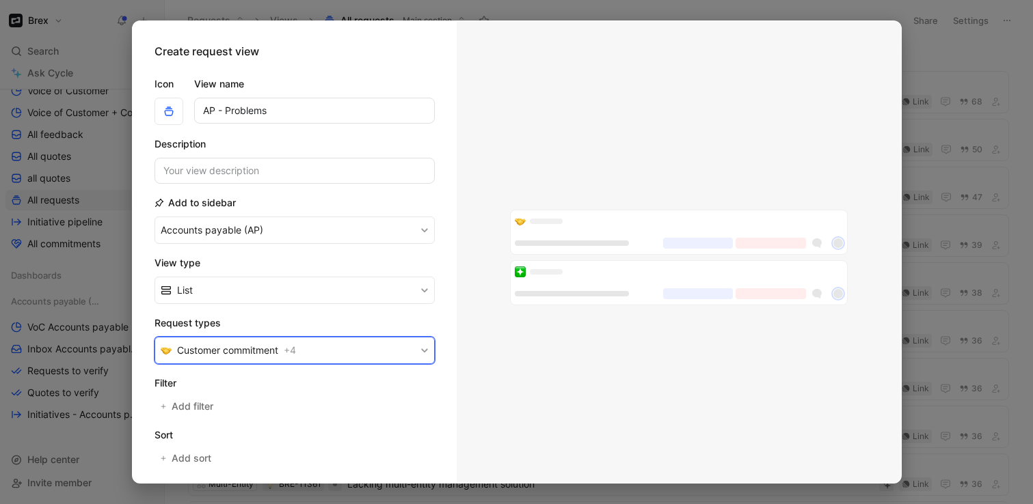
click at [338, 351] on button "Customer commitment + 4" at bounding box center [294, 350] width 280 height 27
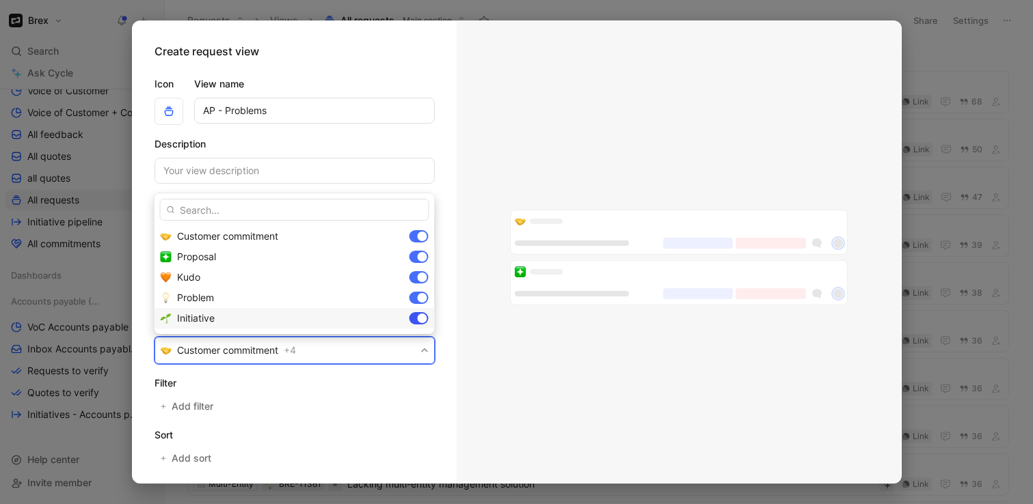
click at [414, 315] on div at bounding box center [418, 318] width 19 height 12
click at [420, 277] on div at bounding box center [423, 278] width 10 height 10
click at [420, 258] on div at bounding box center [423, 257] width 10 height 10
click at [420, 236] on div at bounding box center [423, 237] width 10 height 10
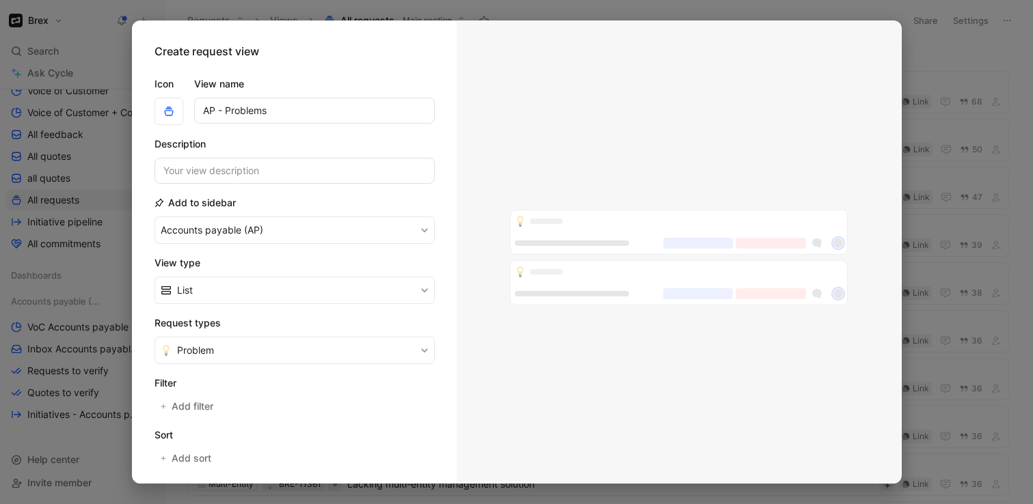
click at [226, 412] on section "Filter Add filter" at bounding box center [294, 395] width 280 height 41
click at [189, 404] on span "Add filter" at bounding box center [193, 407] width 43 height 16
click at [284, 375] on h2 "Filter" at bounding box center [294, 383] width 280 height 16
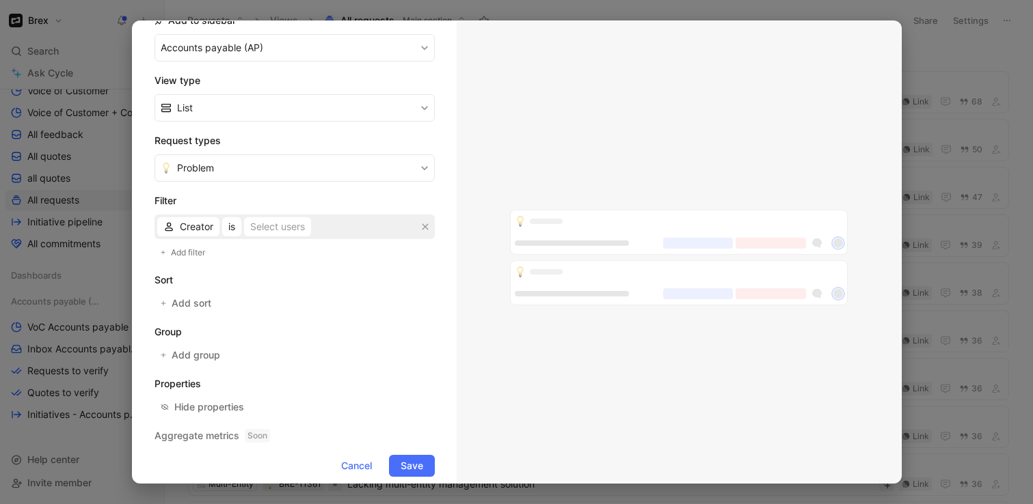
scroll to position [198, 0]
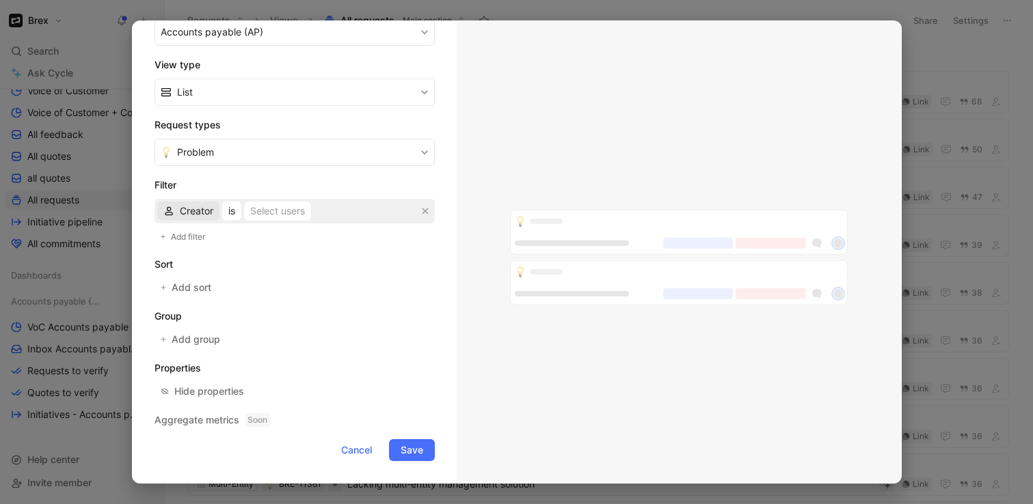
click at [185, 208] on span "Creator" at bounding box center [196, 211] width 33 height 16
click at [194, 261] on span "Product Area" at bounding box center [209, 260] width 59 height 12
click at [196, 209] on span "Product Area" at bounding box center [209, 211] width 59 height 16
click at [316, 213] on div "Selected Product Area" at bounding box center [325, 211] width 101 height 16
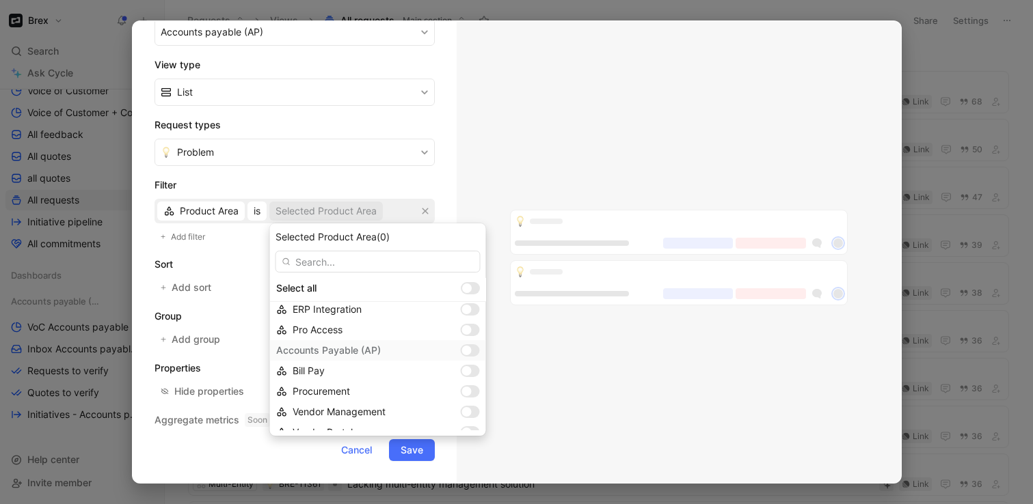
scroll to position [54, 0]
click at [475, 345] on div at bounding box center [470, 343] width 19 height 12
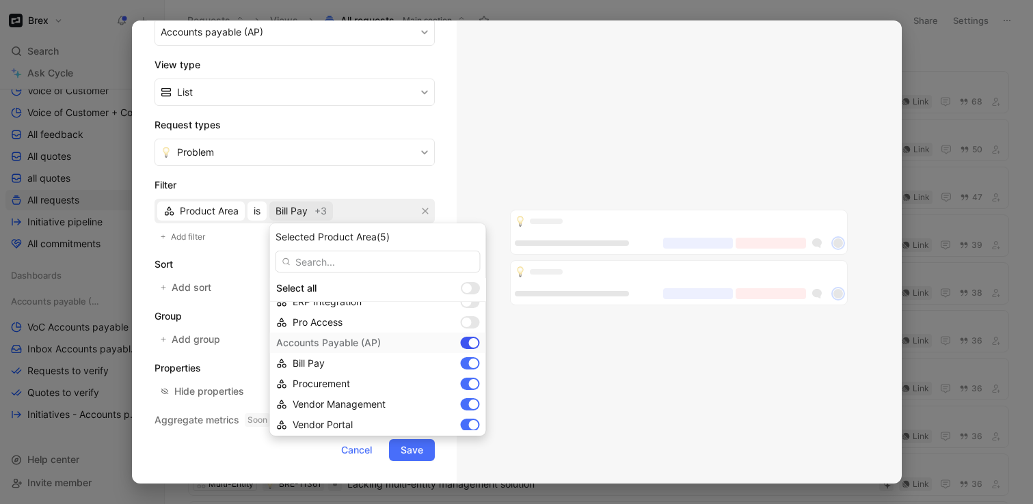
click at [480, 344] on div at bounding box center [470, 343] width 19 height 12
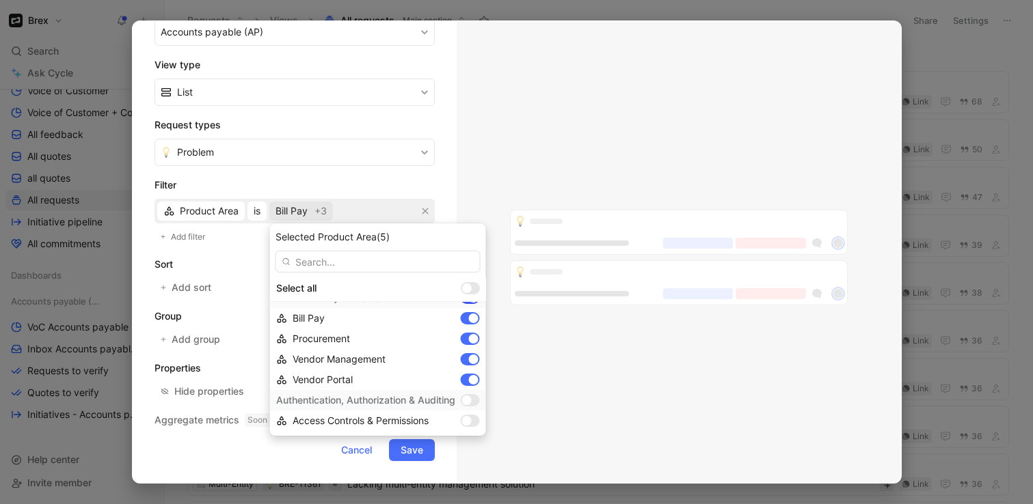
scroll to position [115, 0]
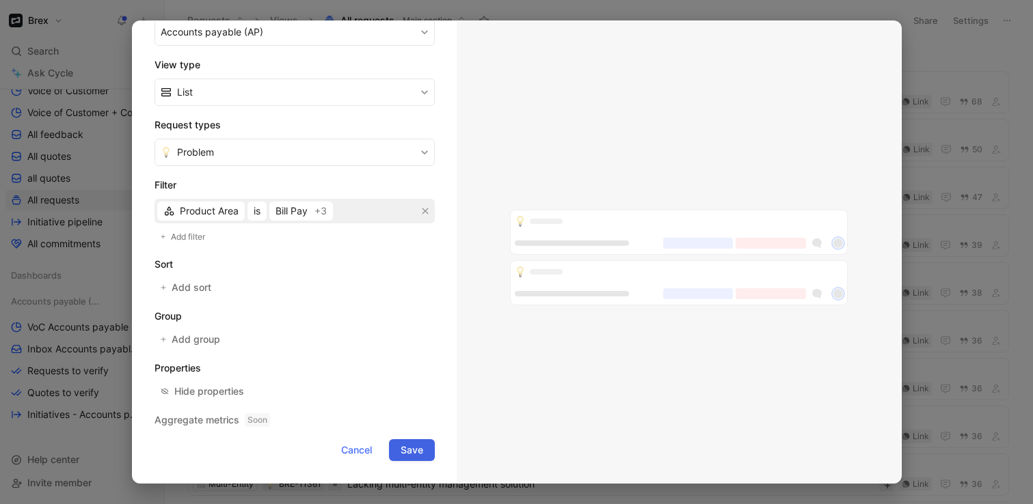
click at [414, 451] on span "Save" at bounding box center [412, 450] width 23 height 16
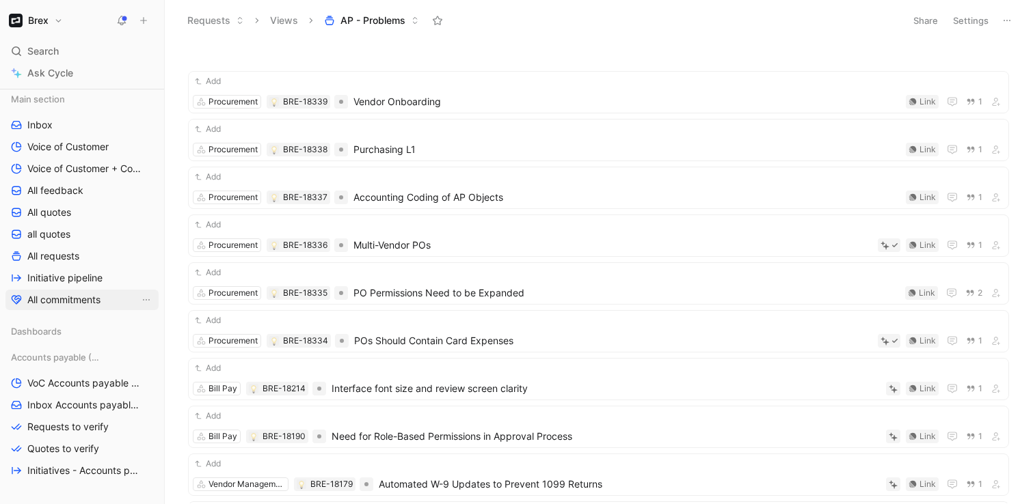
scroll to position [84, 0]
